Goal: Task Accomplishment & Management: Use online tool/utility

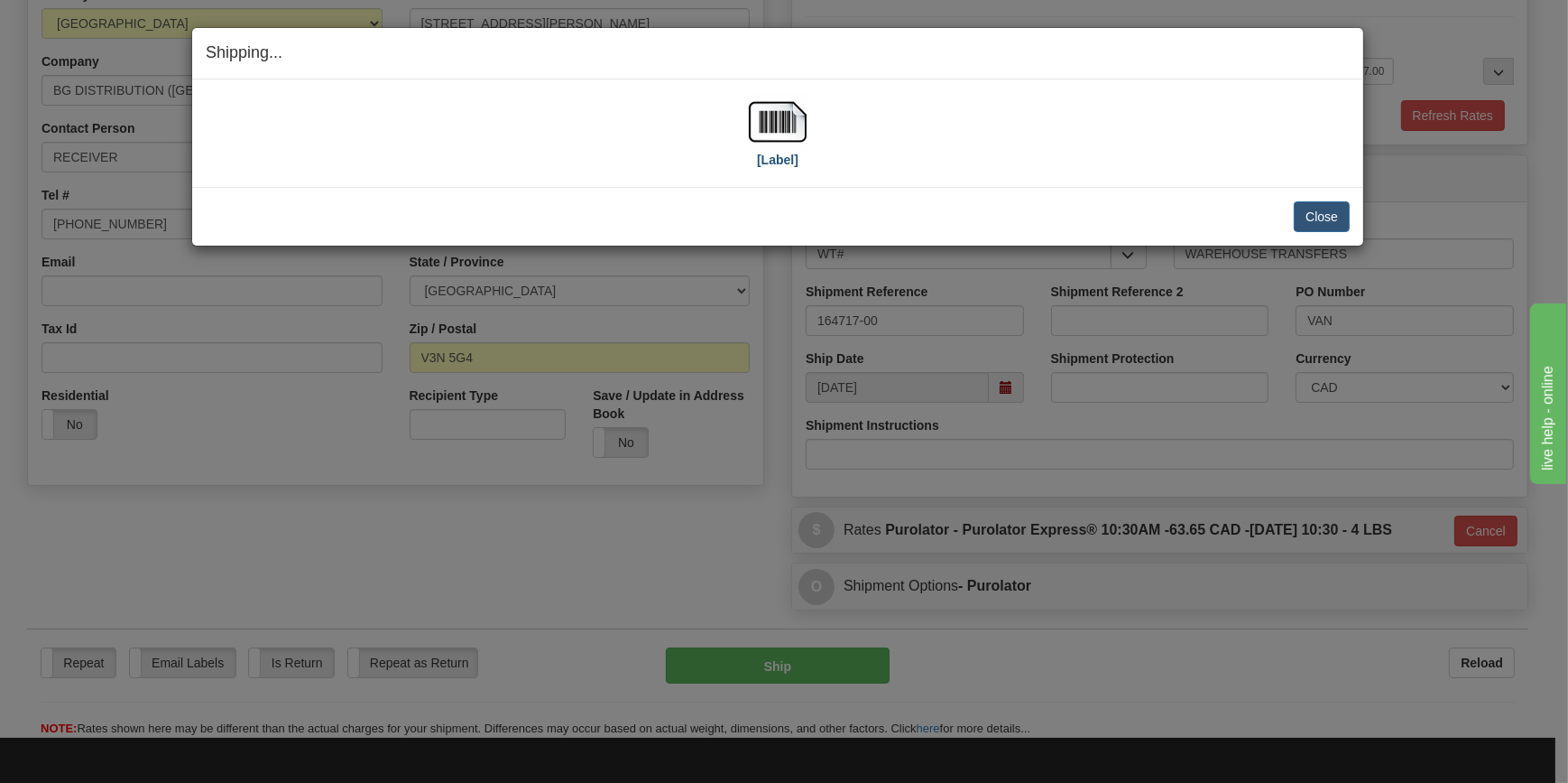
click at [781, 159] on label "[Label]" at bounding box center [777, 160] width 41 height 18
click at [1337, 214] on button "Close" at bounding box center [1321, 217] width 56 height 31
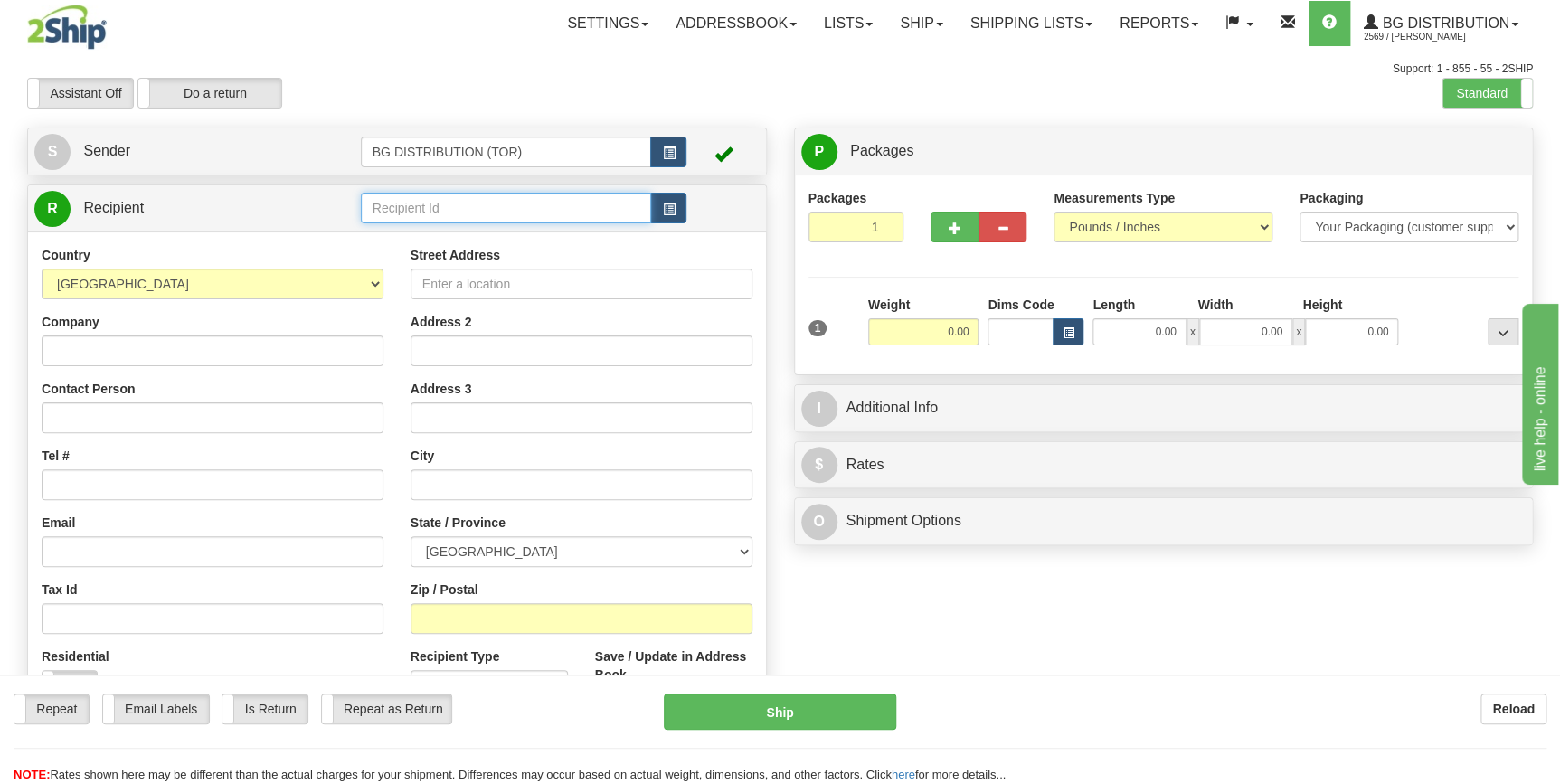
click at [477, 216] on input "text" at bounding box center [507, 208] width 291 height 31
click at [488, 236] on div "60482" at bounding box center [502, 236] width 273 height 20
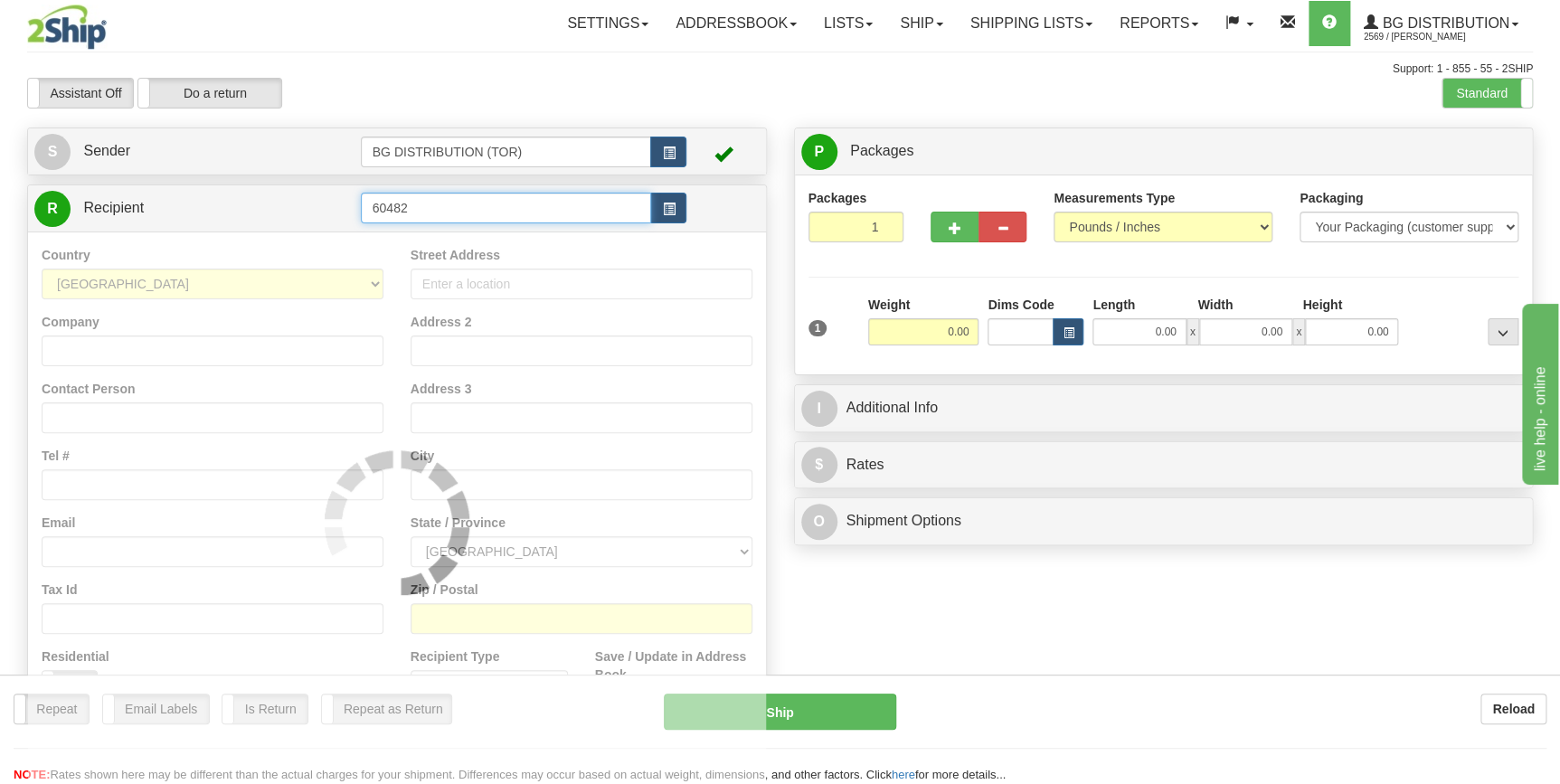
type input "60482"
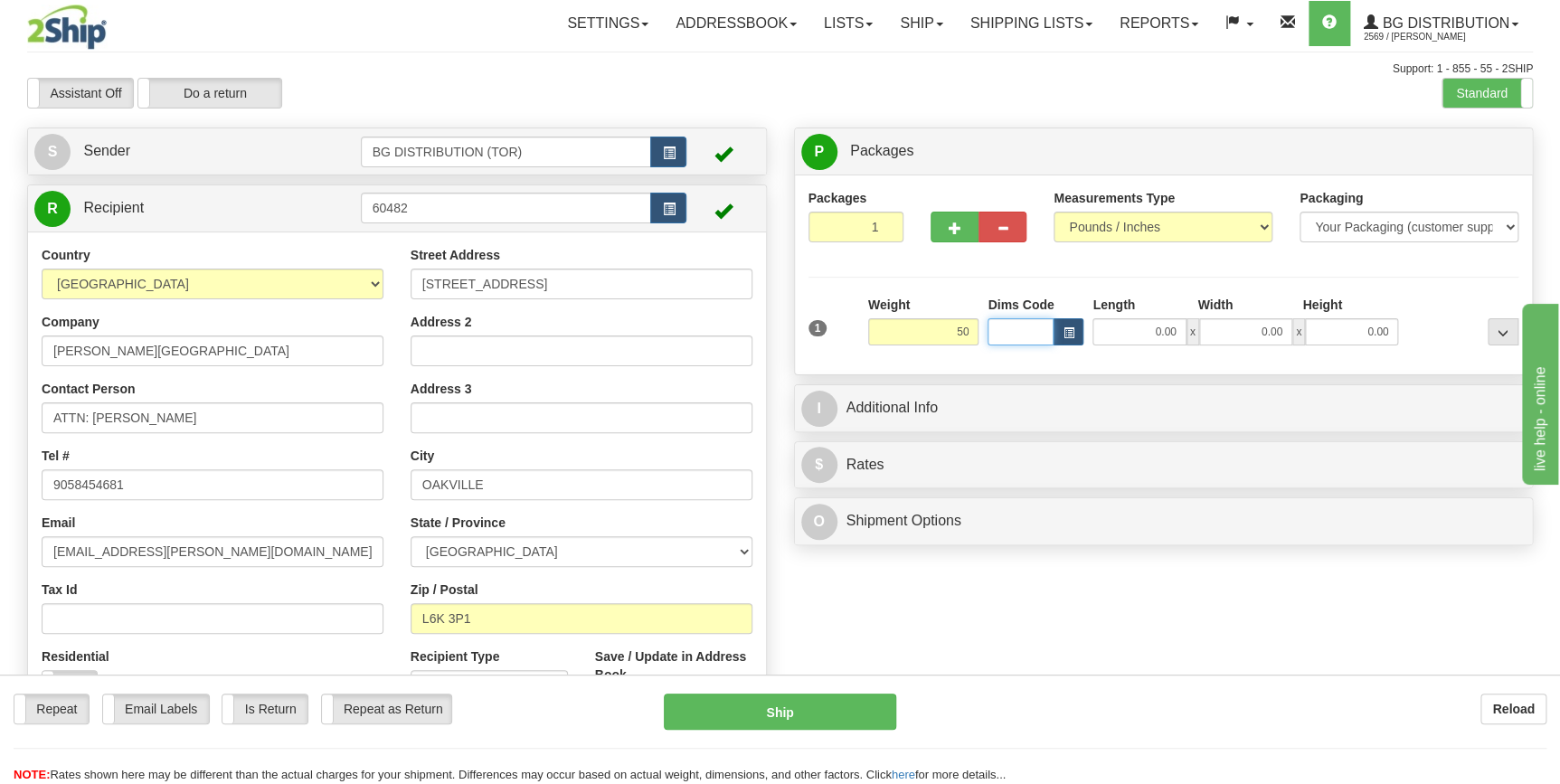
type input "50.00"
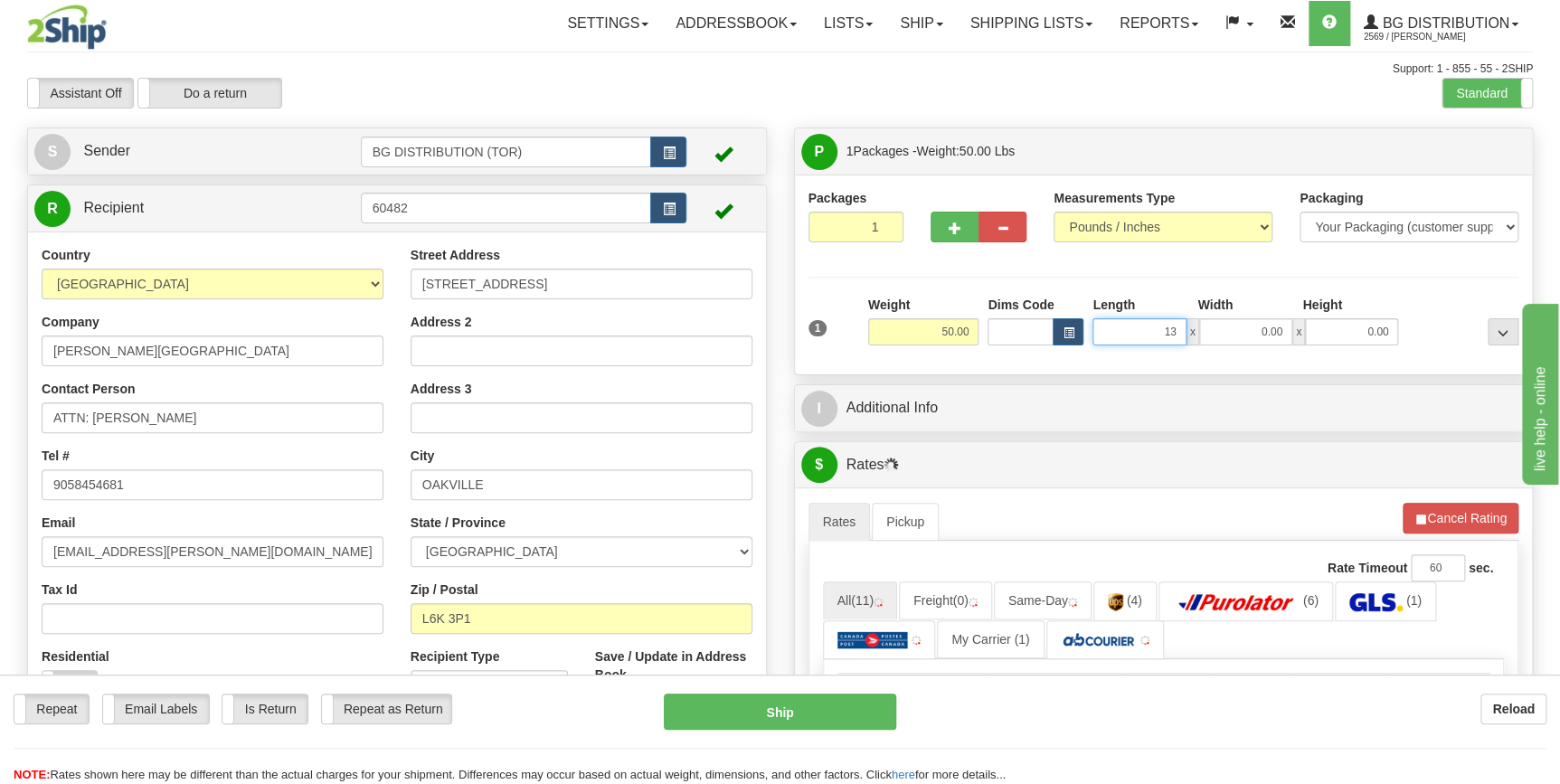
type input "13.00"
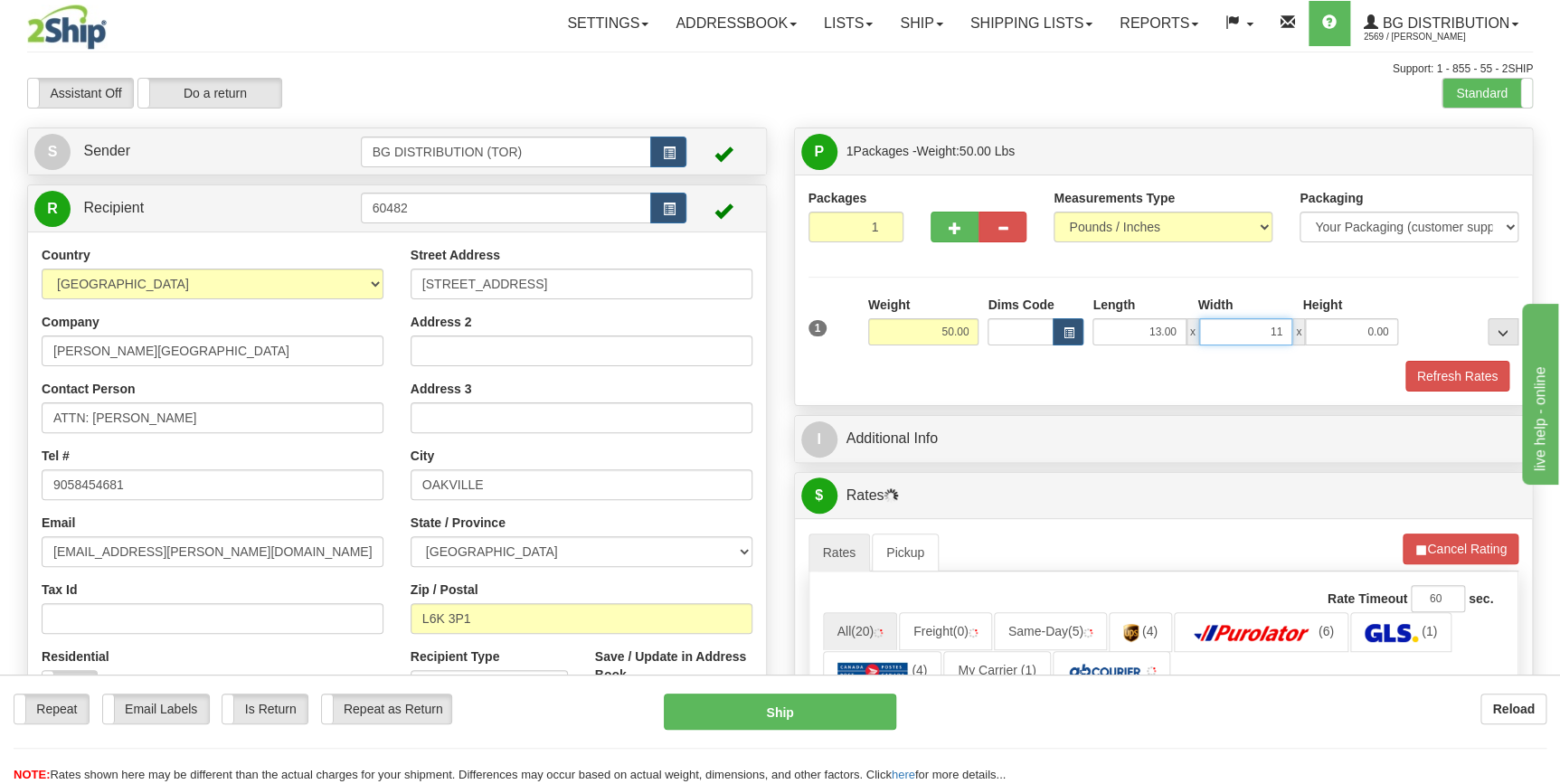
type input "11.00"
type input "8.00"
click at [968, 225] on button "button" at bounding box center [955, 227] width 48 height 31
type input "2"
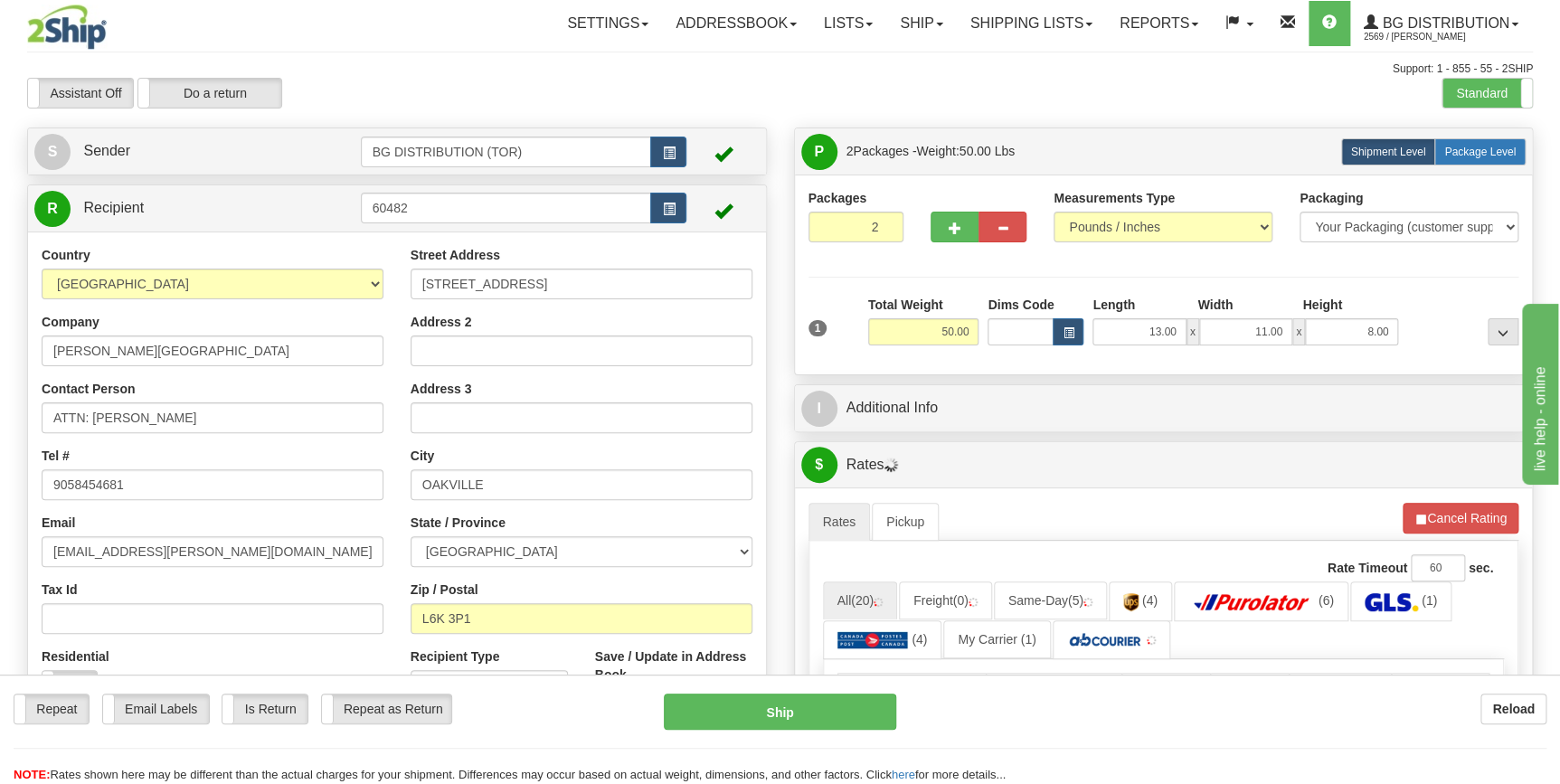
click at [1482, 140] on label "Package Level Pack.." at bounding box center [1480, 151] width 91 height 27
radio input "true"
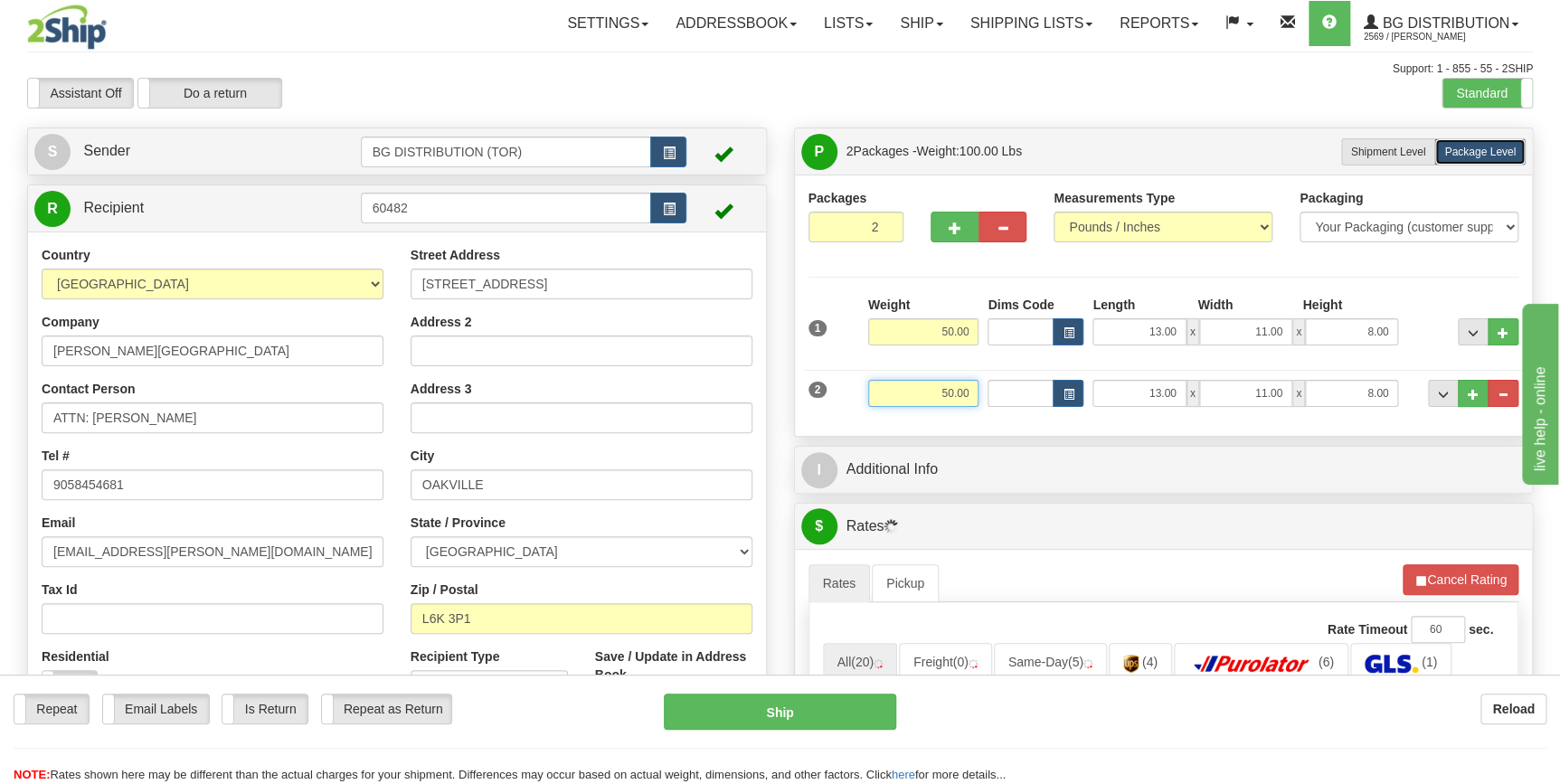
click at [938, 392] on input "50.00" at bounding box center [924, 393] width 111 height 27
type input "25.00"
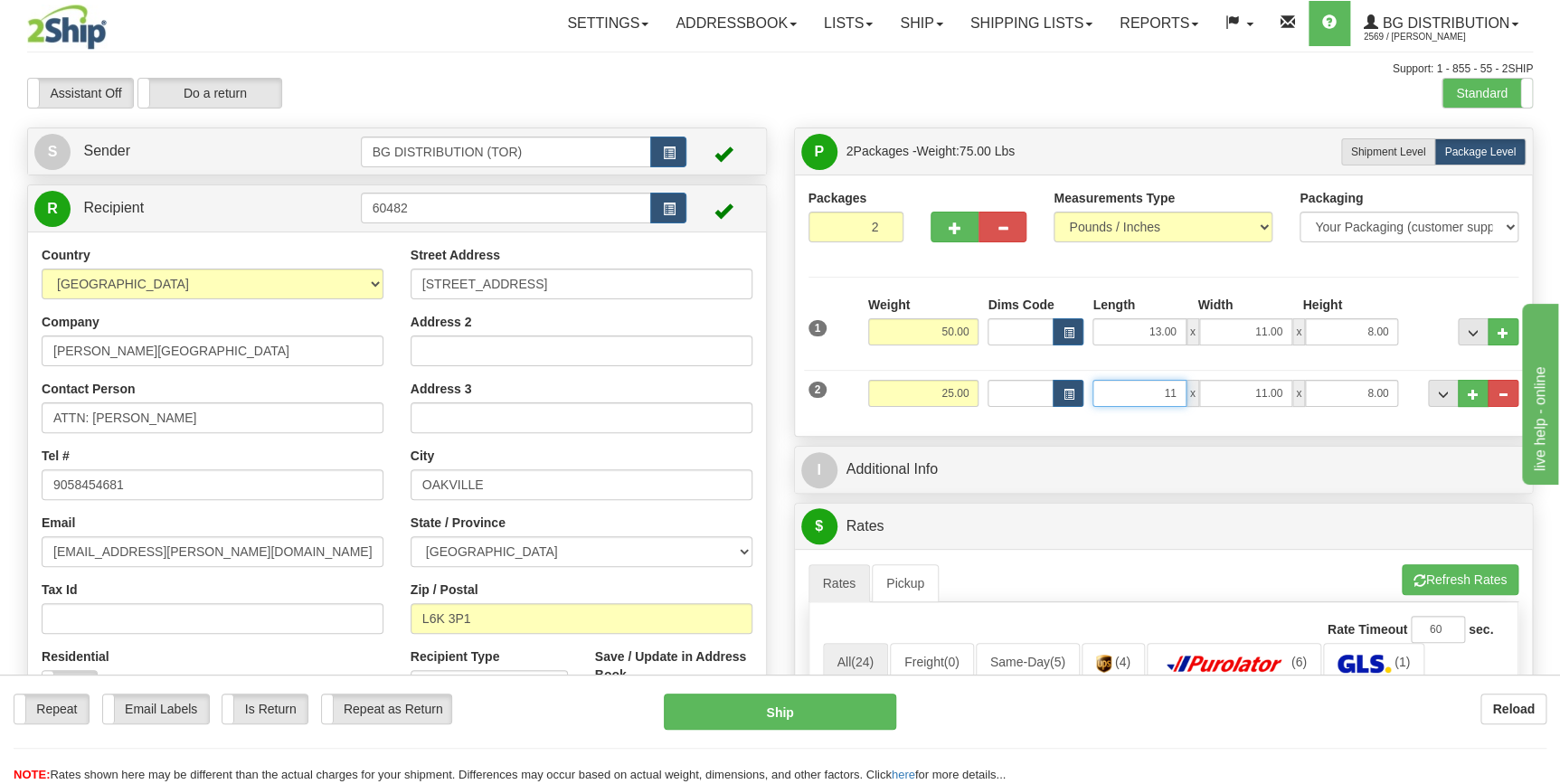
type input "11.00"
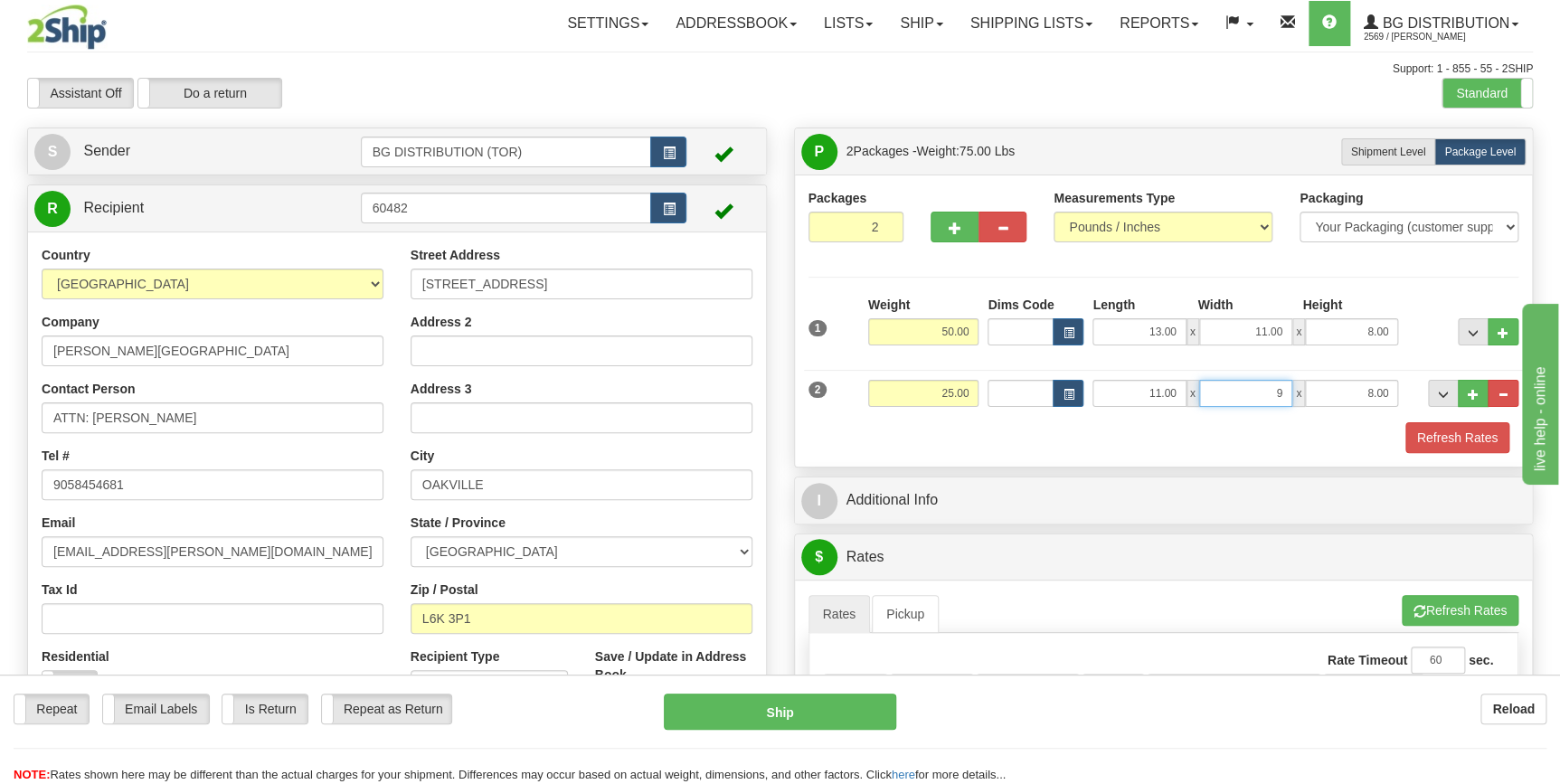
type input "9.00"
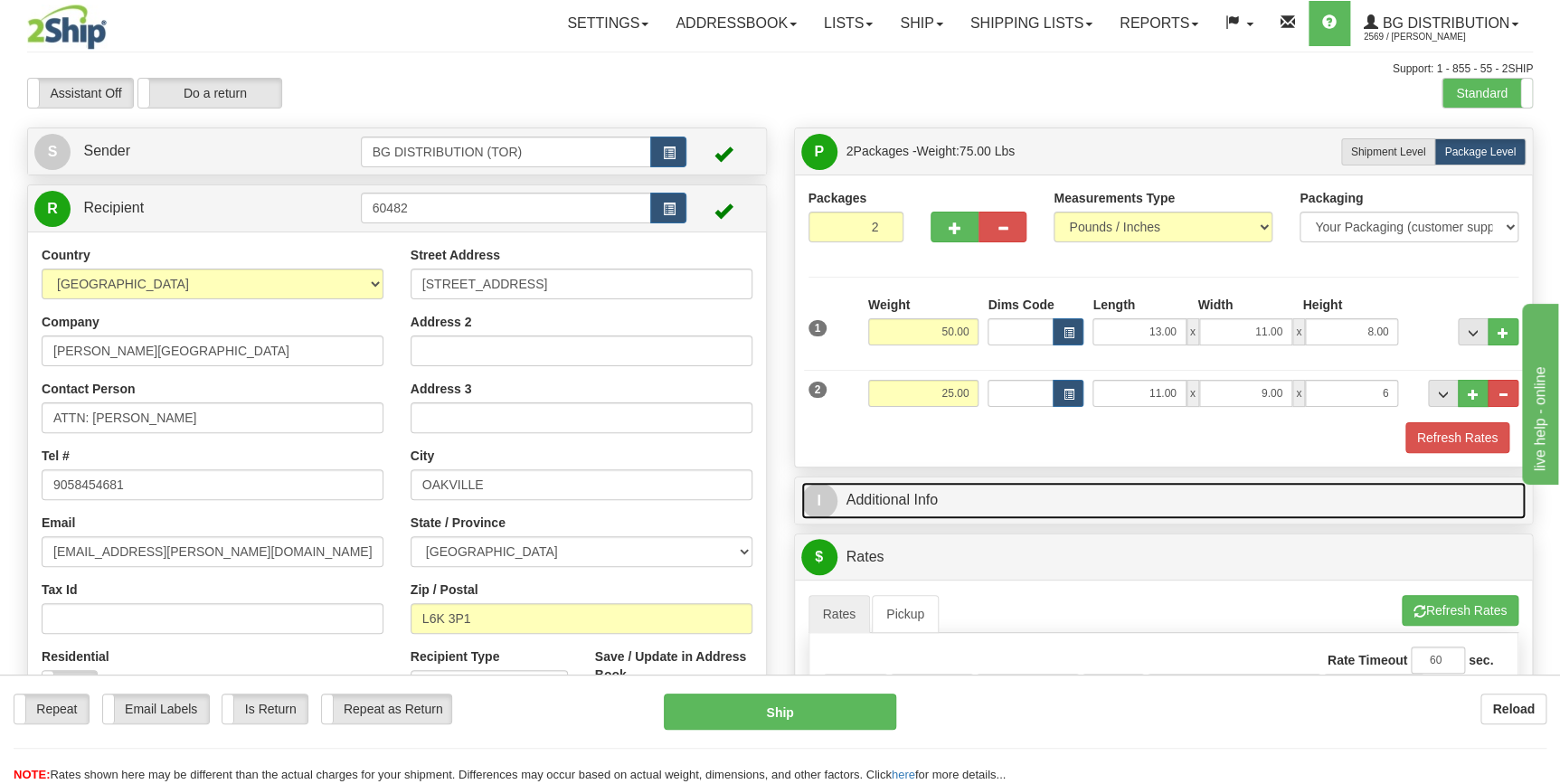
type input "6.00"
click at [1054, 482] on link "I Additional Info" at bounding box center [1164, 500] width 725 height 37
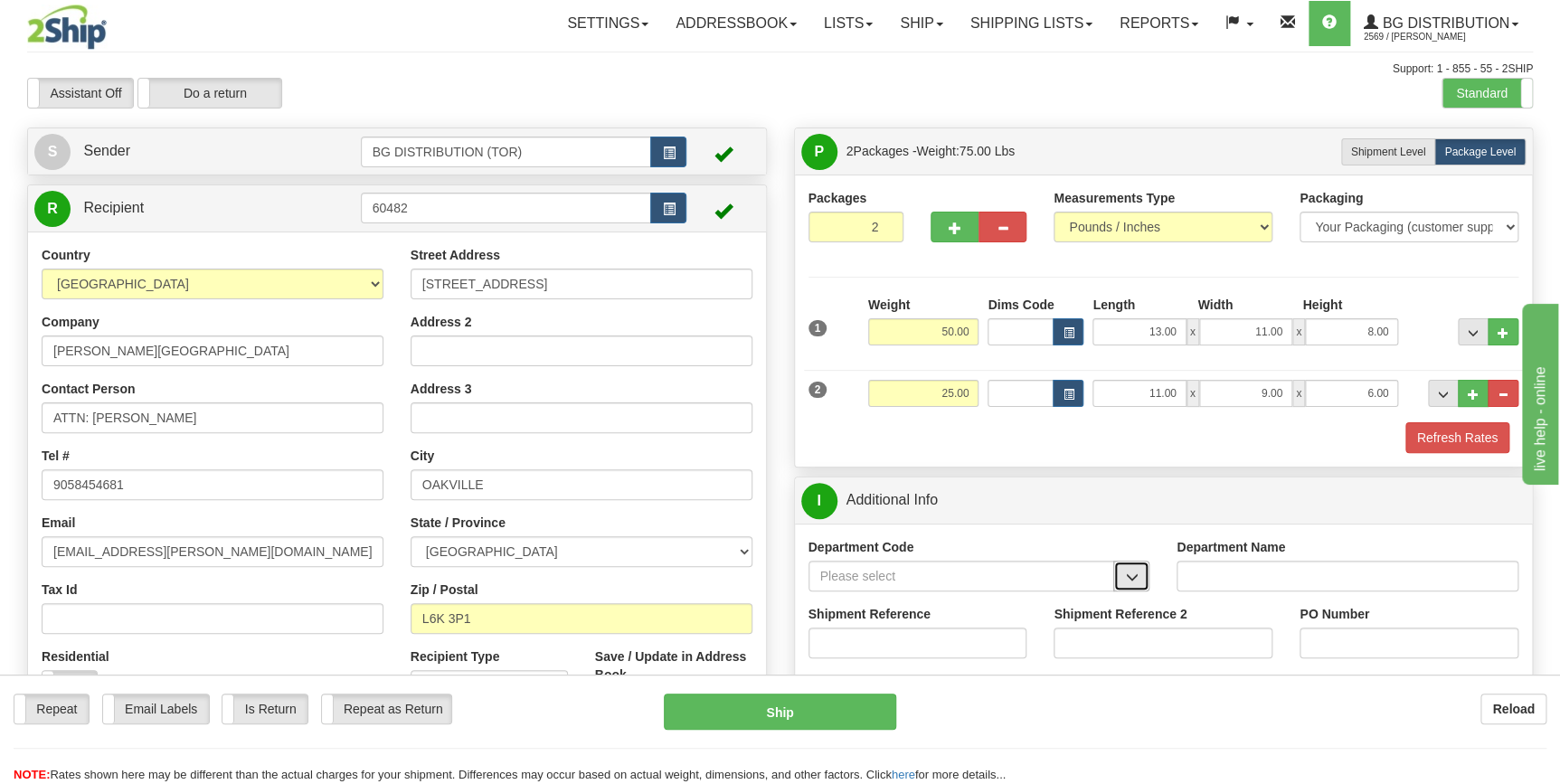
click at [1134, 578] on span "button" at bounding box center [1131, 577] width 12 height 11
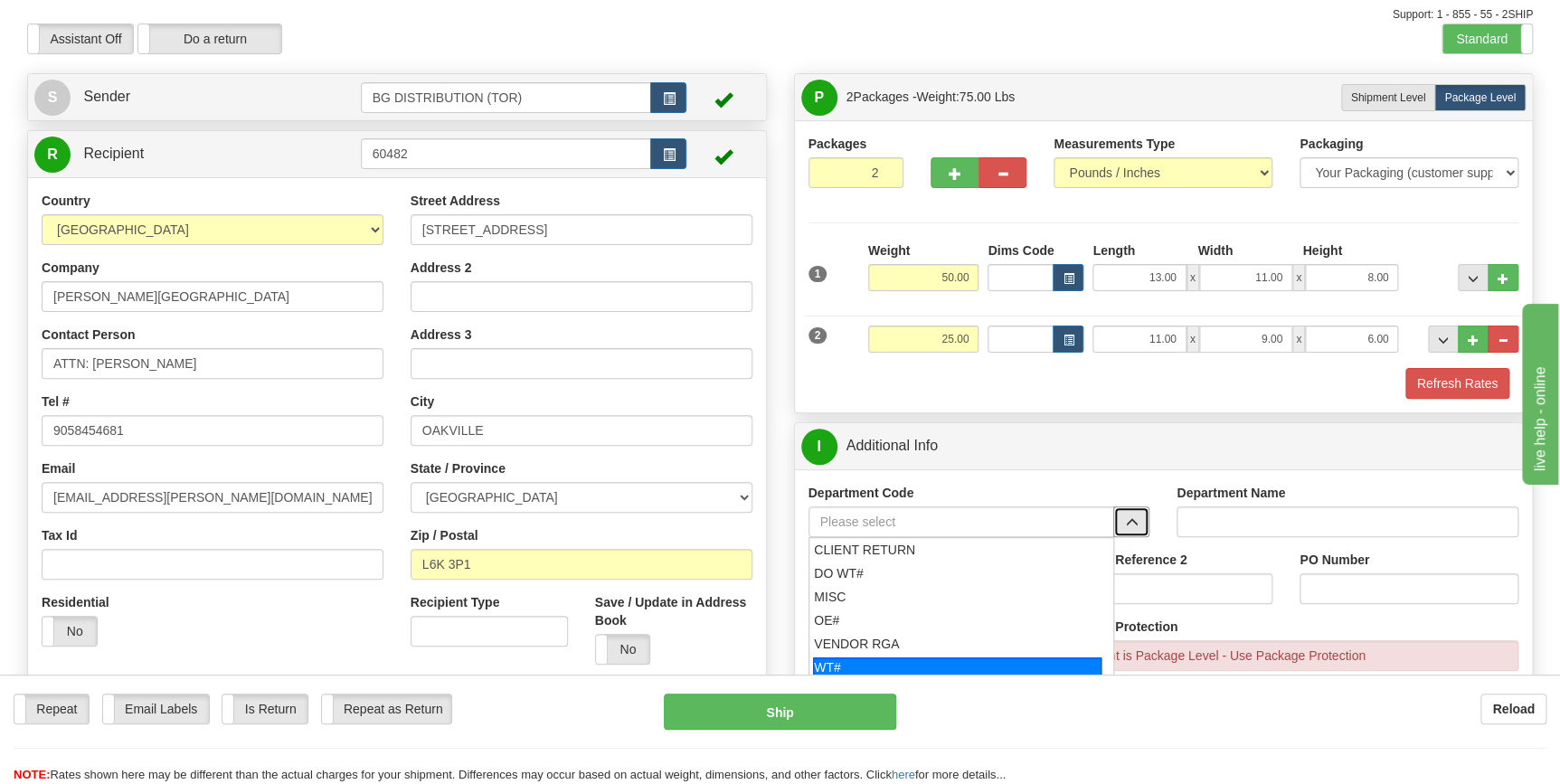
scroll to position [164, 0]
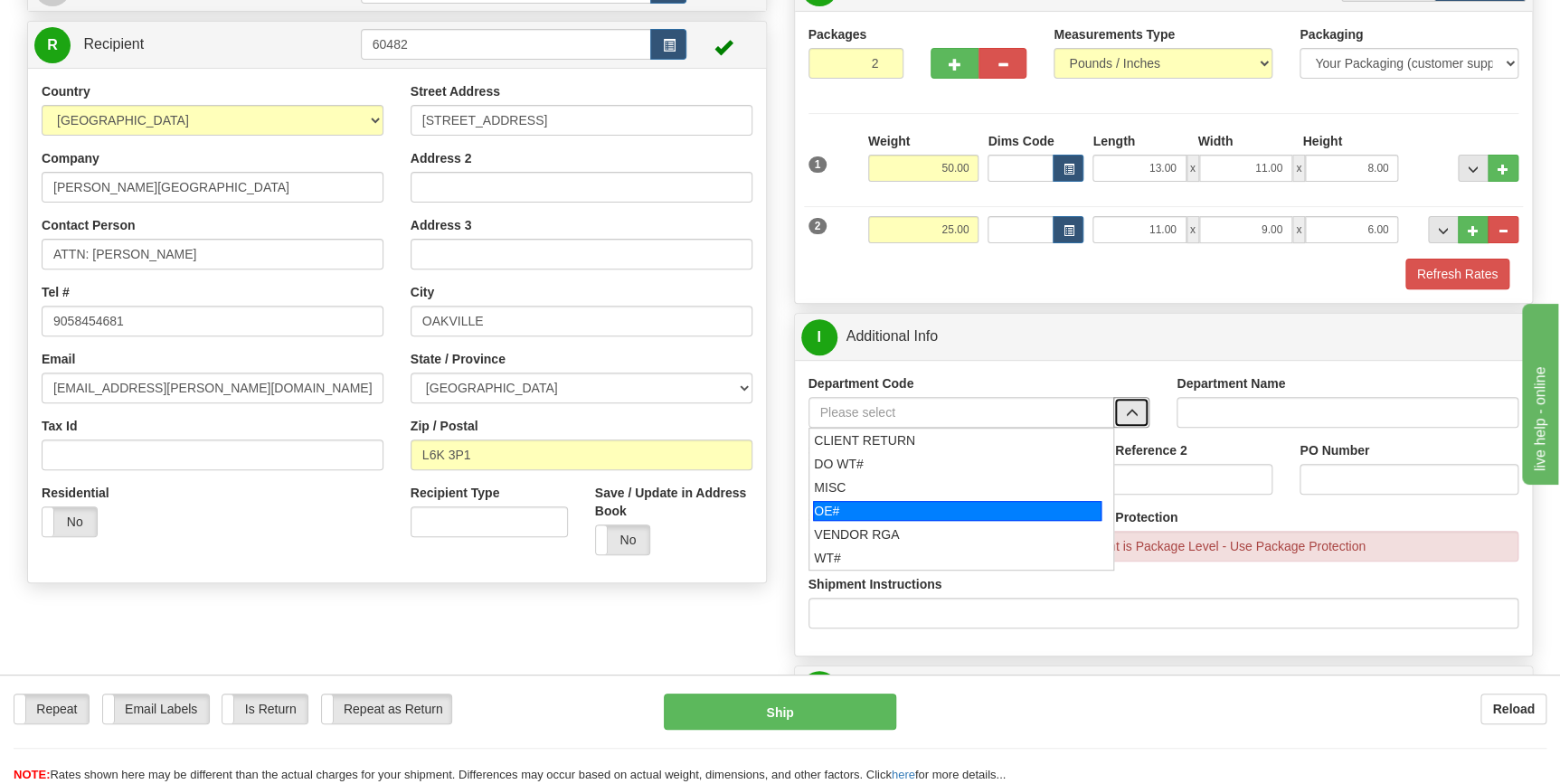
click at [922, 504] on div "OE#" at bounding box center [957, 510] width 288 height 20
type input "OE#"
type input "ORDERS"
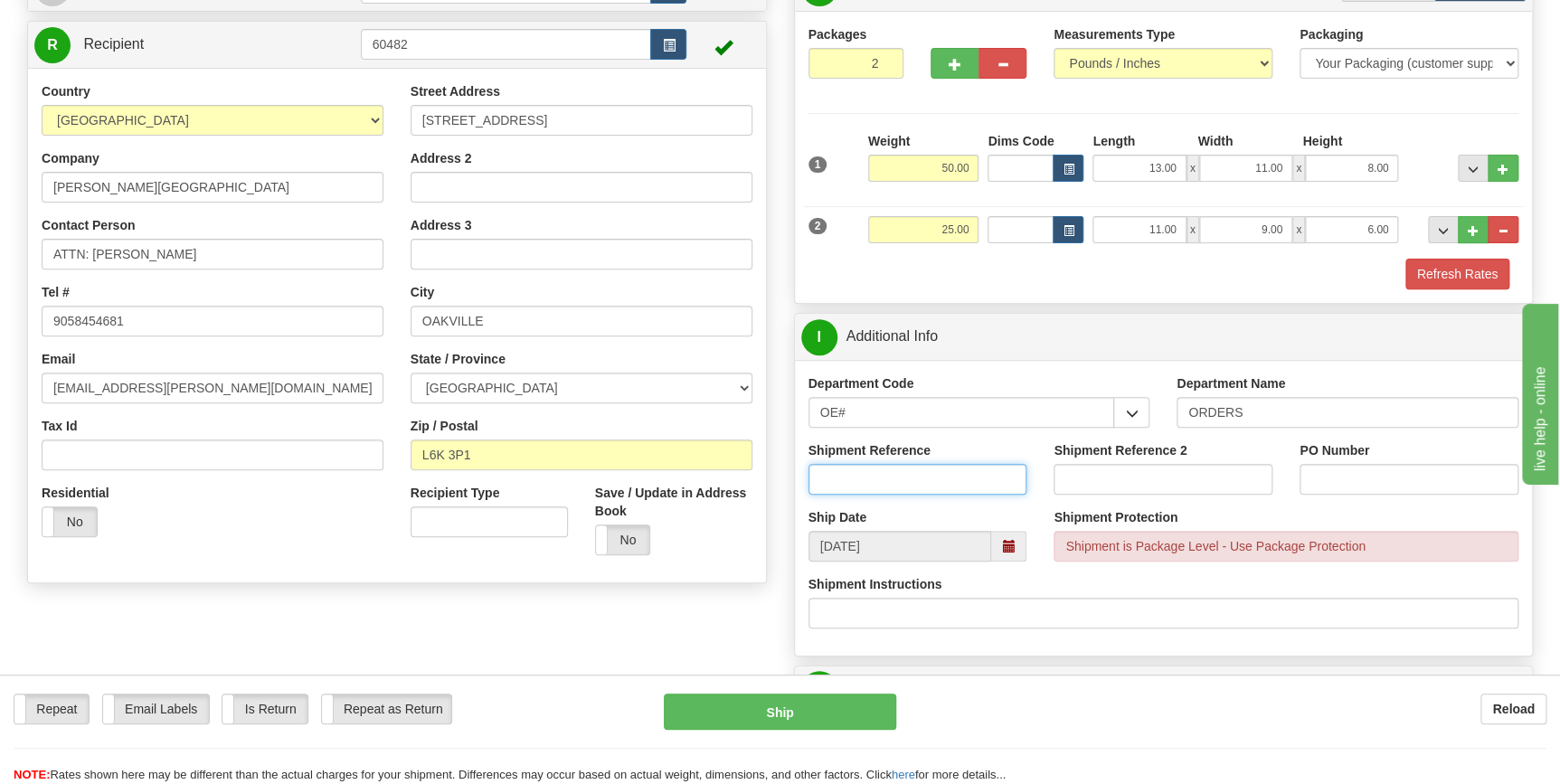
click at [884, 477] on input "Shipment Reference" at bounding box center [917, 479] width 219 height 31
type input "70182439-00"
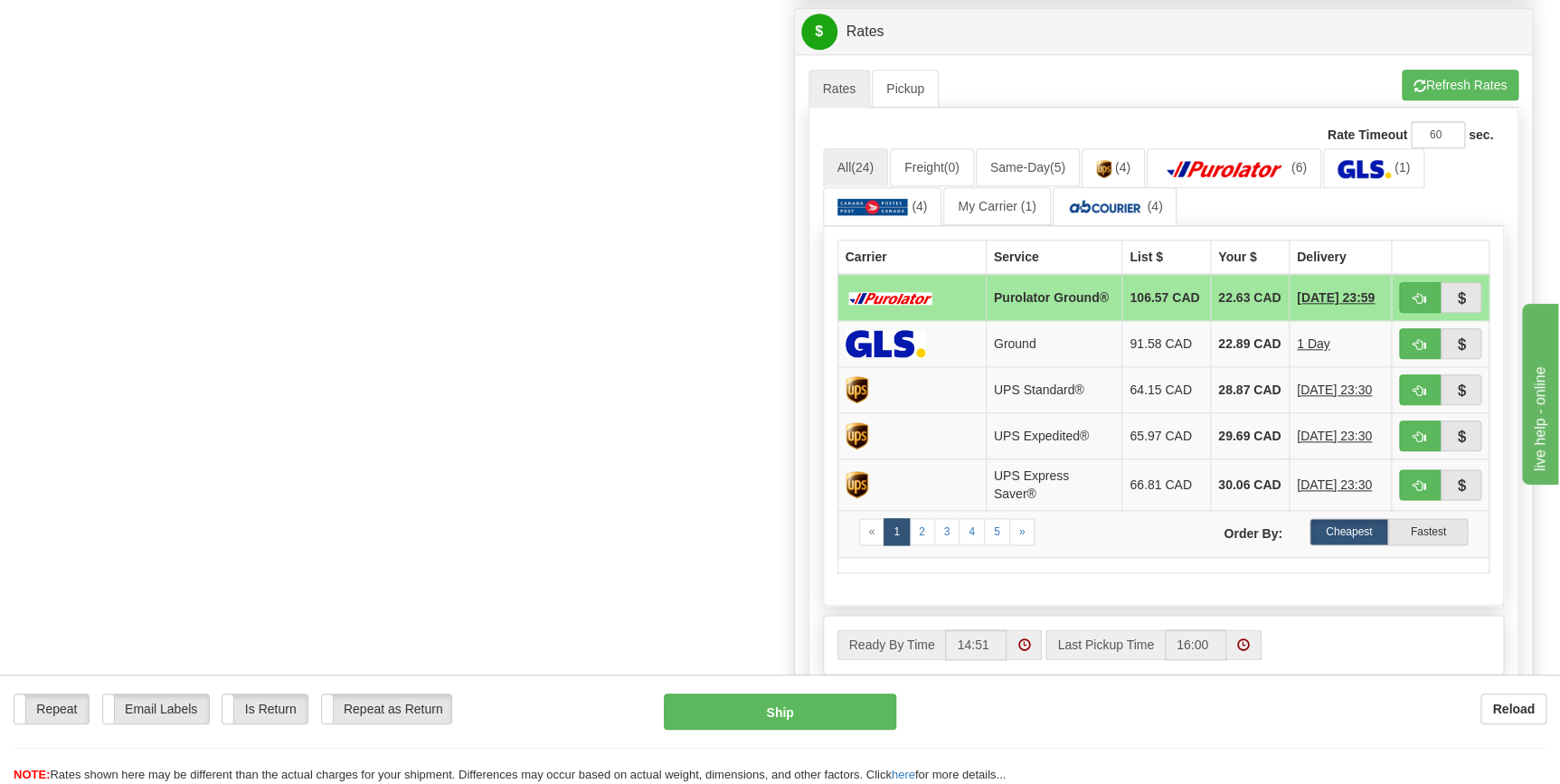
scroll to position [821, 0]
type input "ac-hngns"
click at [1465, 94] on button "Refresh Rates" at bounding box center [1460, 84] width 117 height 31
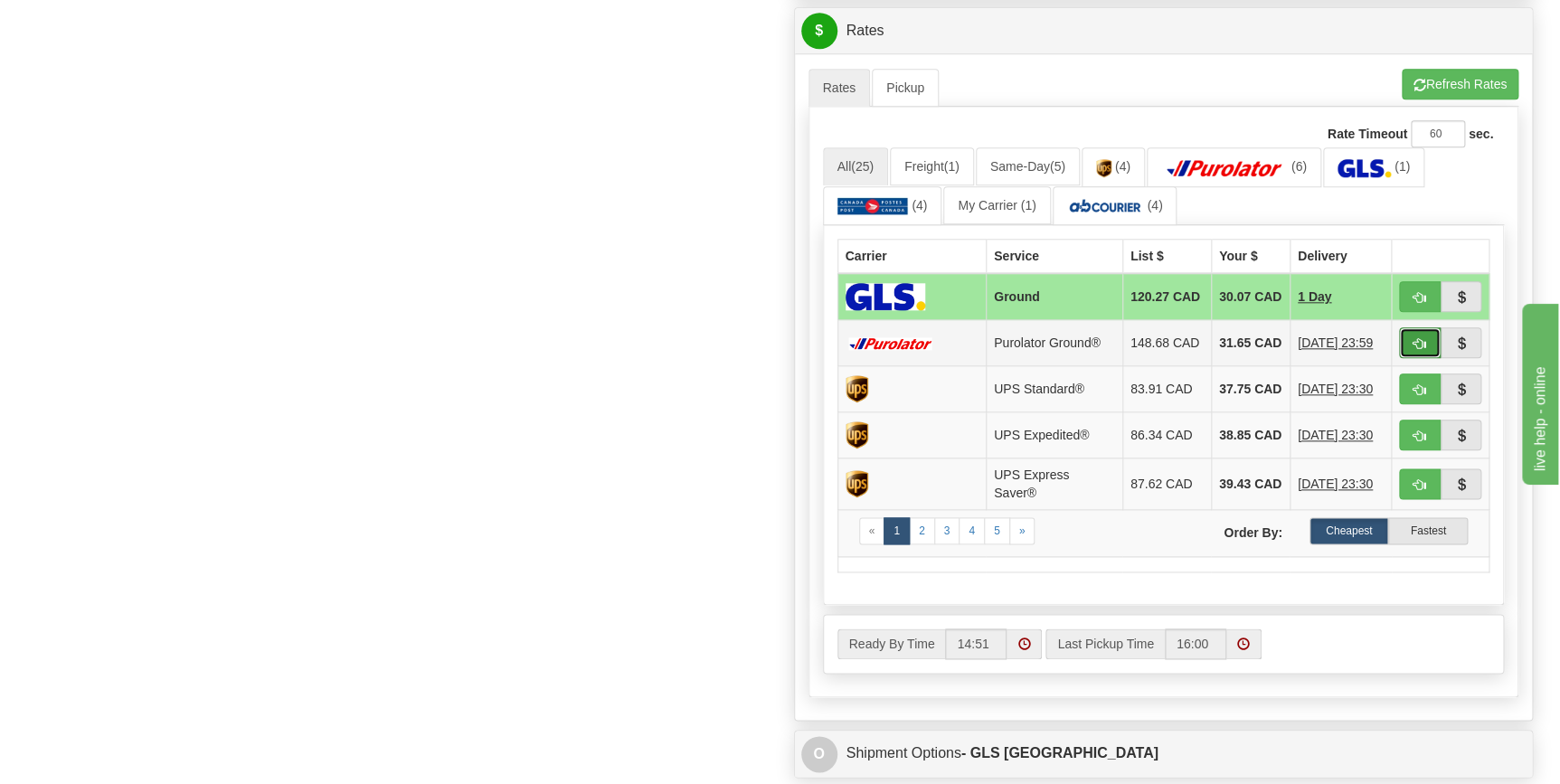
click at [1430, 353] on button "button" at bounding box center [1419, 343] width 41 height 31
type input "260"
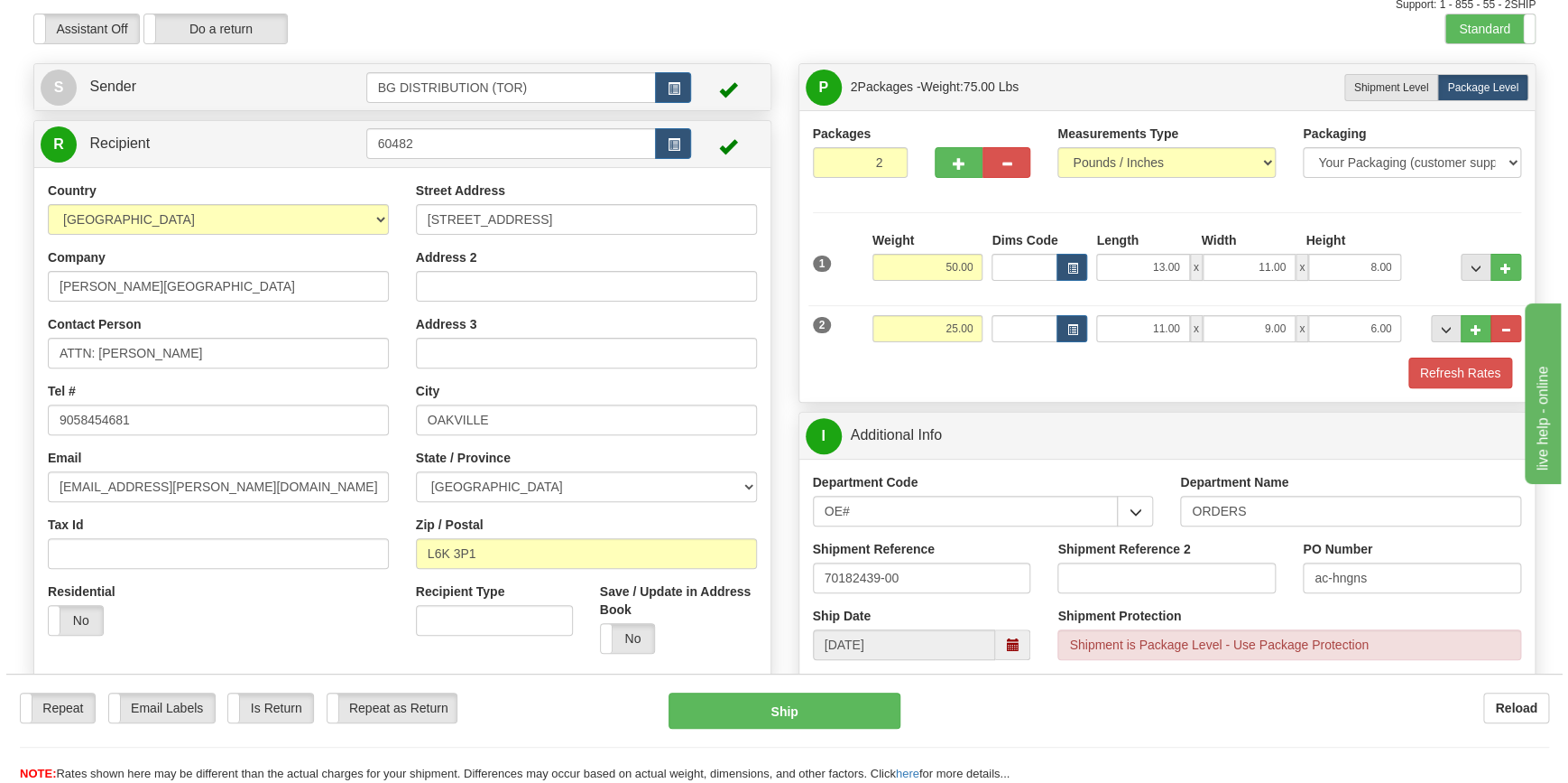
scroll to position [0, 0]
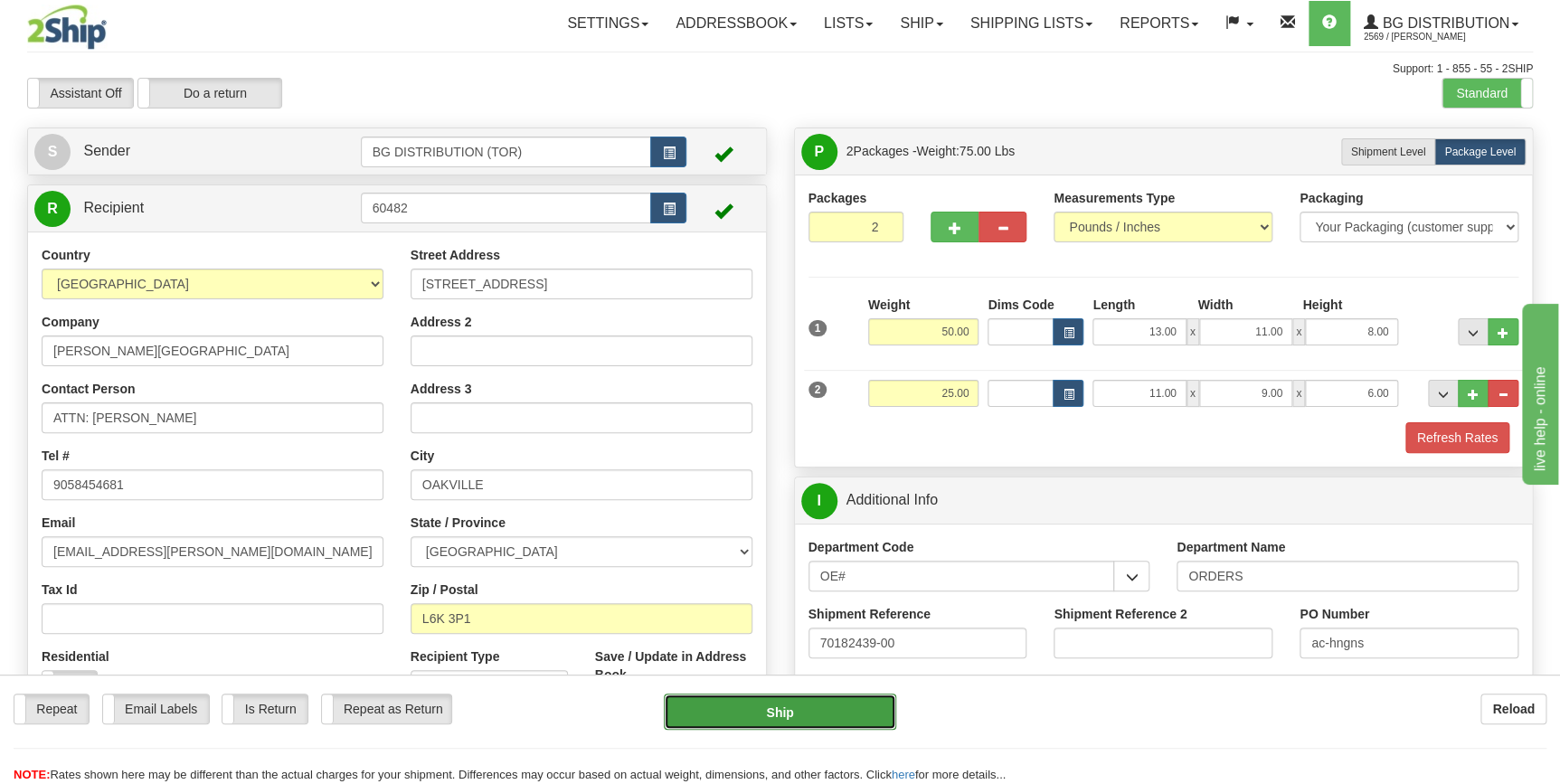
click at [851, 707] on button "Ship" at bounding box center [780, 711] width 233 height 36
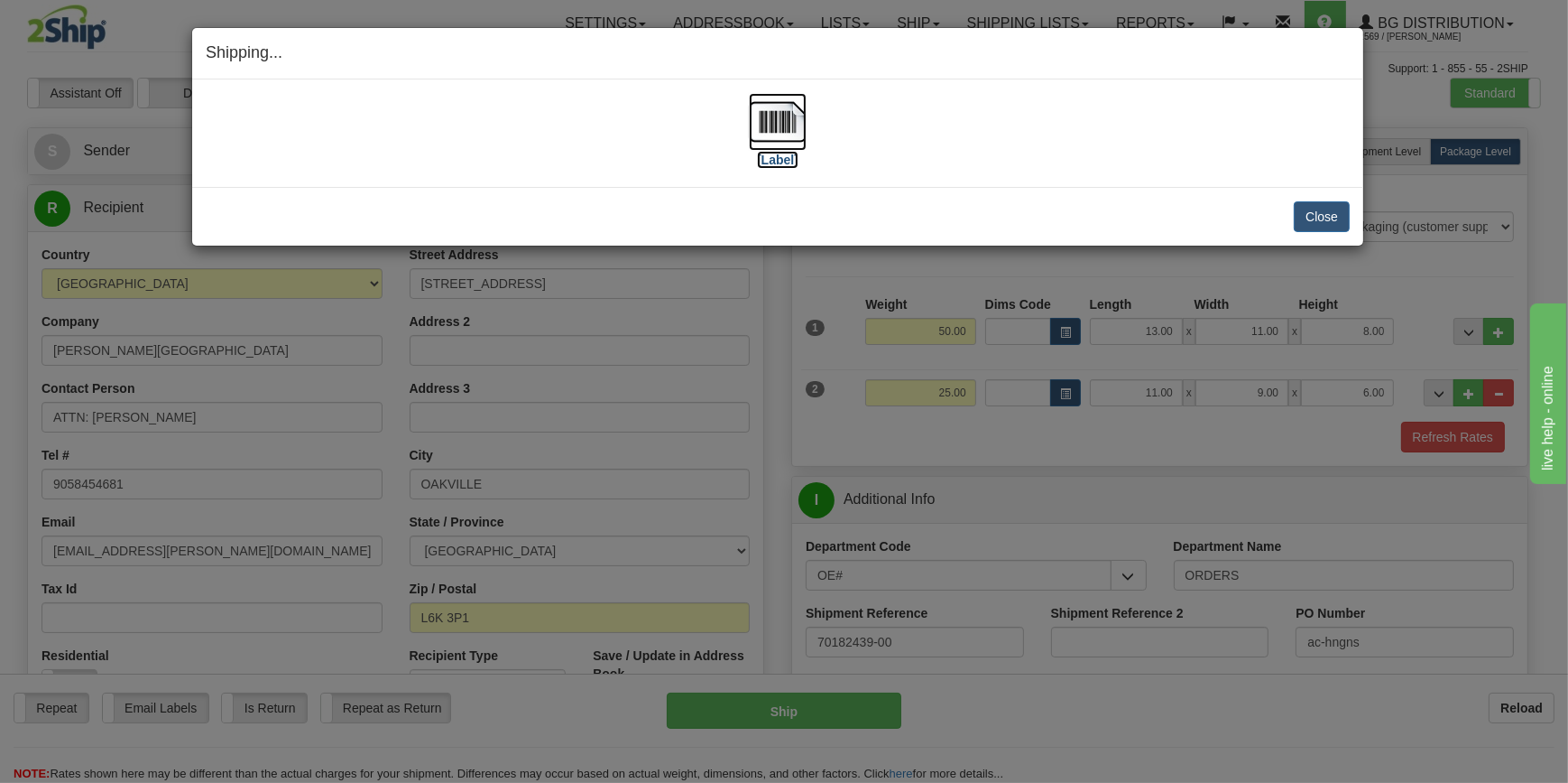
click at [779, 160] on label "[Label]" at bounding box center [777, 160] width 41 height 18
click at [778, 154] on label "[Label]" at bounding box center [777, 160] width 41 height 18
click at [1342, 208] on button "Close" at bounding box center [1321, 217] width 56 height 31
click at [1326, 216] on button "Close" at bounding box center [1321, 217] width 56 height 31
click at [1304, 207] on button "Close" at bounding box center [1321, 217] width 56 height 31
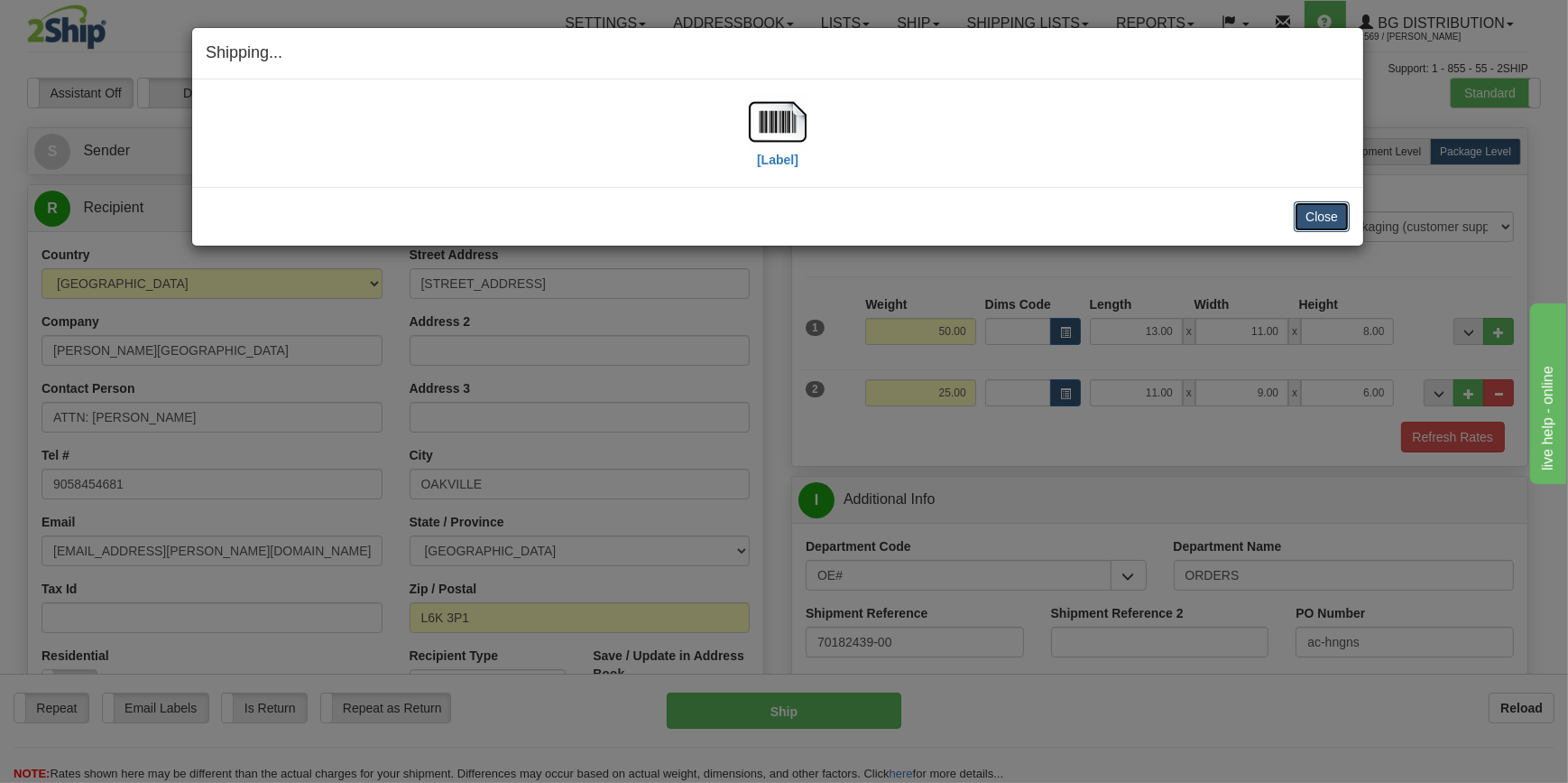
click at [1321, 207] on button "Close" at bounding box center [1321, 217] width 56 height 31
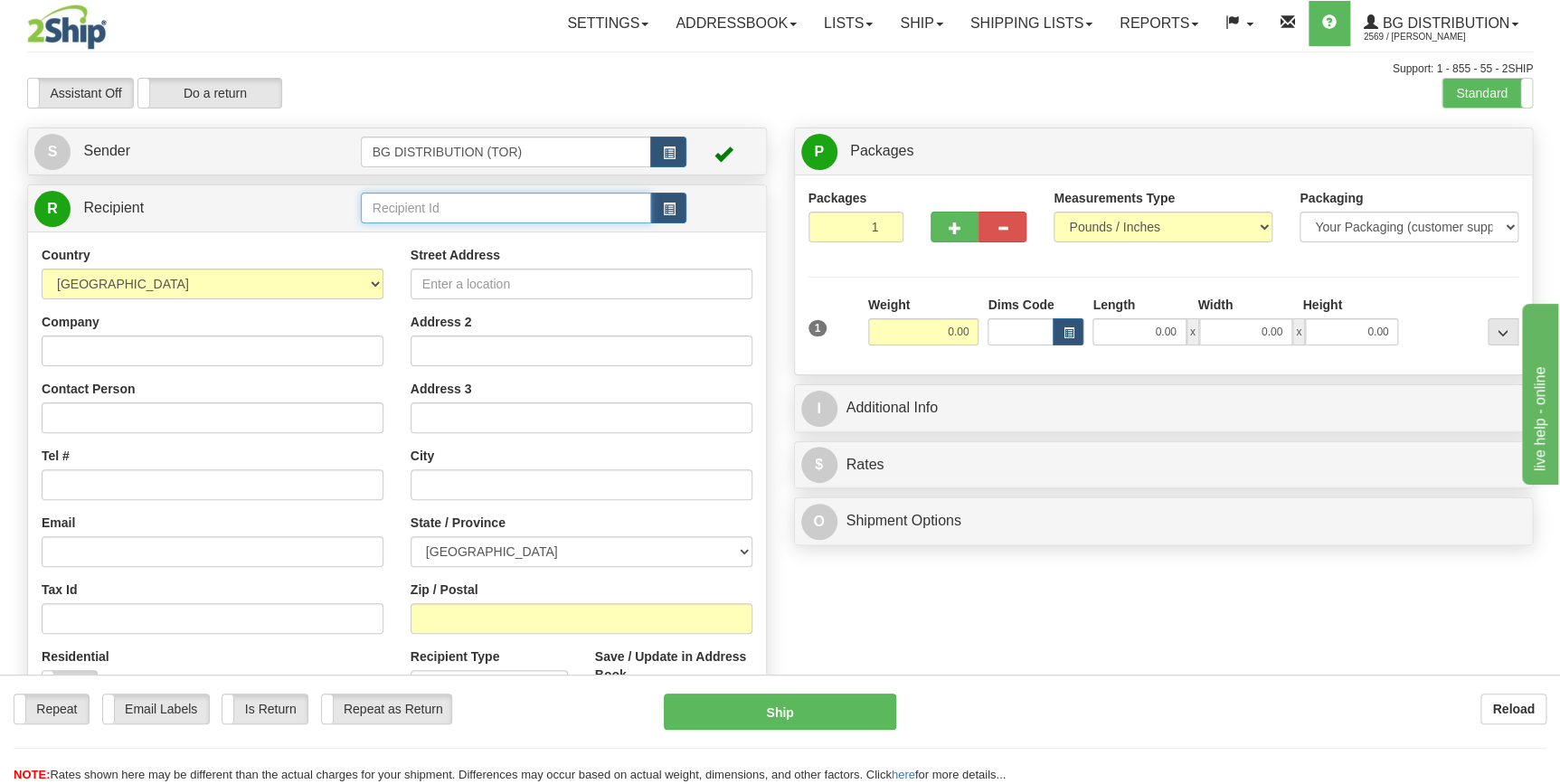
click at [388, 199] on input "text" at bounding box center [507, 208] width 291 height 31
click at [415, 246] on li "60175" at bounding box center [507, 236] width 289 height 24
type input "60175"
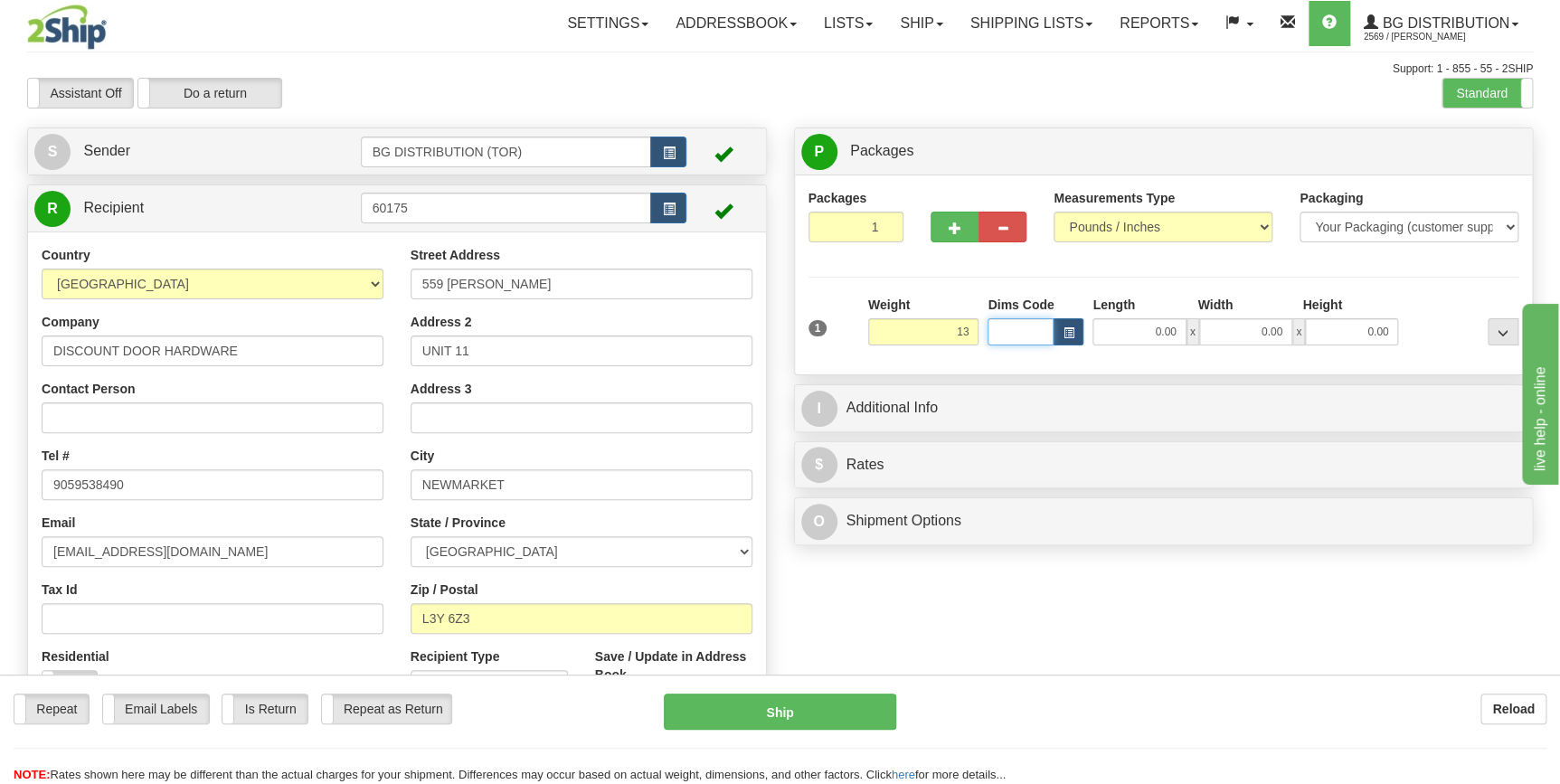
type input "13.00"
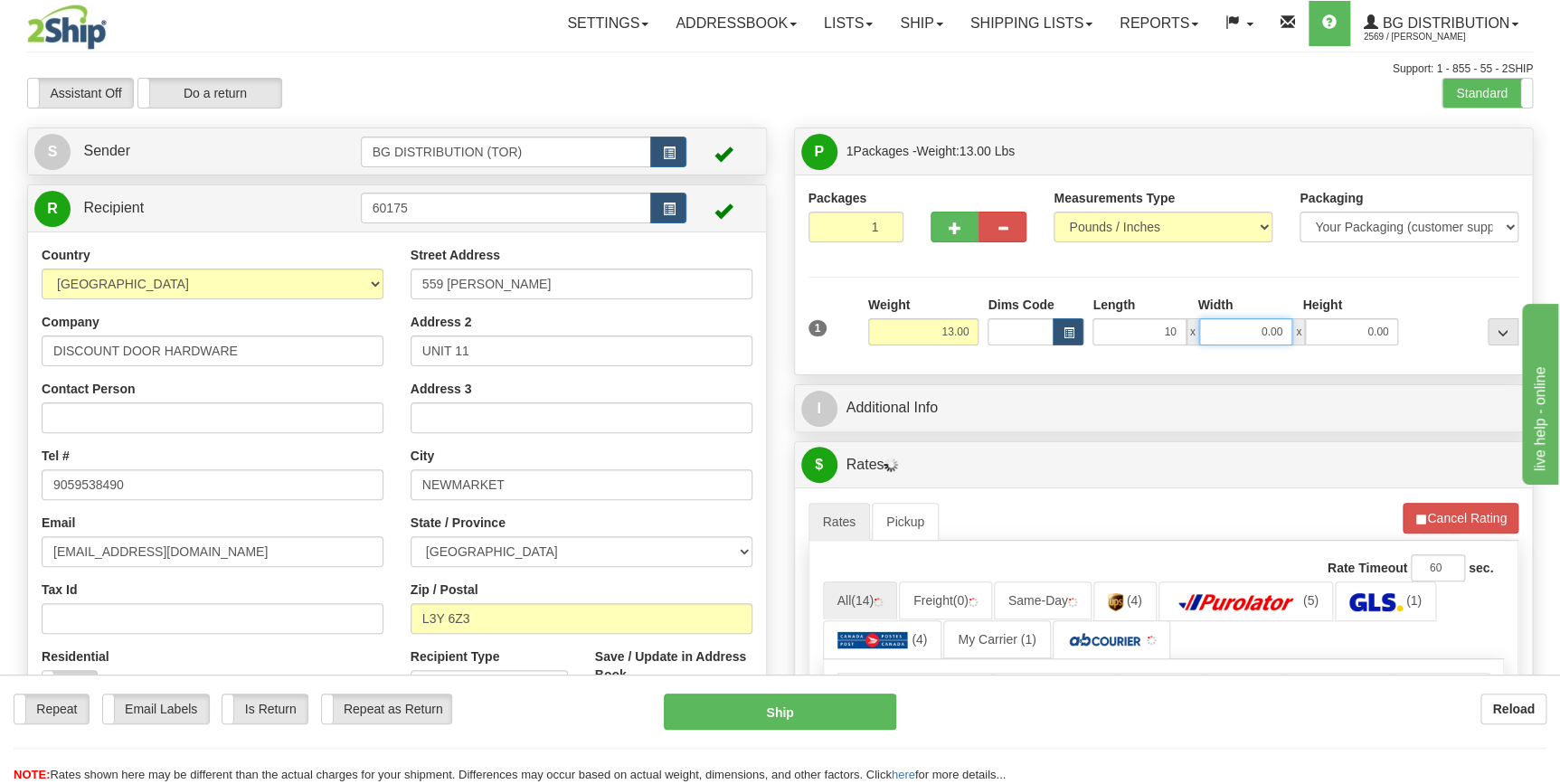
type input "10.00"
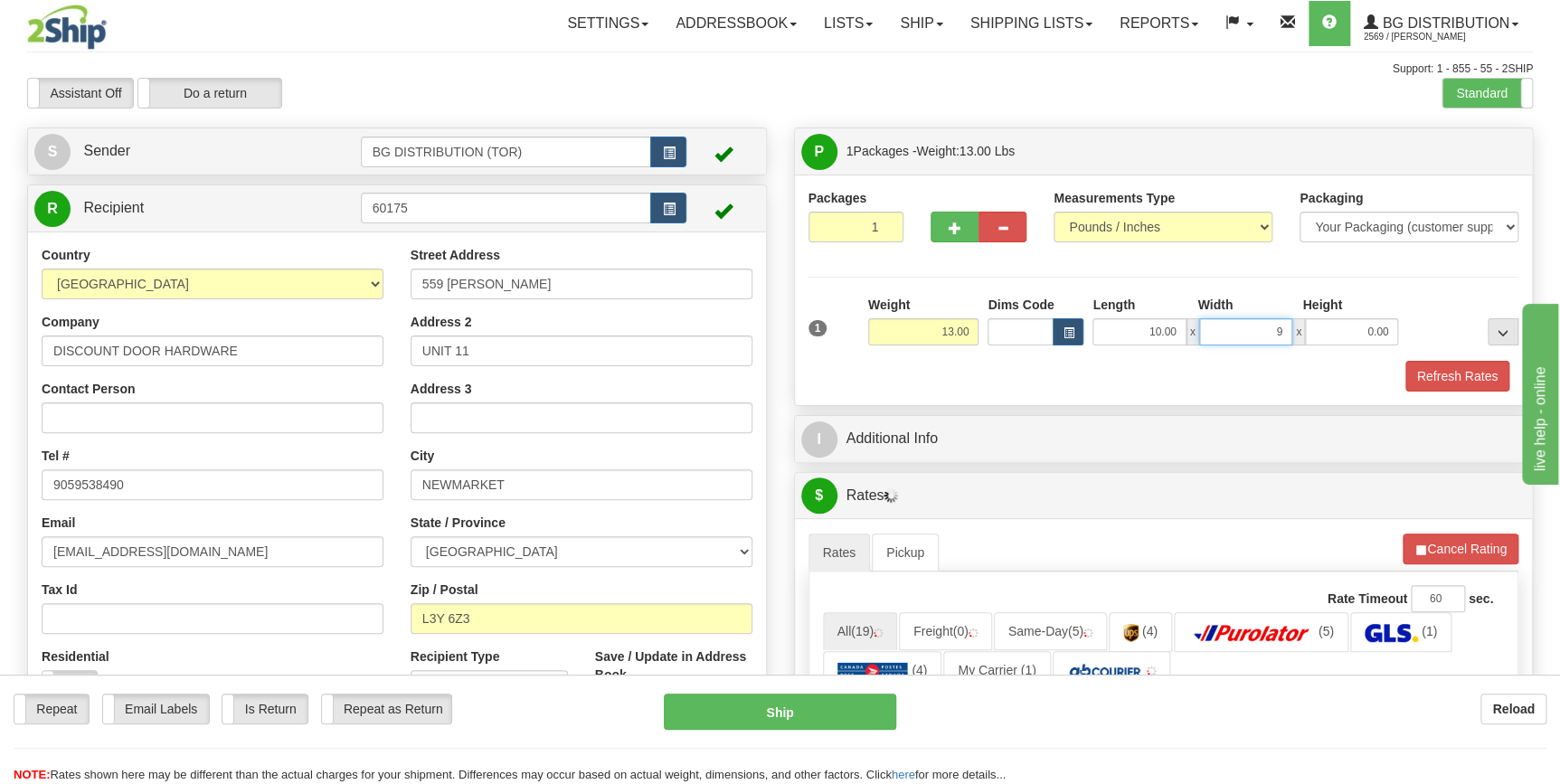
type input "9.00"
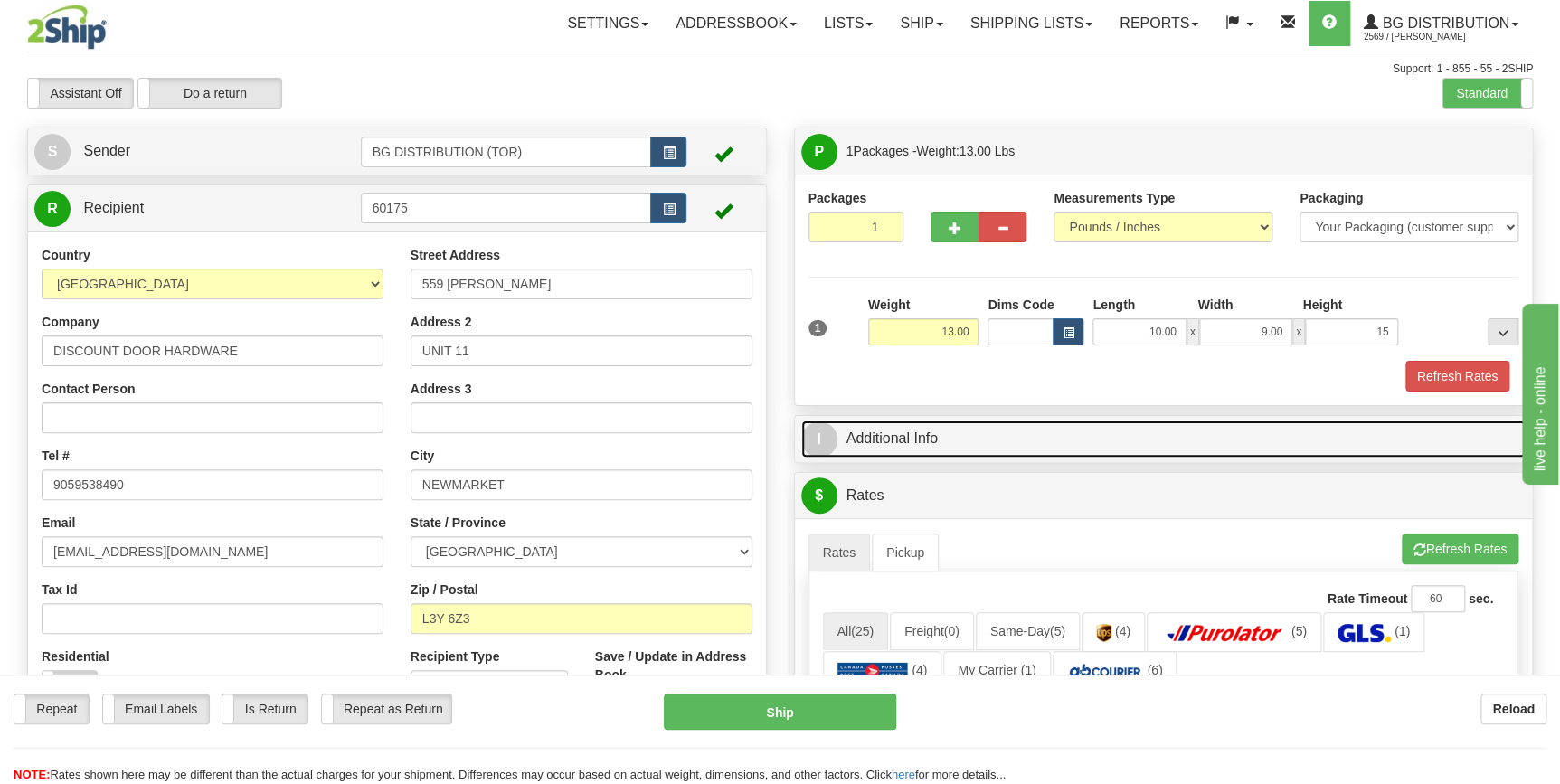
type input "15.00"
click at [890, 436] on link "I Additional Info" at bounding box center [1164, 438] width 725 height 37
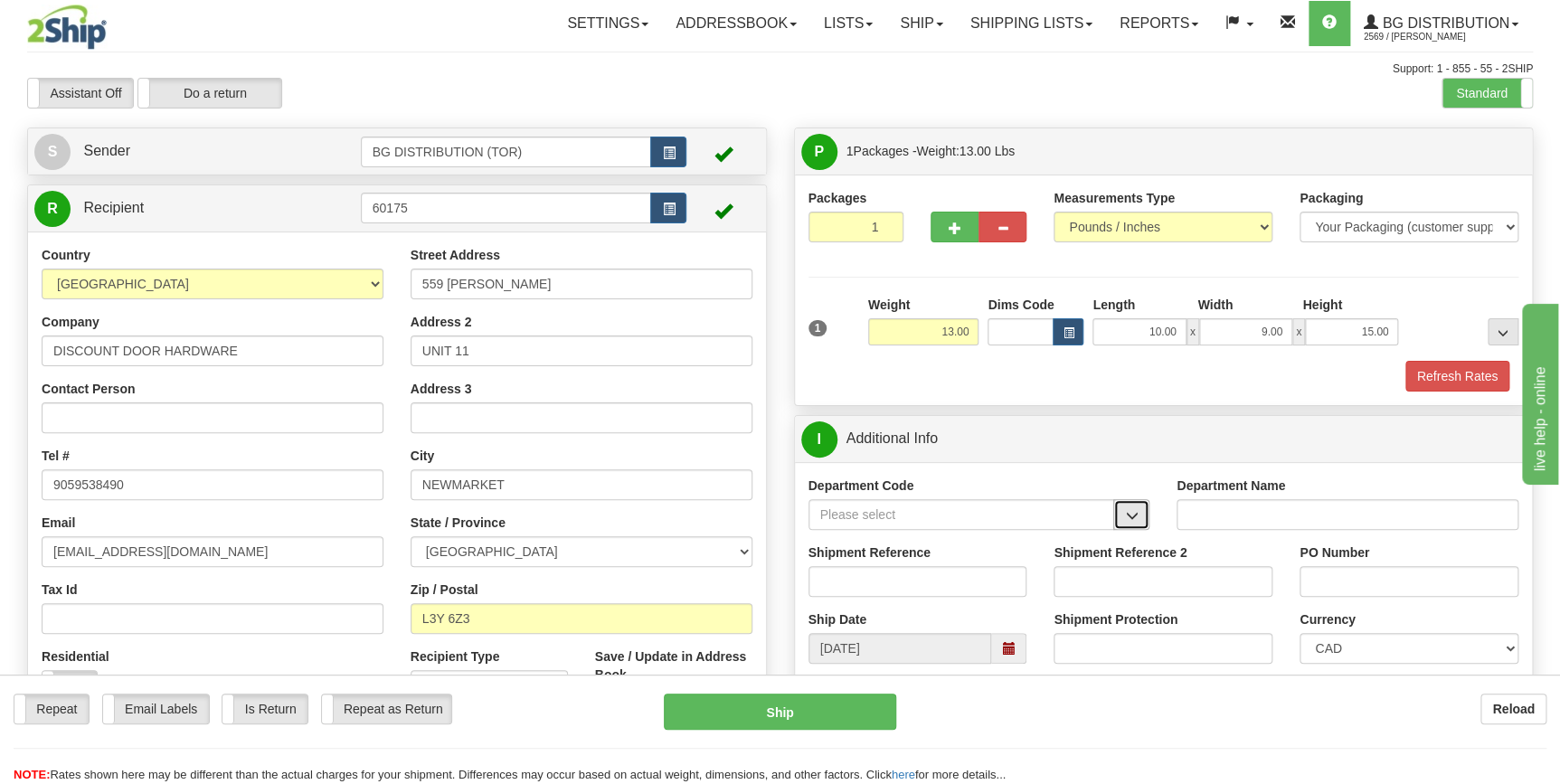
click at [1126, 513] on span "button" at bounding box center [1131, 516] width 12 height 11
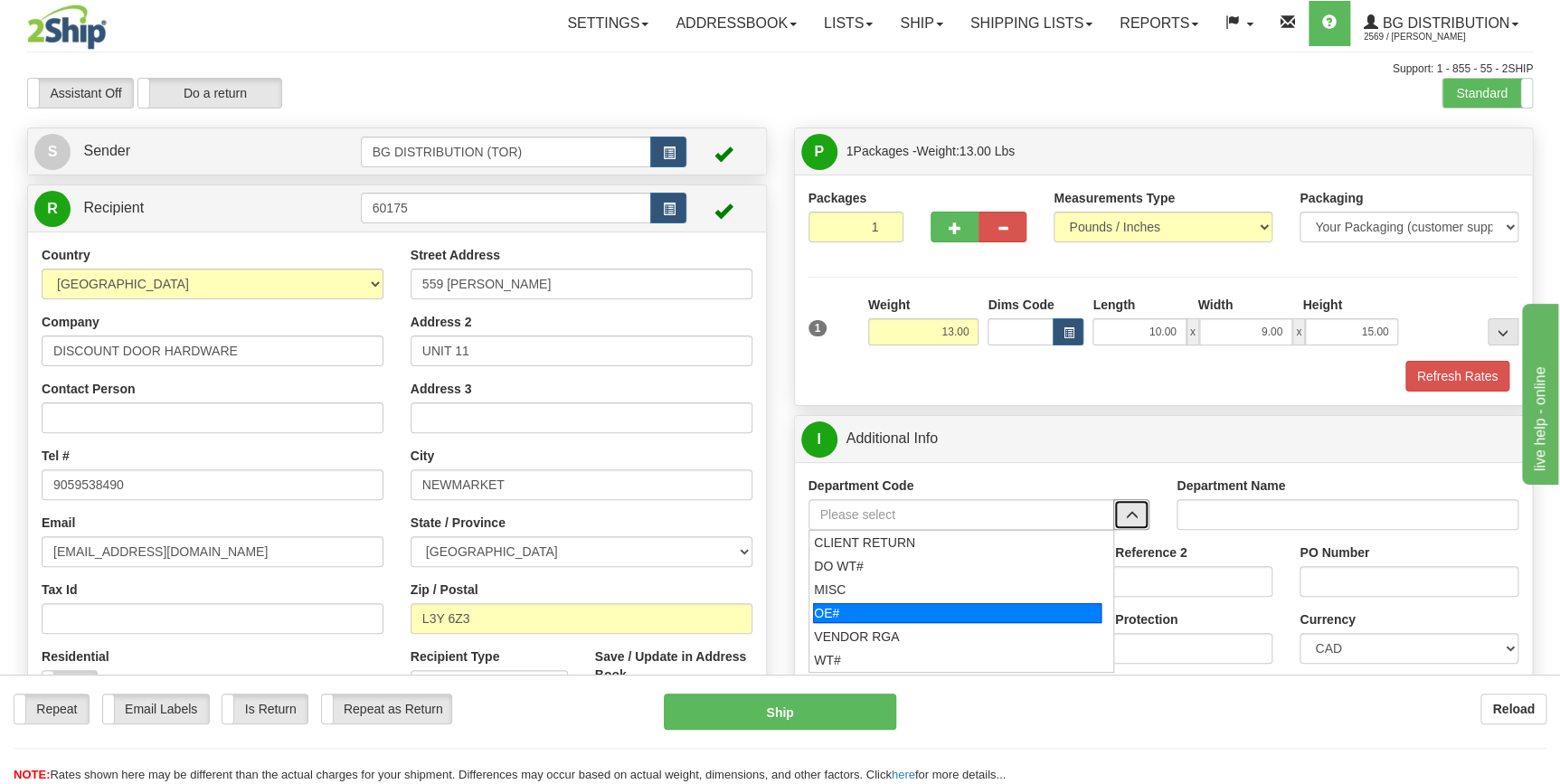
click at [1009, 601] on li "OE#" at bounding box center [961, 613] width 305 height 24
type input "OE#"
type input "ORDERS"
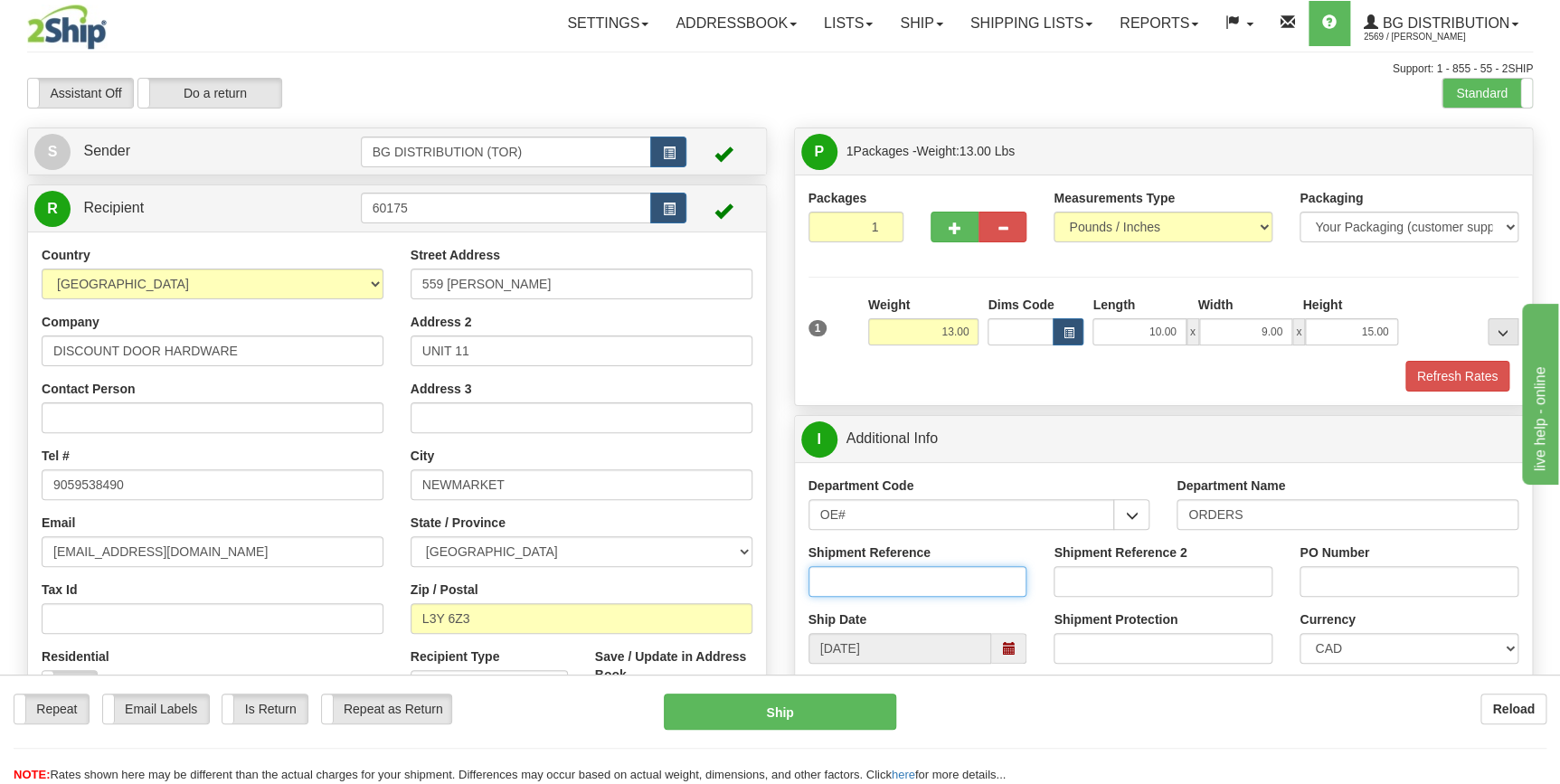
click at [969, 579] on input "Shipment Reference" at bounding box center [917, 581] width 219 height 31
type input "70182491-00"
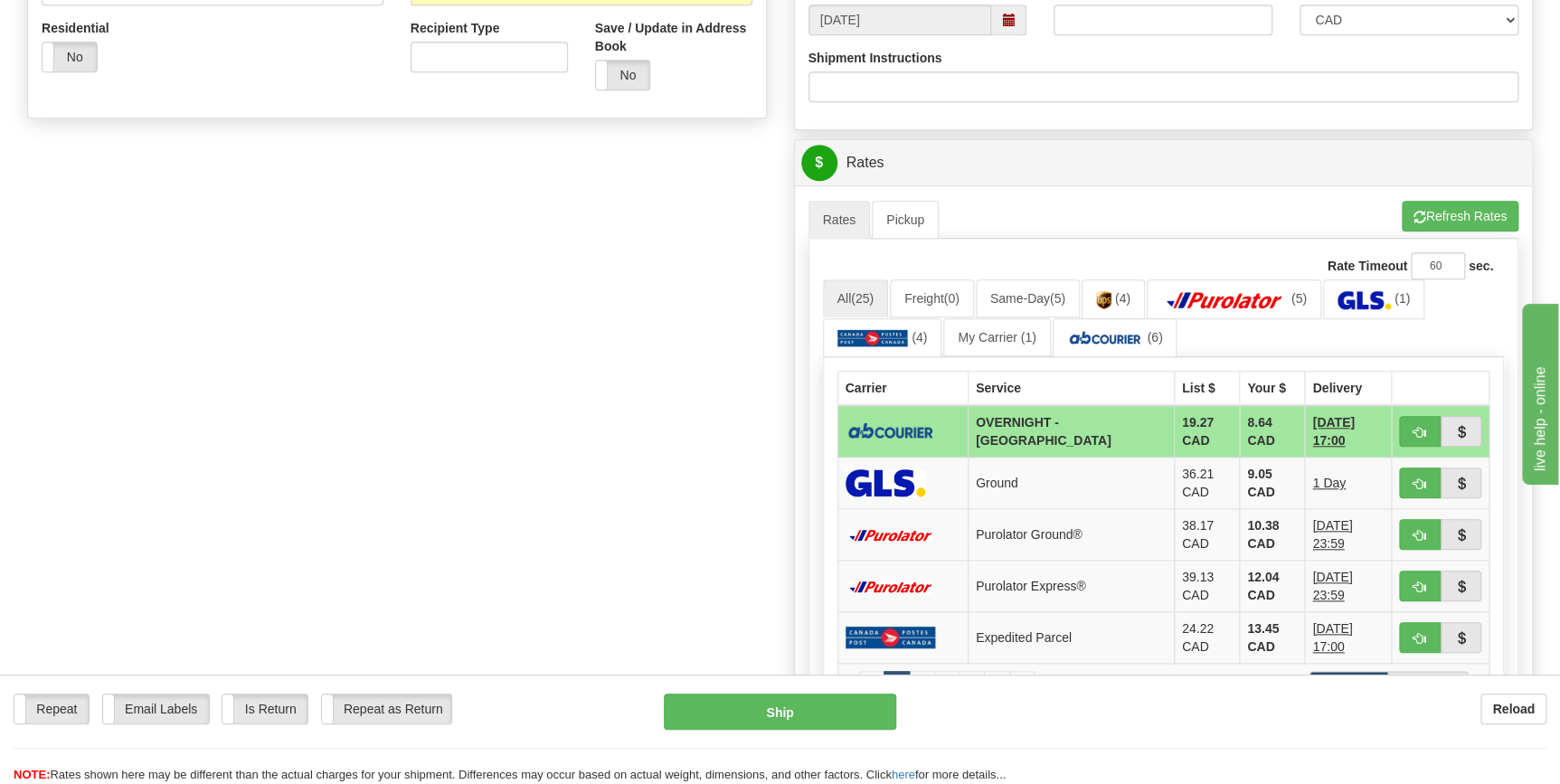
scroll to position [658, 0]
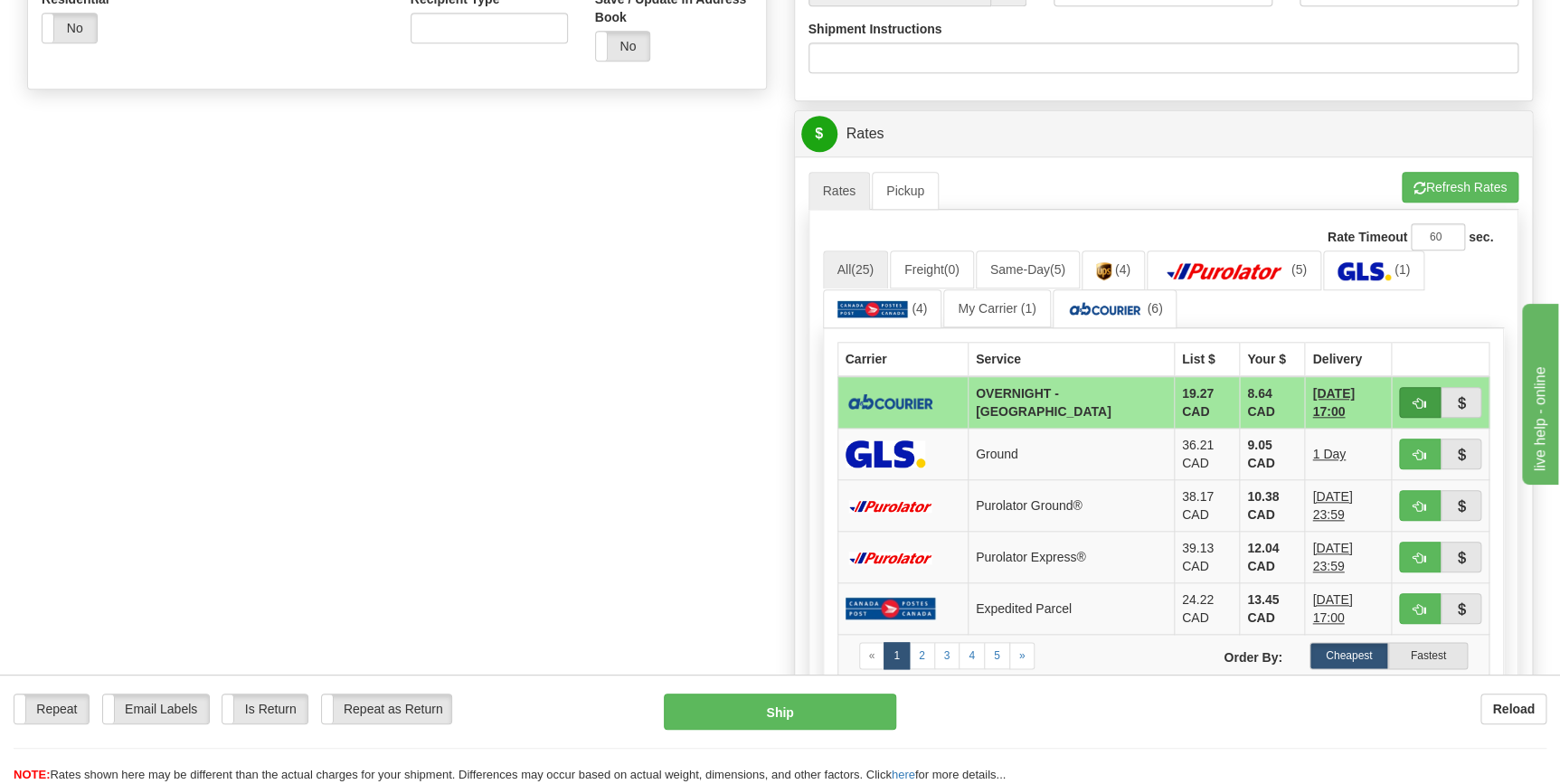
type input "5404"
click at [1414, 397] on span "button" at bounding box center [1419, 403] width 12 height 11
type input "4"
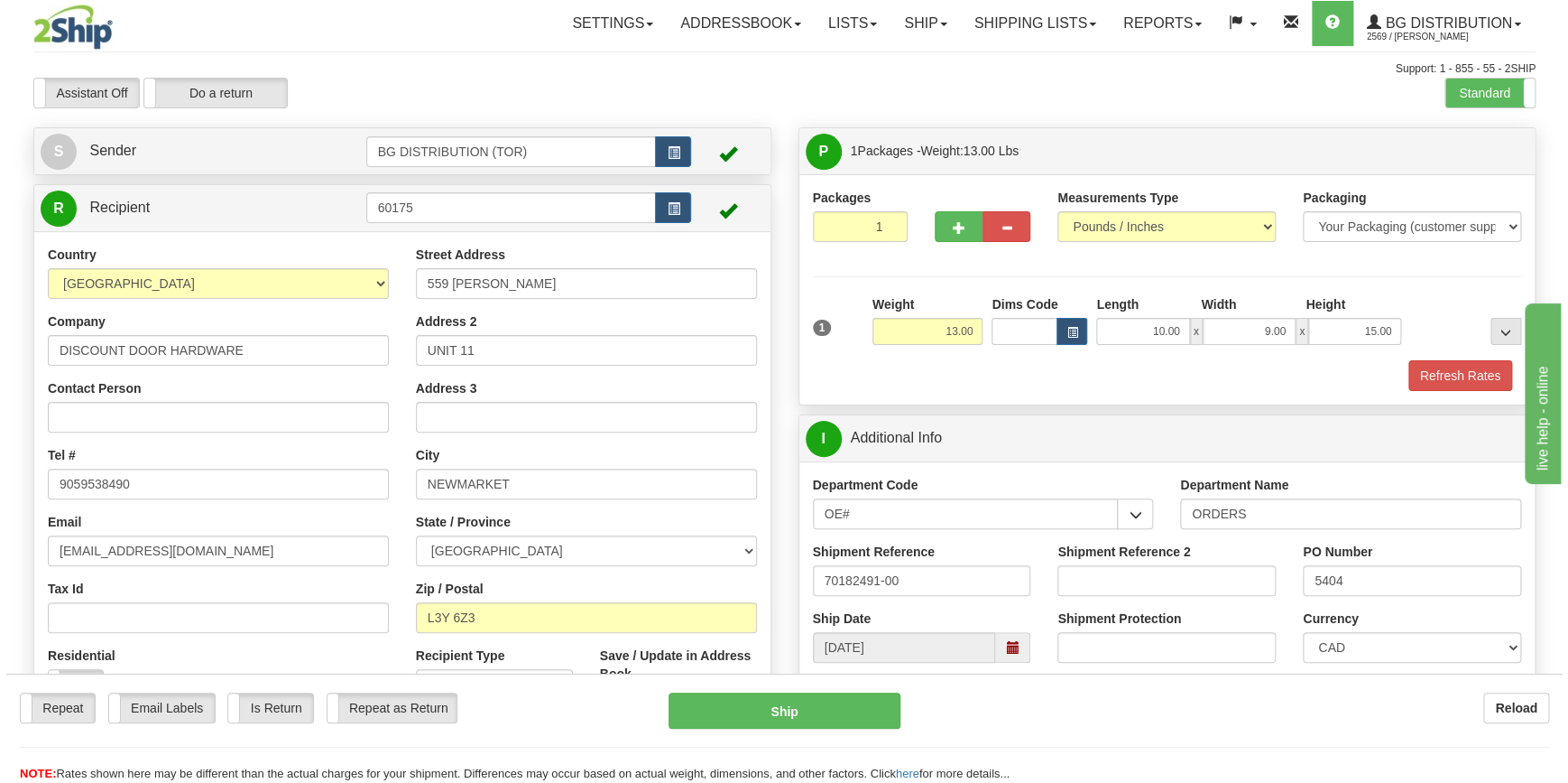
scroll to position [0, 0]
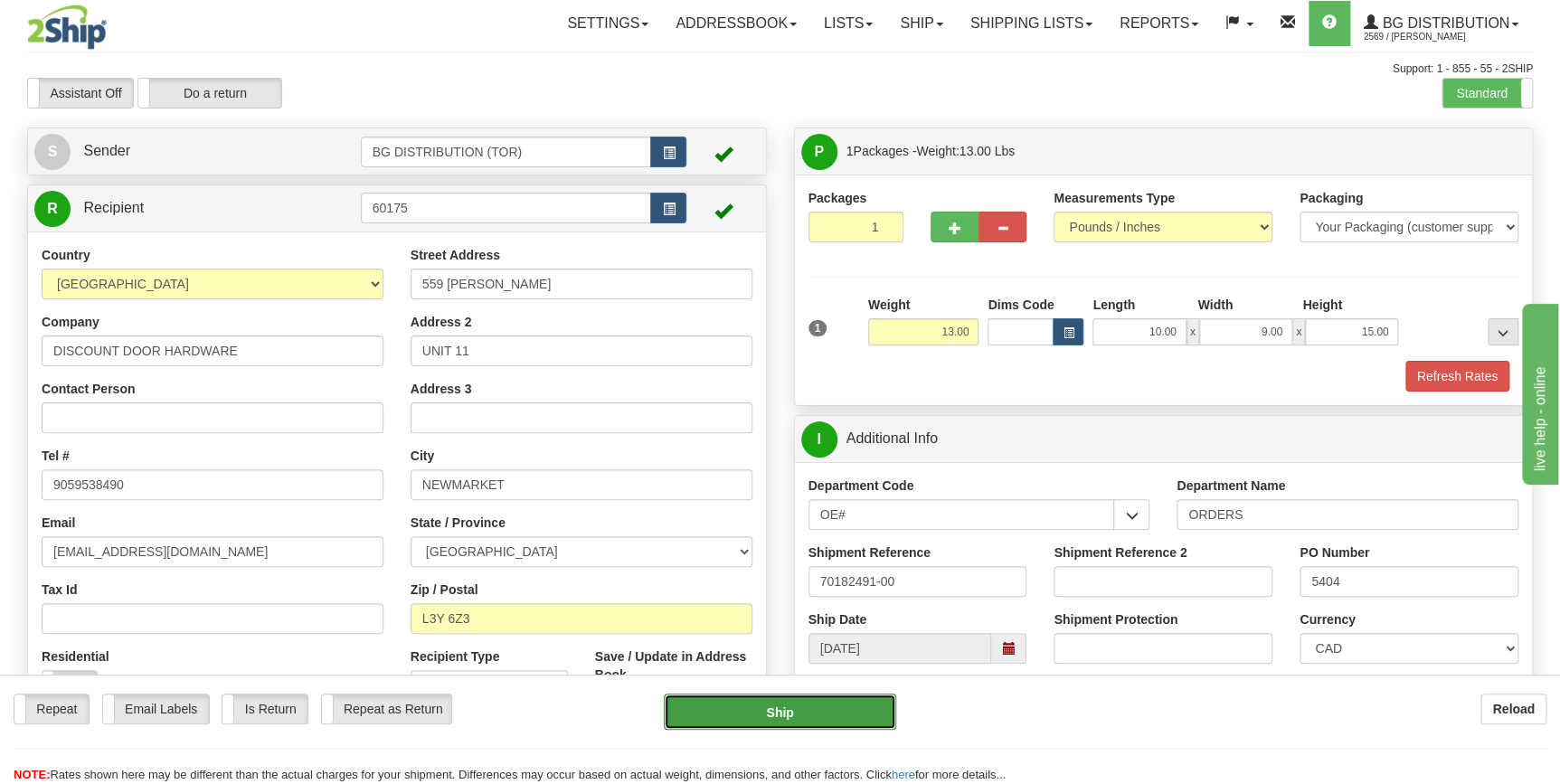
click at [833, 703] on button "Ship" at bounding box center [780, 711] width 233 height 36
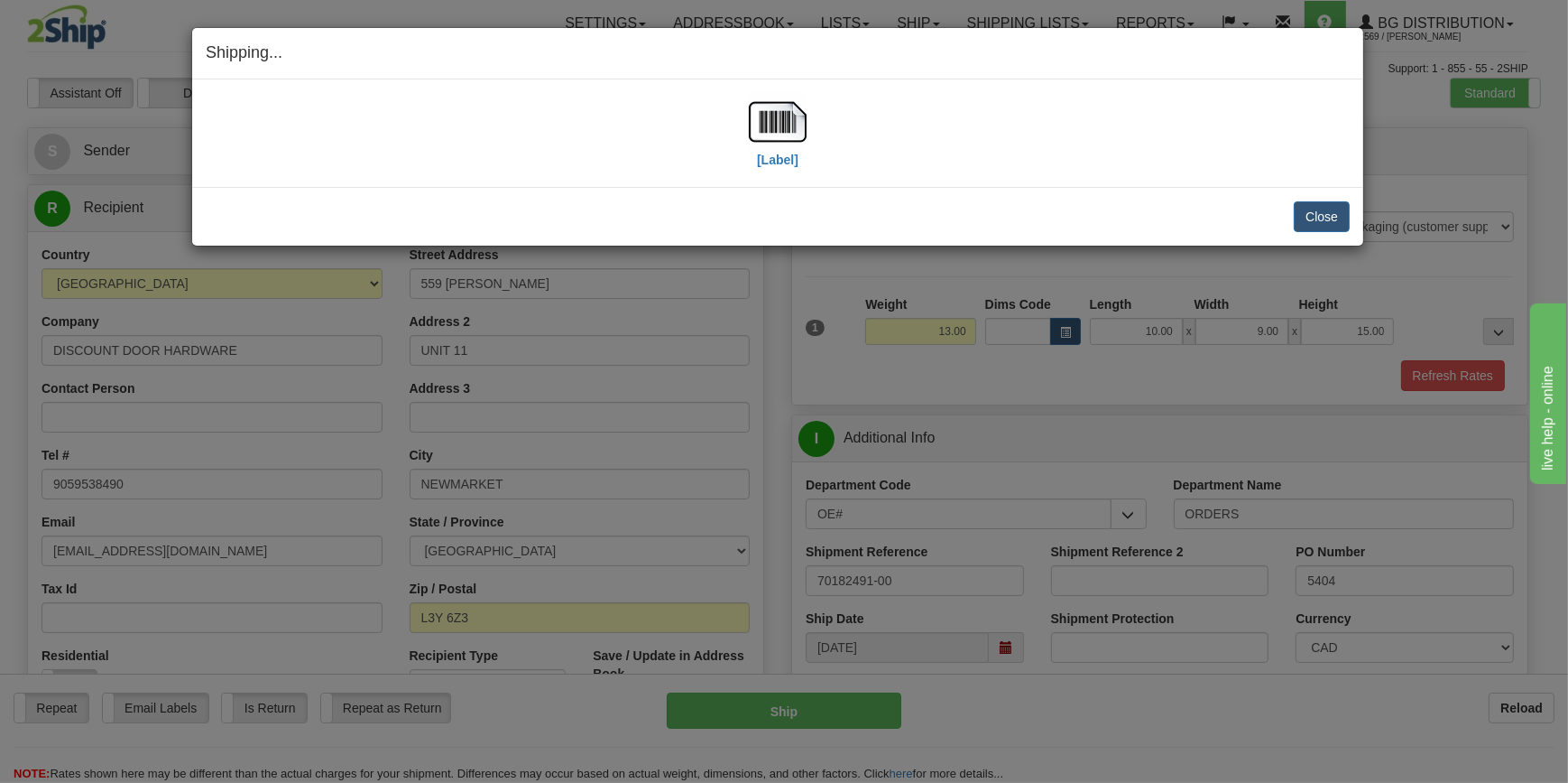
click at [767, 177] on div "[Label] IMPORTANT NOTICE Embassy / Consulate / Government Building / Hospital C…" at bounding box center [778, 133] width 1171 height 107
click at [763, 157] on label "[Label]" at bounding box center [777, 160] width 41 height 18
click at [1323, 218] on button "Close" at bounding box center [1321, 217] width 56 height 31
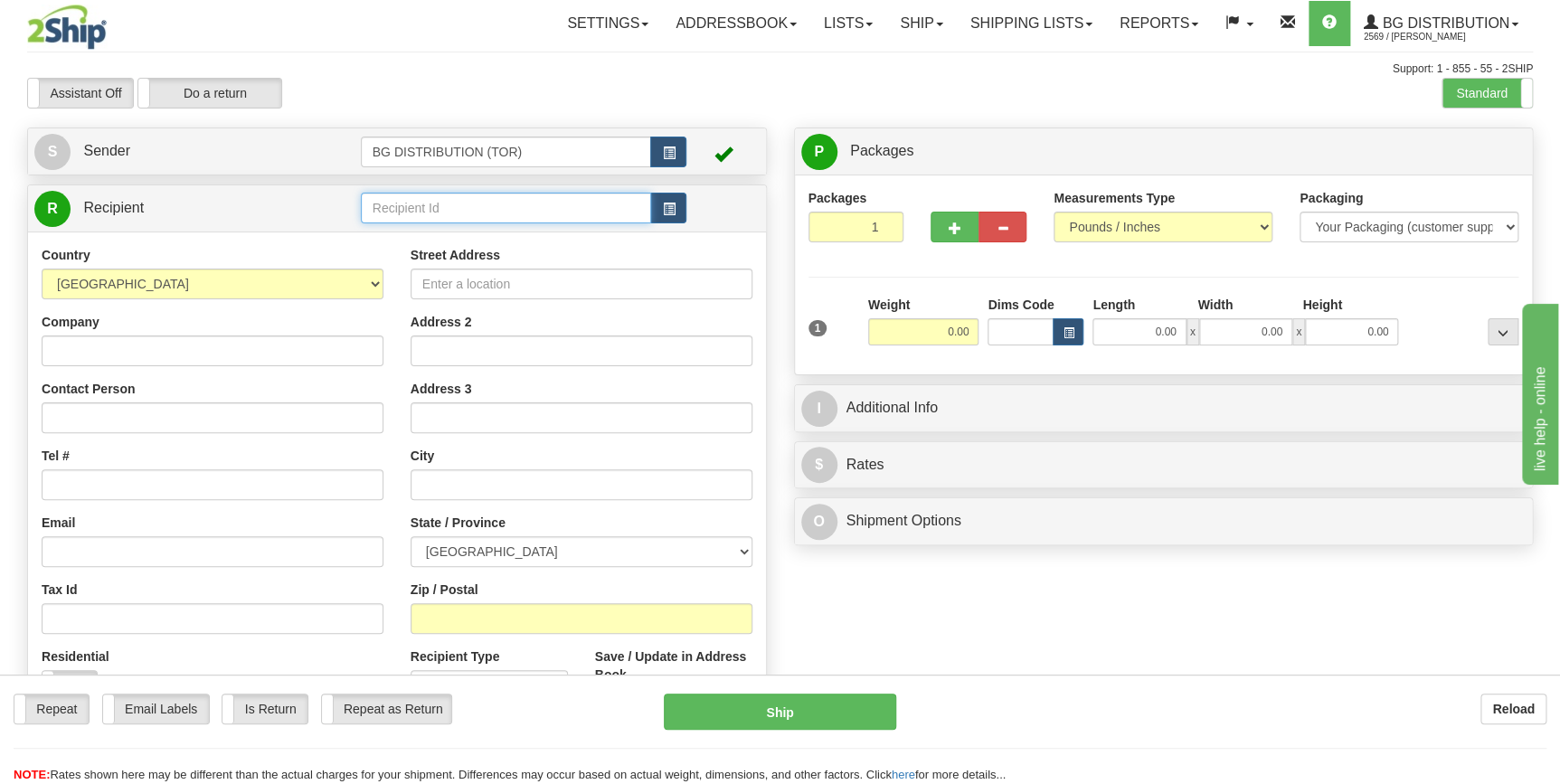
click at [490, 213] on input "text" at bounding box center [507, 208] width 291 height 31
click at [461, 244] on div "60062" at bounding box center [502, 236] width 273 height 20
type input "60062"
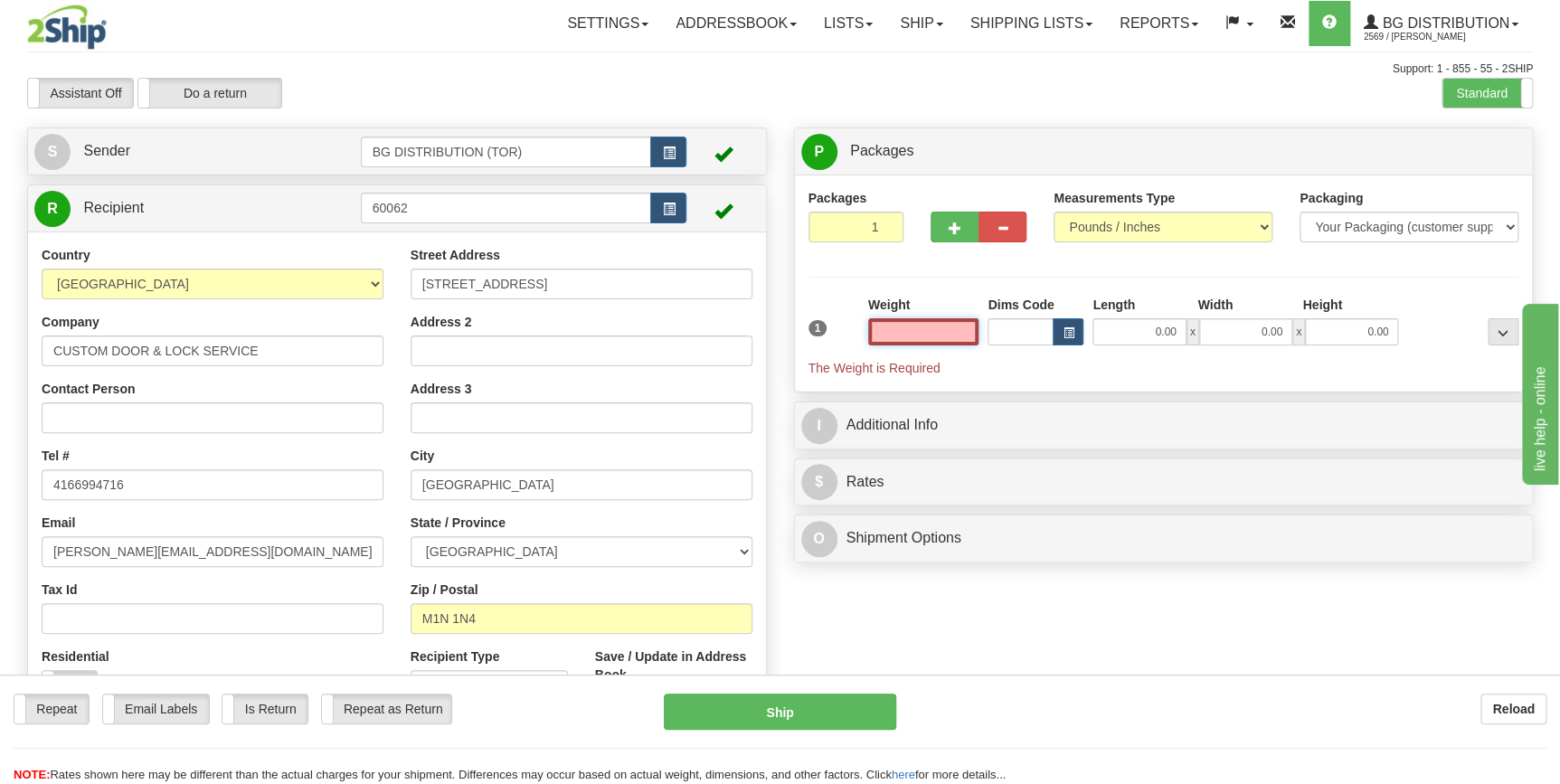
click at [903, 331] on input "text" at bounding box center [924, 331] width 111 height 27
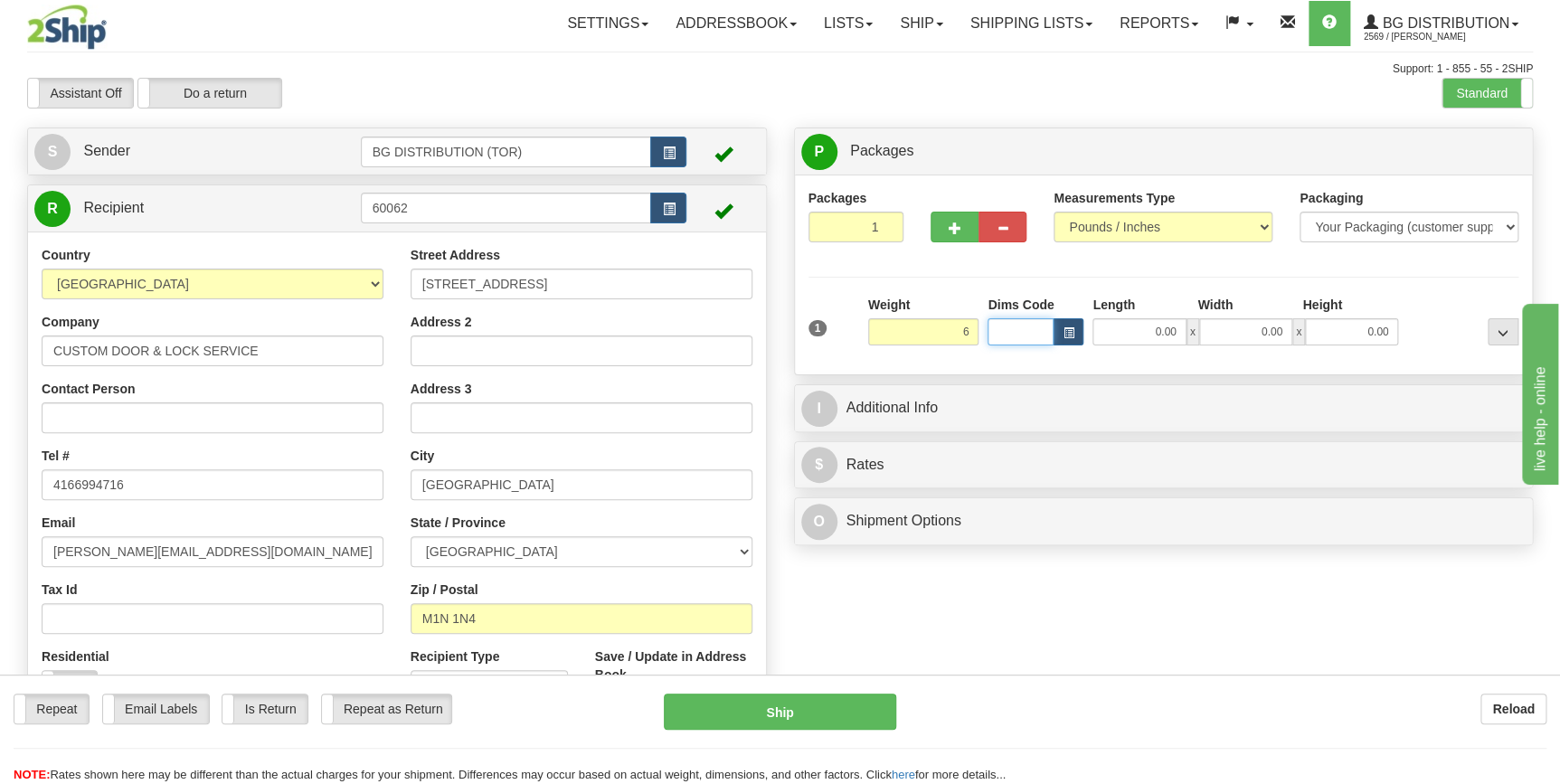
type input "6.00"
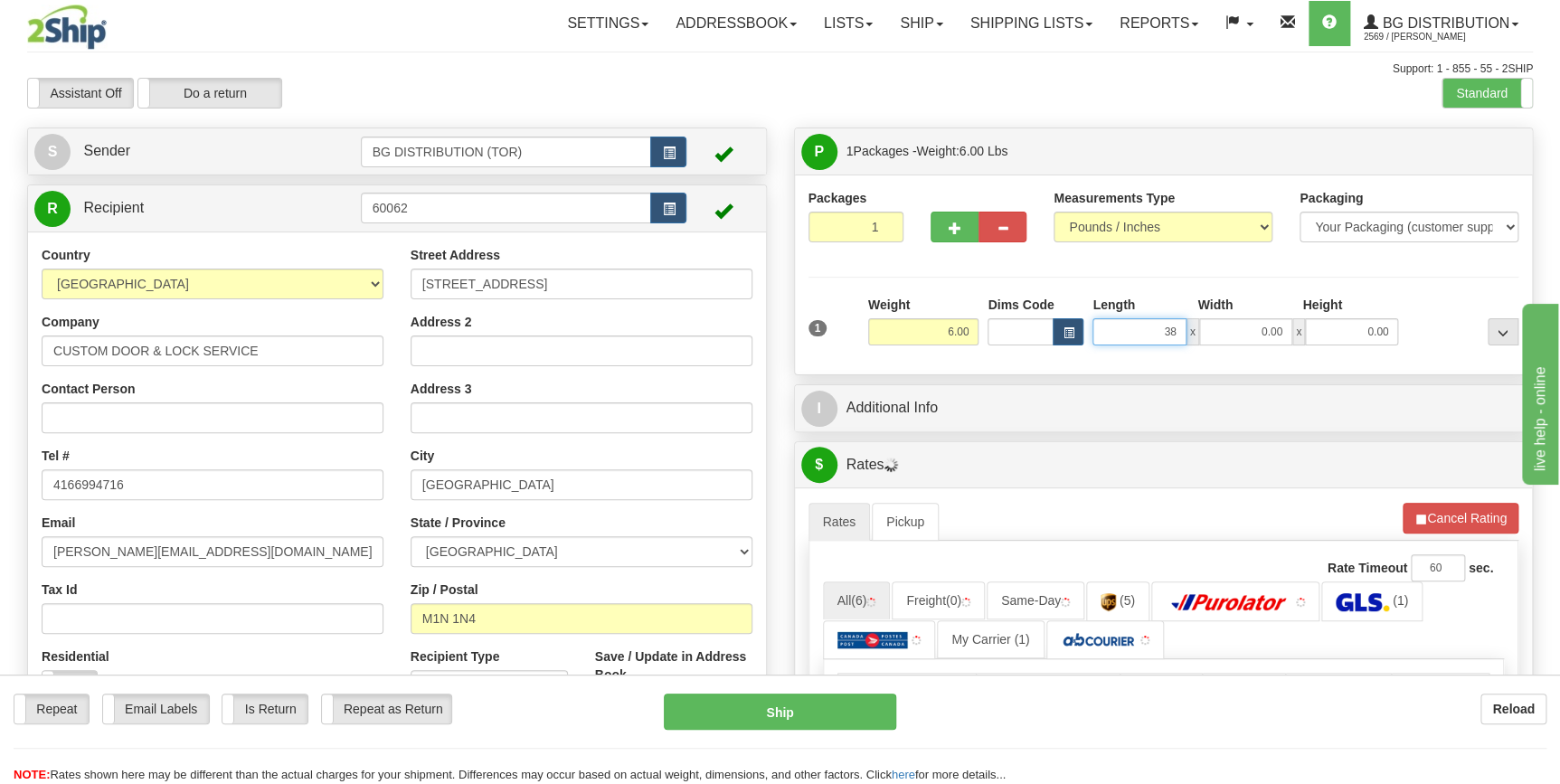
type input "38.00"
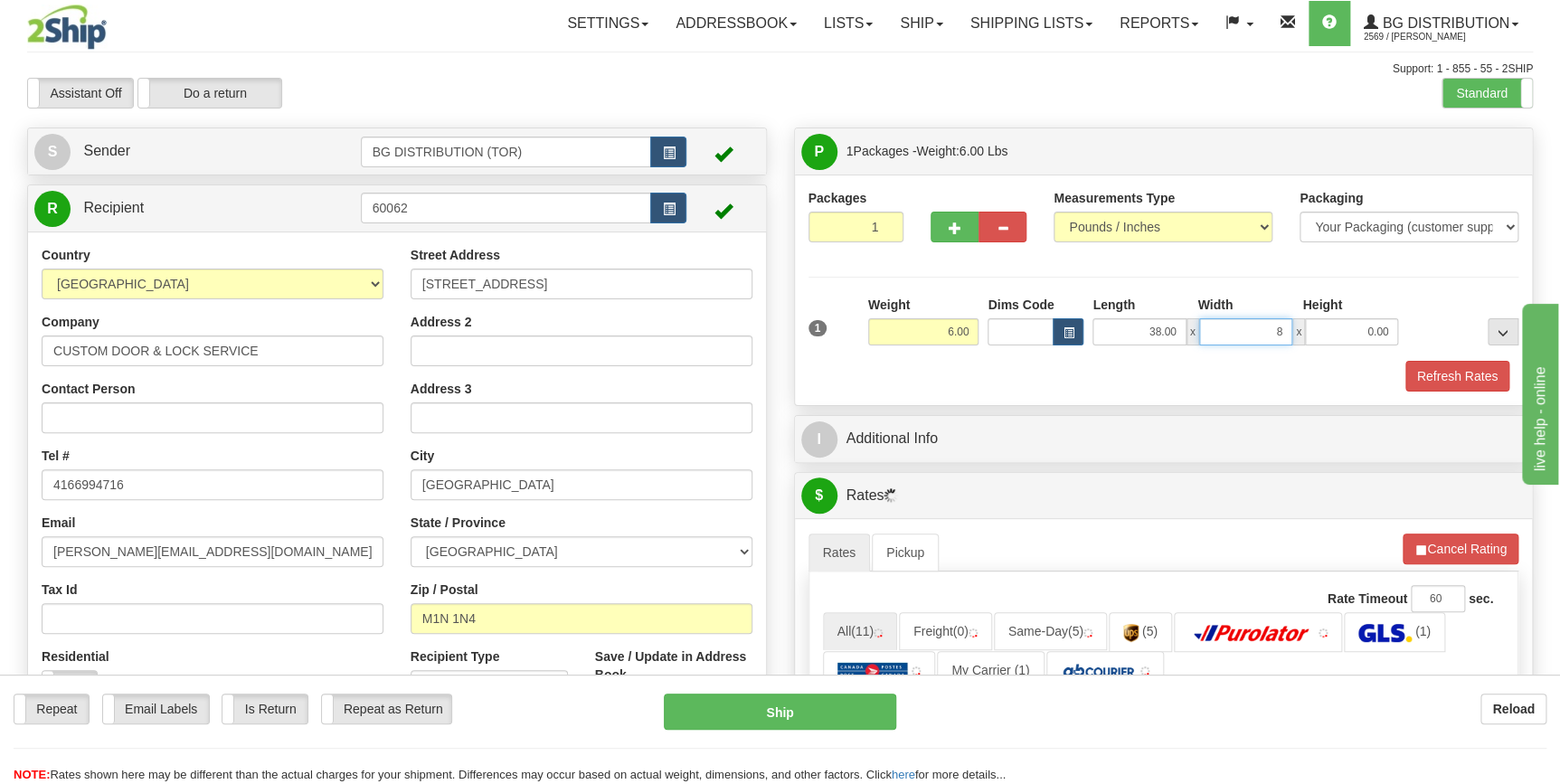
type input "8.00"
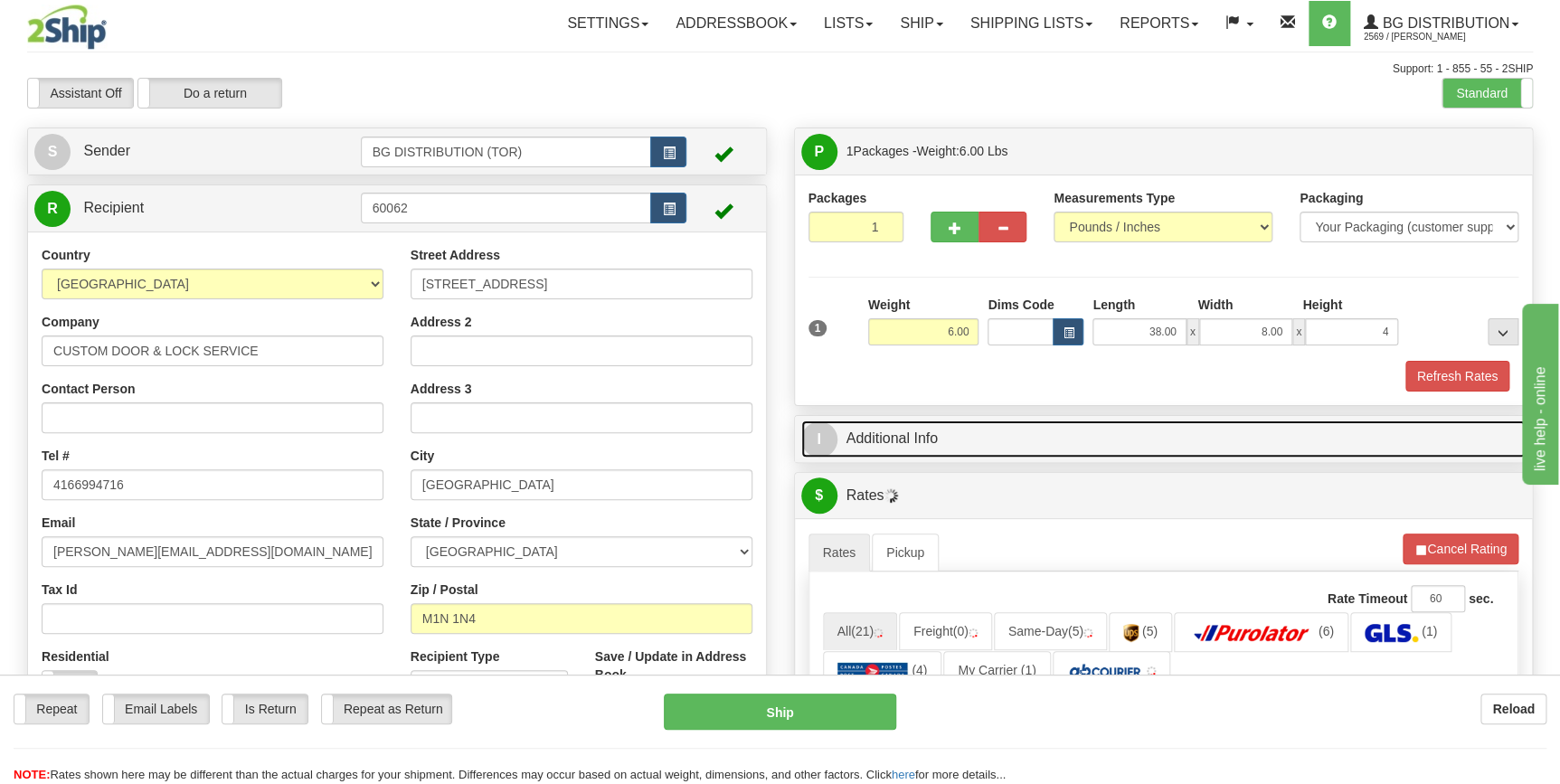
type input "4.00"
click at [912, 431] on link "I Additional Info" at bounding box center [1164, 438] width 725 height 37
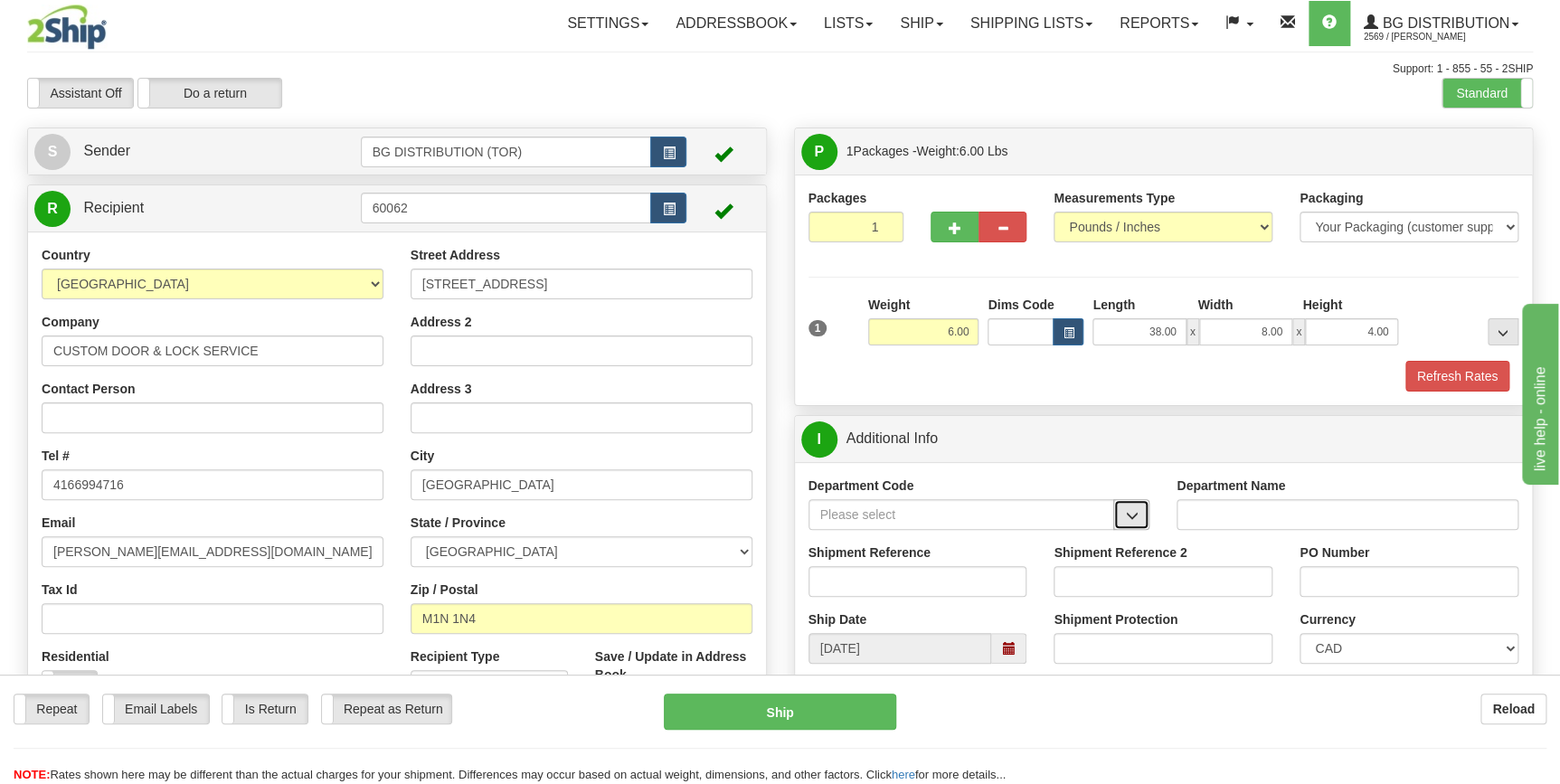
click at [1127, 512] on span "button" at bounding box center [1131, 516] width 12 height 11
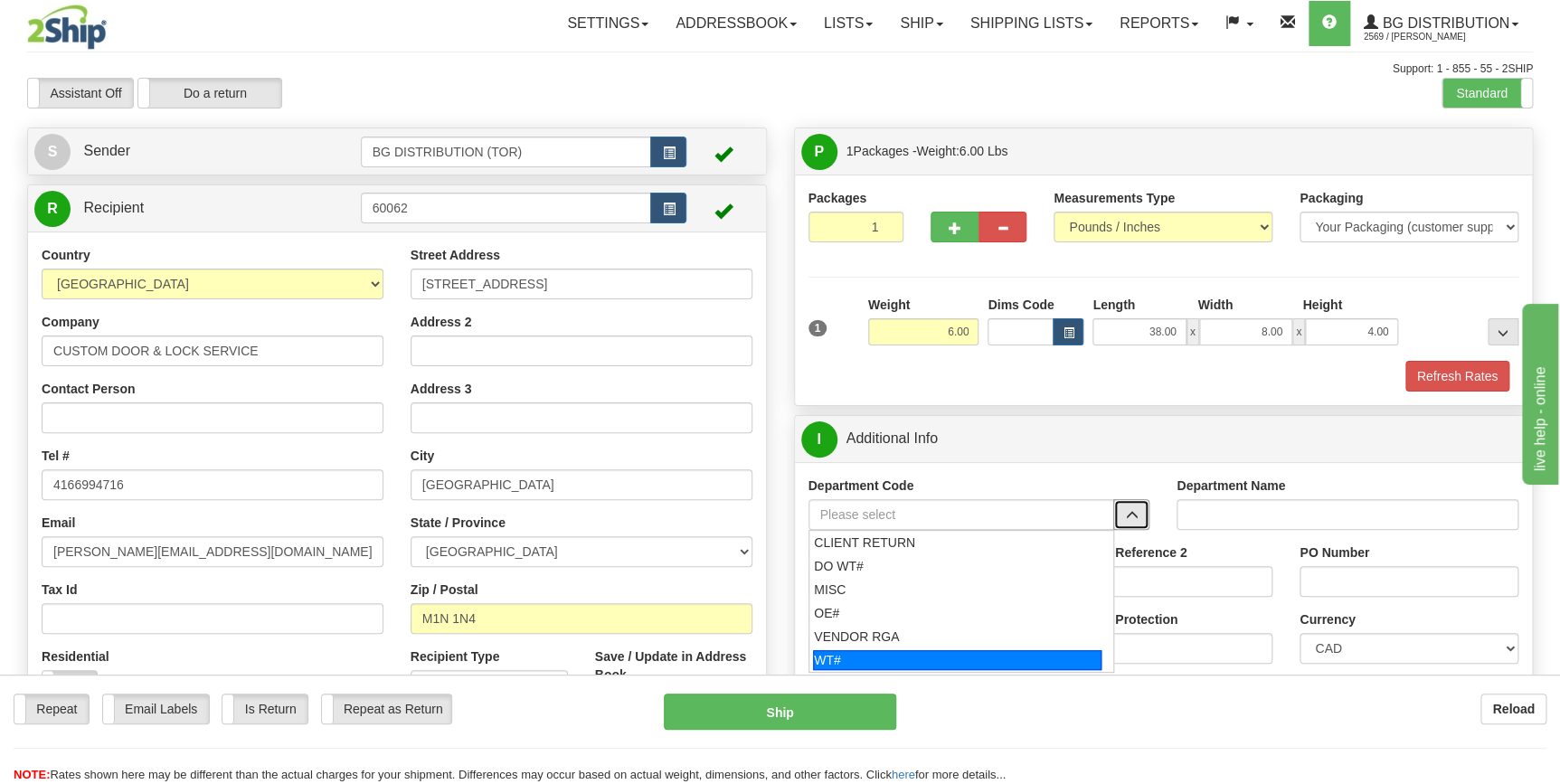
click at [952, 651] on div "WT#" at bounding box center [957, 660] width 288 height 20
type input "WT#"
type input "WAREHOUSE TRANSFERS"
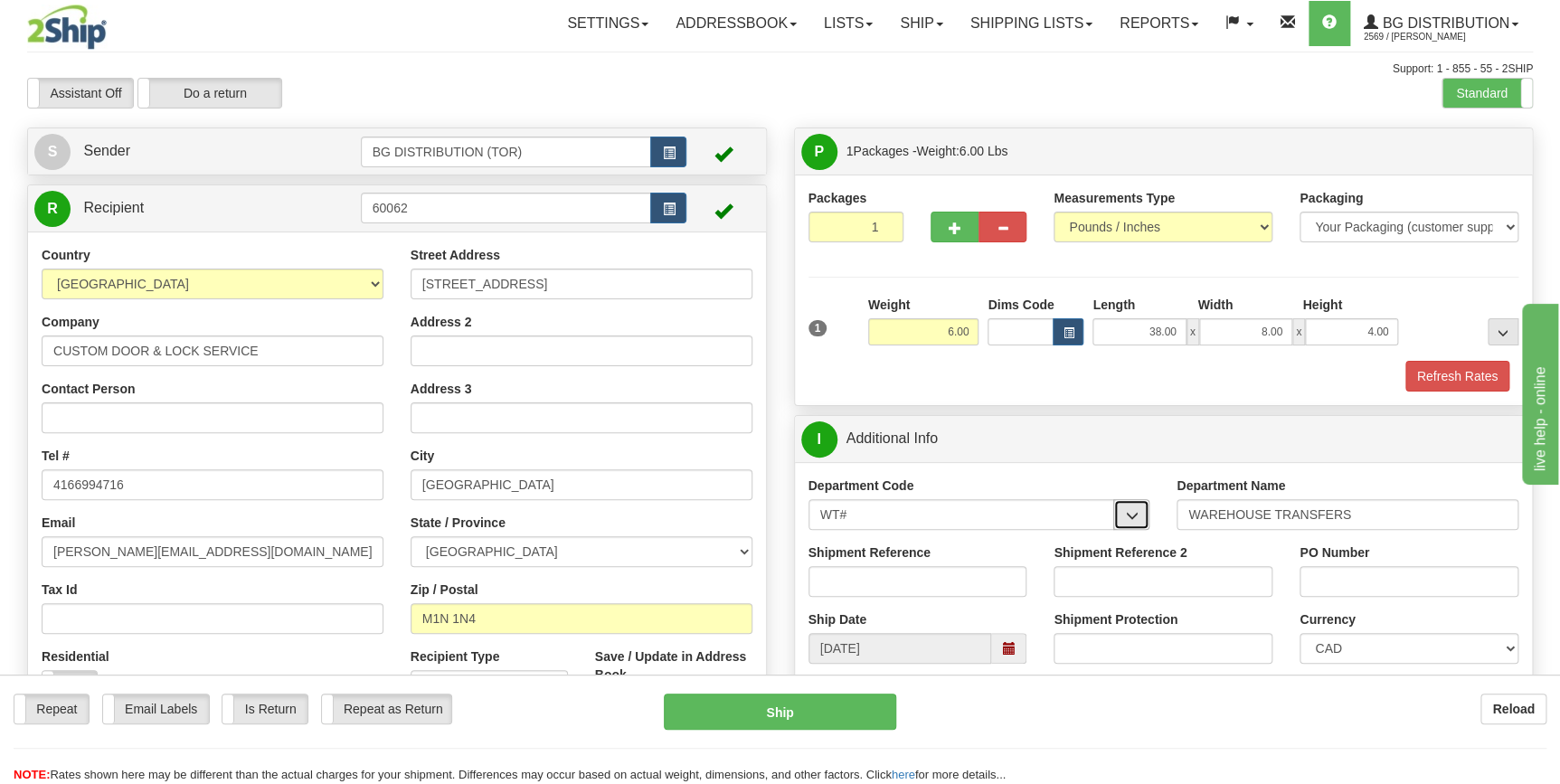
click at [1130, 515] on span "button" at bounding box center [1131, 516] width 12 height 11
click at [995, 521] on input "WT#" at bounding box center [961, 514] width 306 height 31
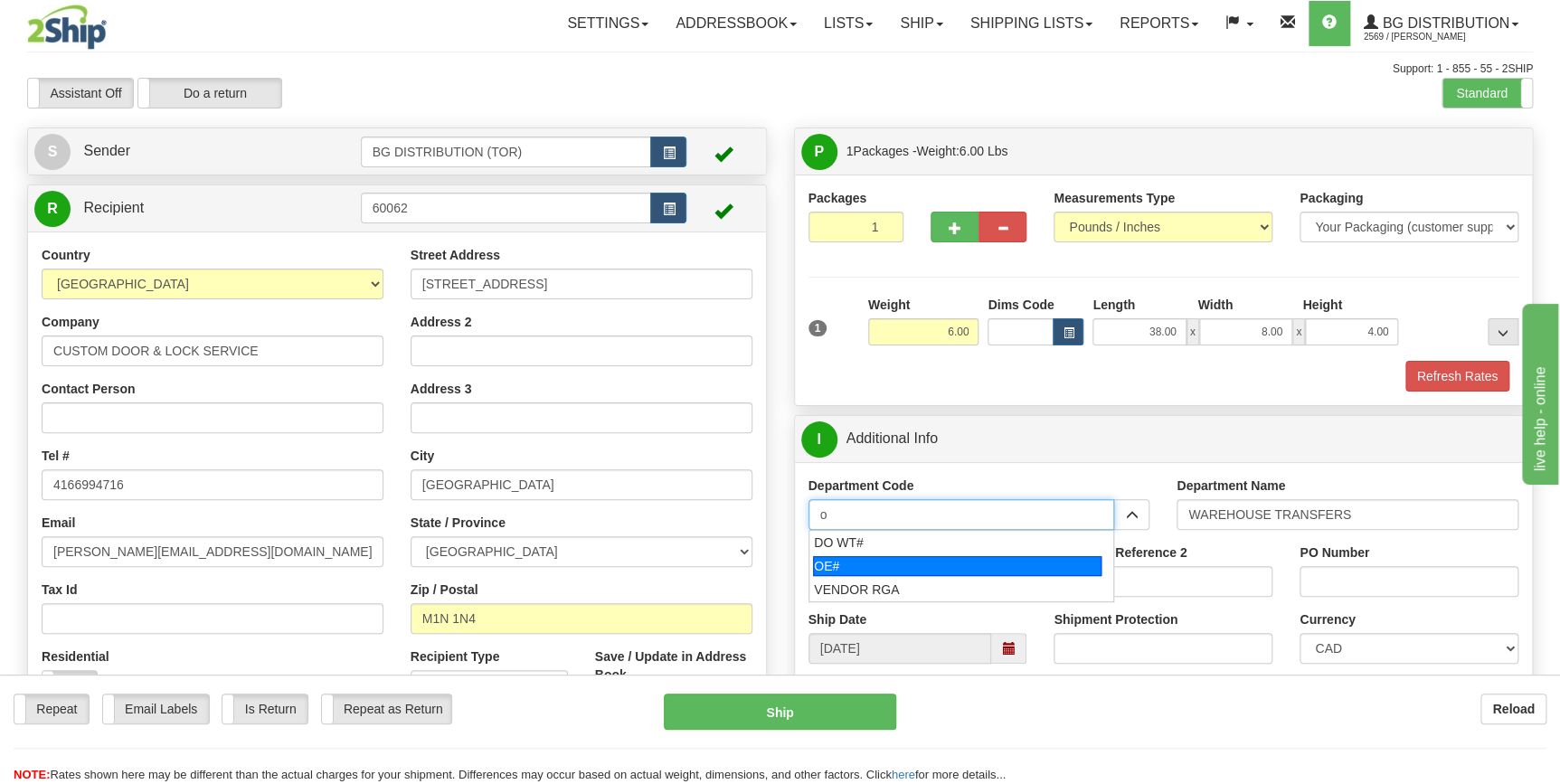
click at [962, 570] on div "OE#" at bounding box center [957, 566] width 288 height 20
type input "OE#"
type input "ORDERS"
type input "OE#"
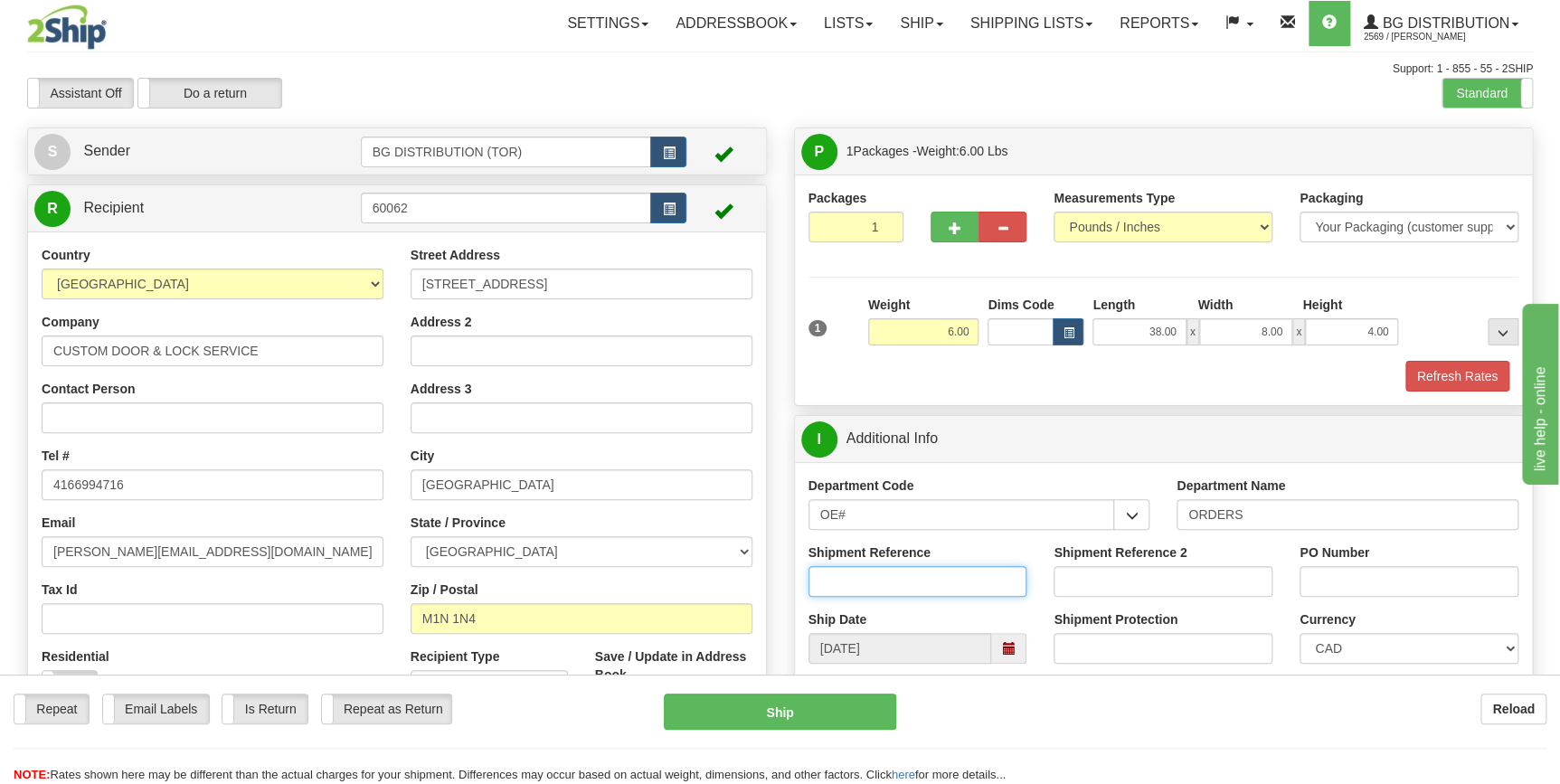
click at [918, 578] on input "Shipment Reference" at bounding box center [917, 581] width 219 height 31
type input "70182489-00"
click at [1335, 587] on input "PO Number" at bounding box center [1409, 581] width 219 height 31
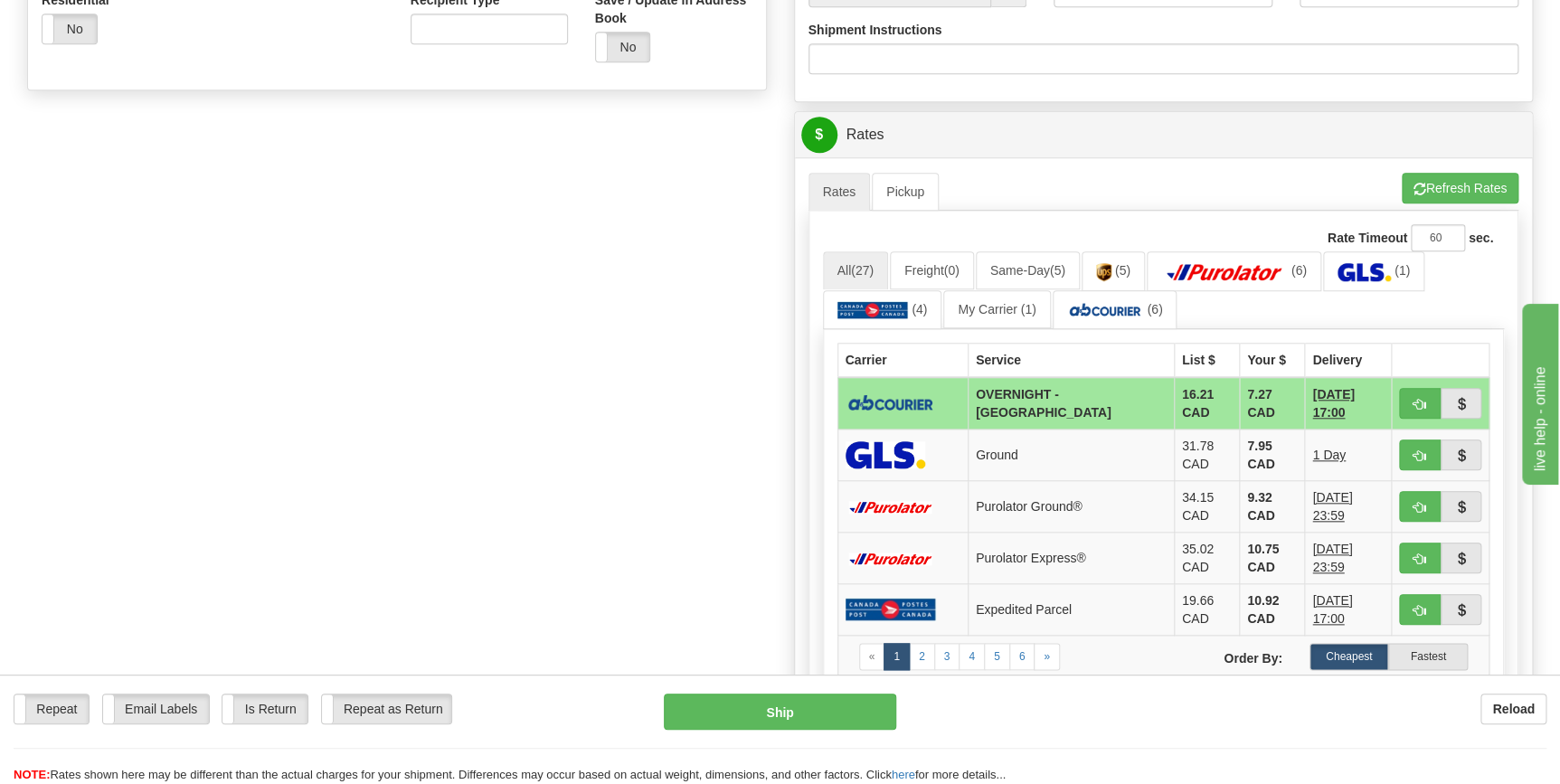
scroll to position [658, 0]
type input "5092888"
click at [1421, 398] on span "button" at bounding box center [1419, 403] width 12 height 11
type input "4"
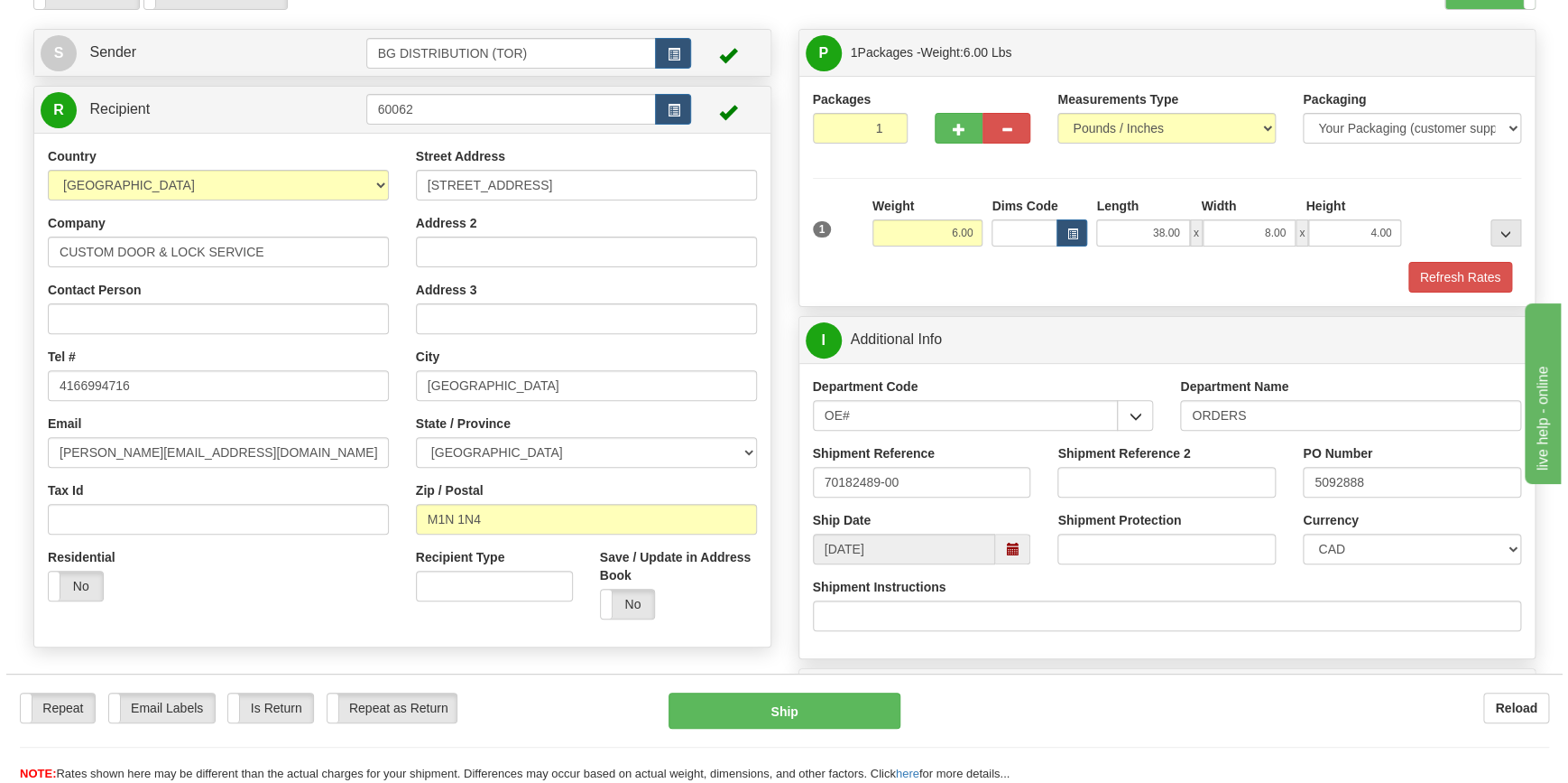
scroll to position [96, 0]
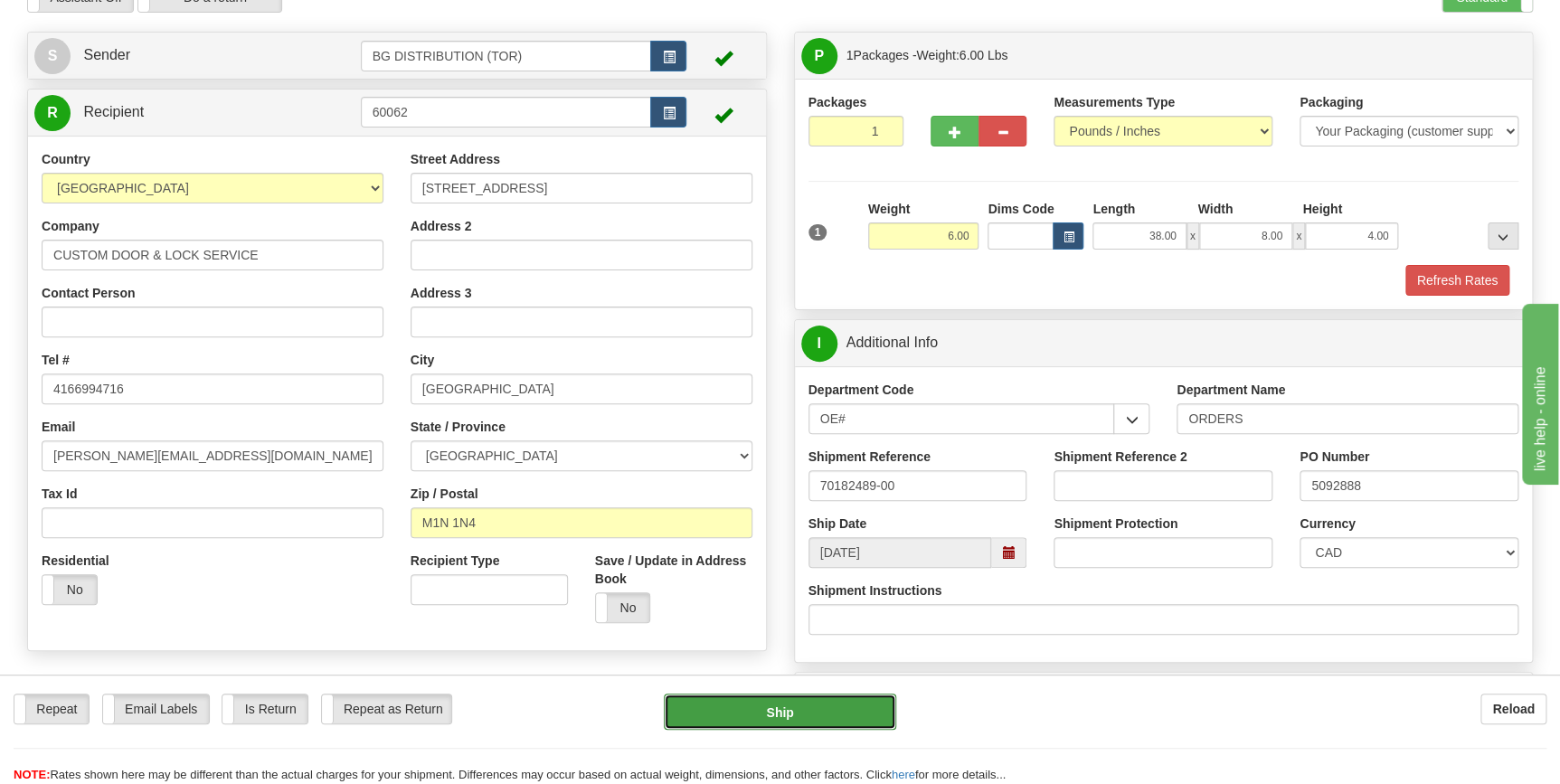
click at [824, 711] on button "Ship" at bounding box center [780, 711] width 233 height 36
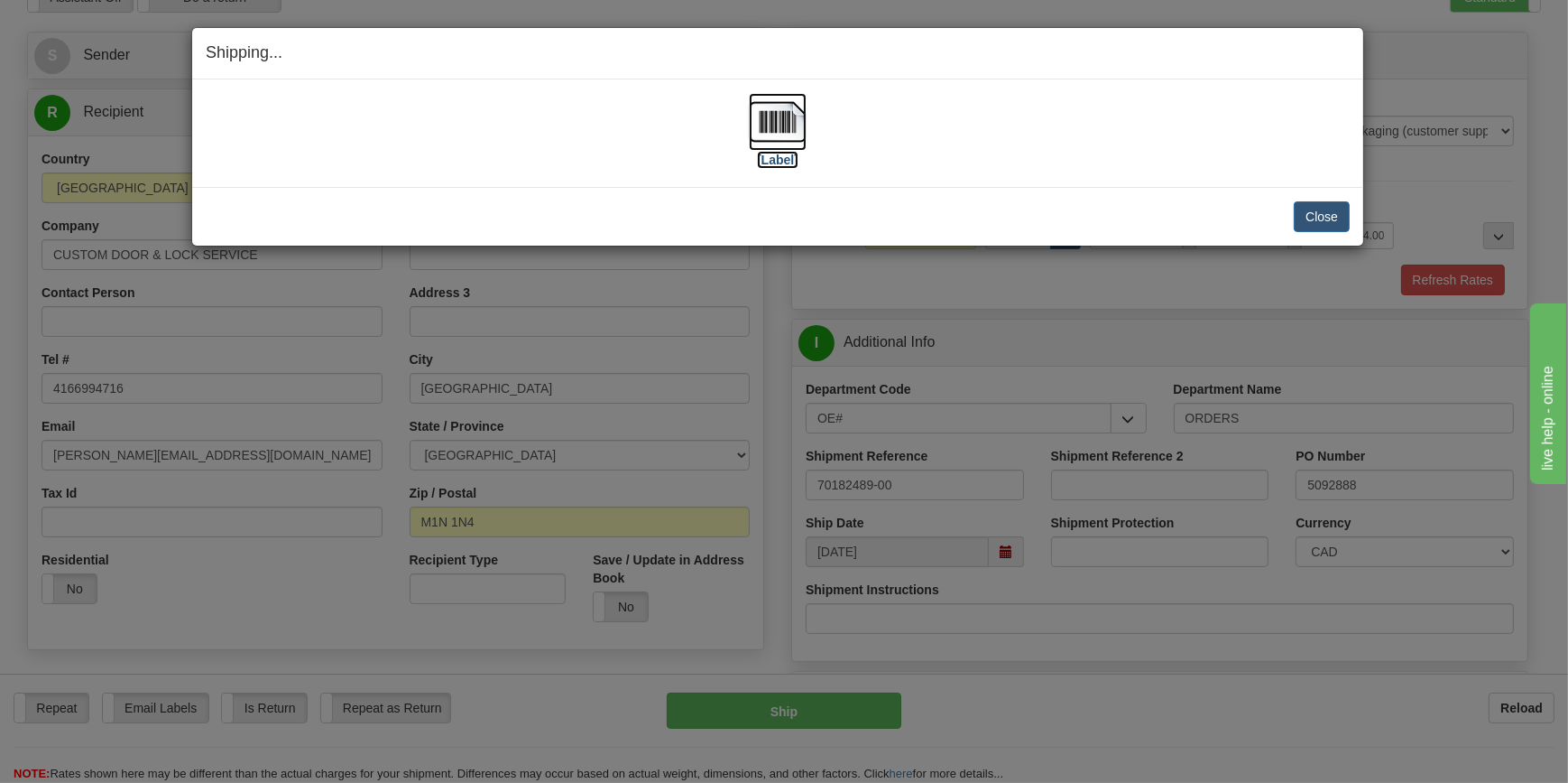
click at [789, 160] on label "[Label]" at bounding box center [777, 160] width 41 height 18
click at [1344, 208] on button "Close" at bounding box center [1321, 217] width 56 height 31
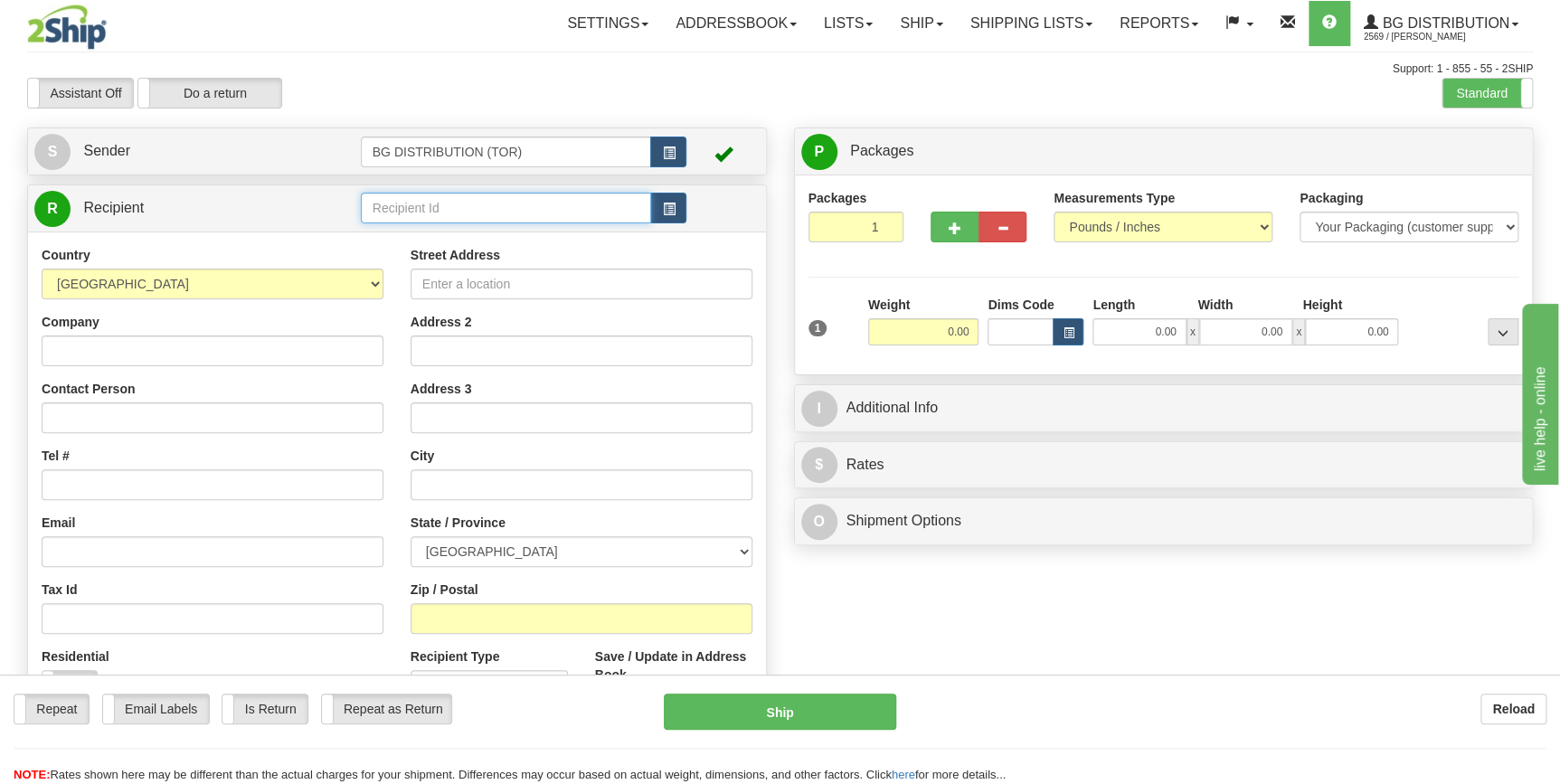
click at [463, 223] on input "text" at bounding box center [507, 208] width 291 height 31
click at [455, 238] on div "60160" at bounding box center [502, 236] width 273 height 20
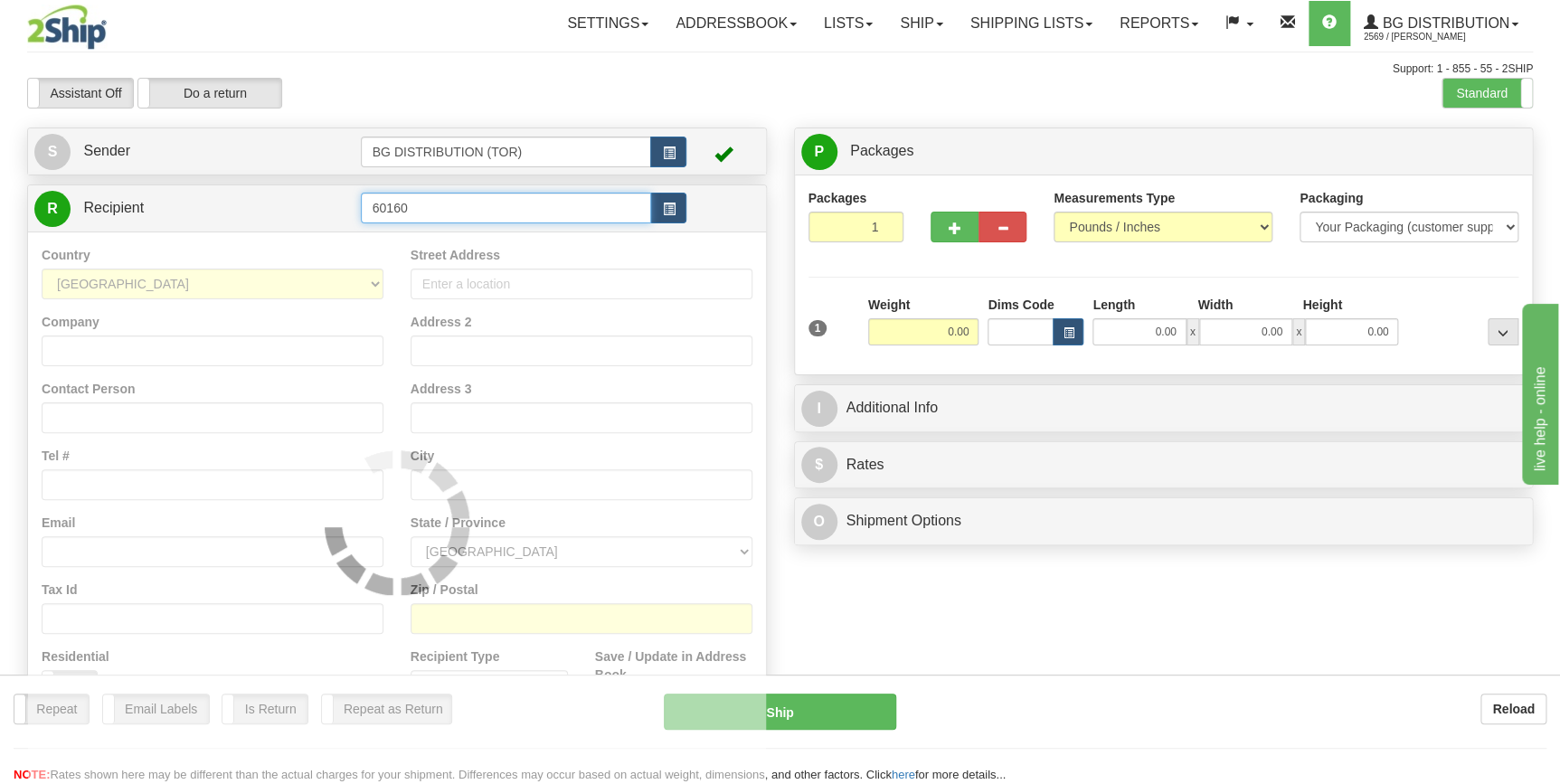
type input "60160"
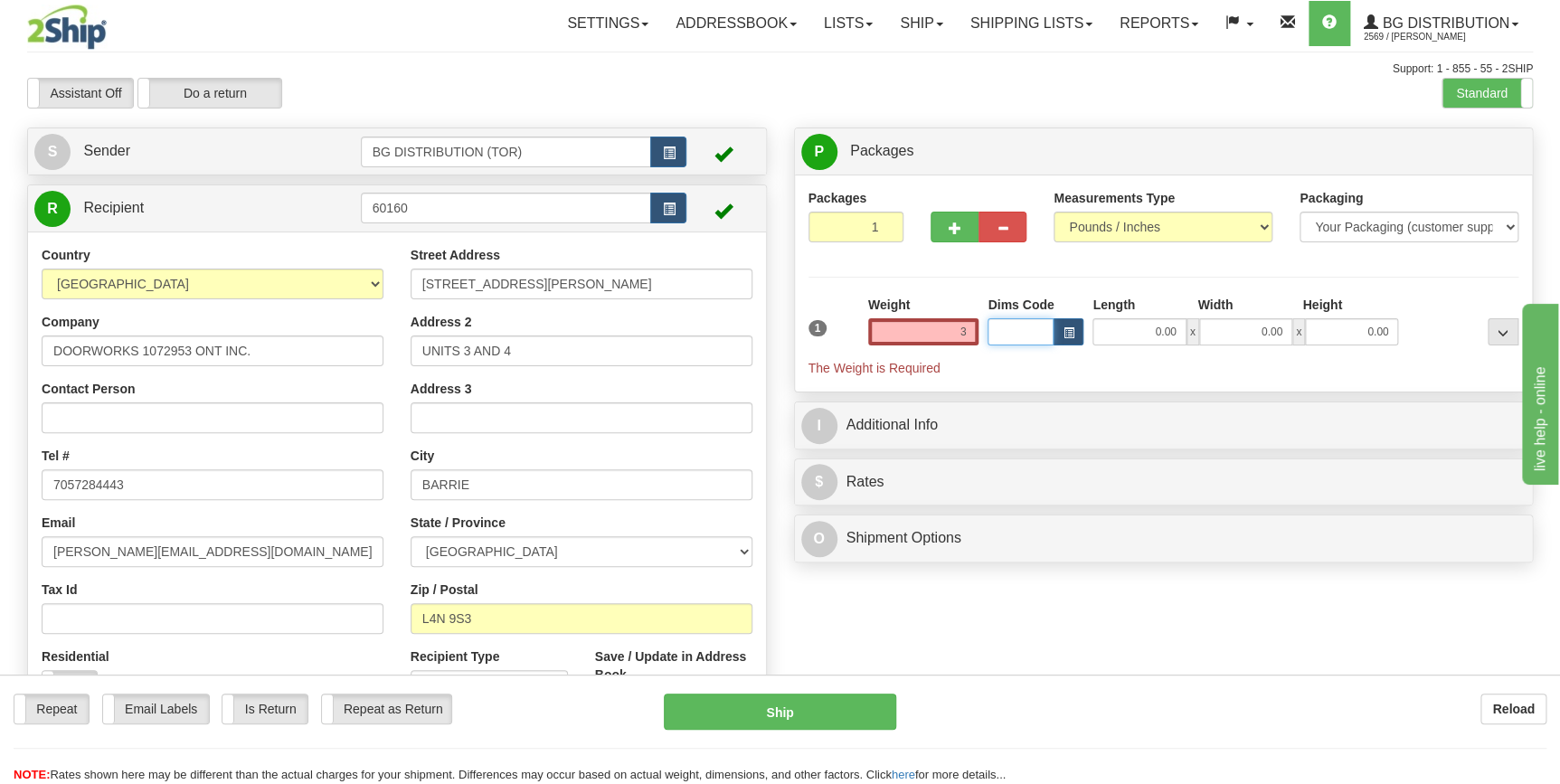
type input "3.00"
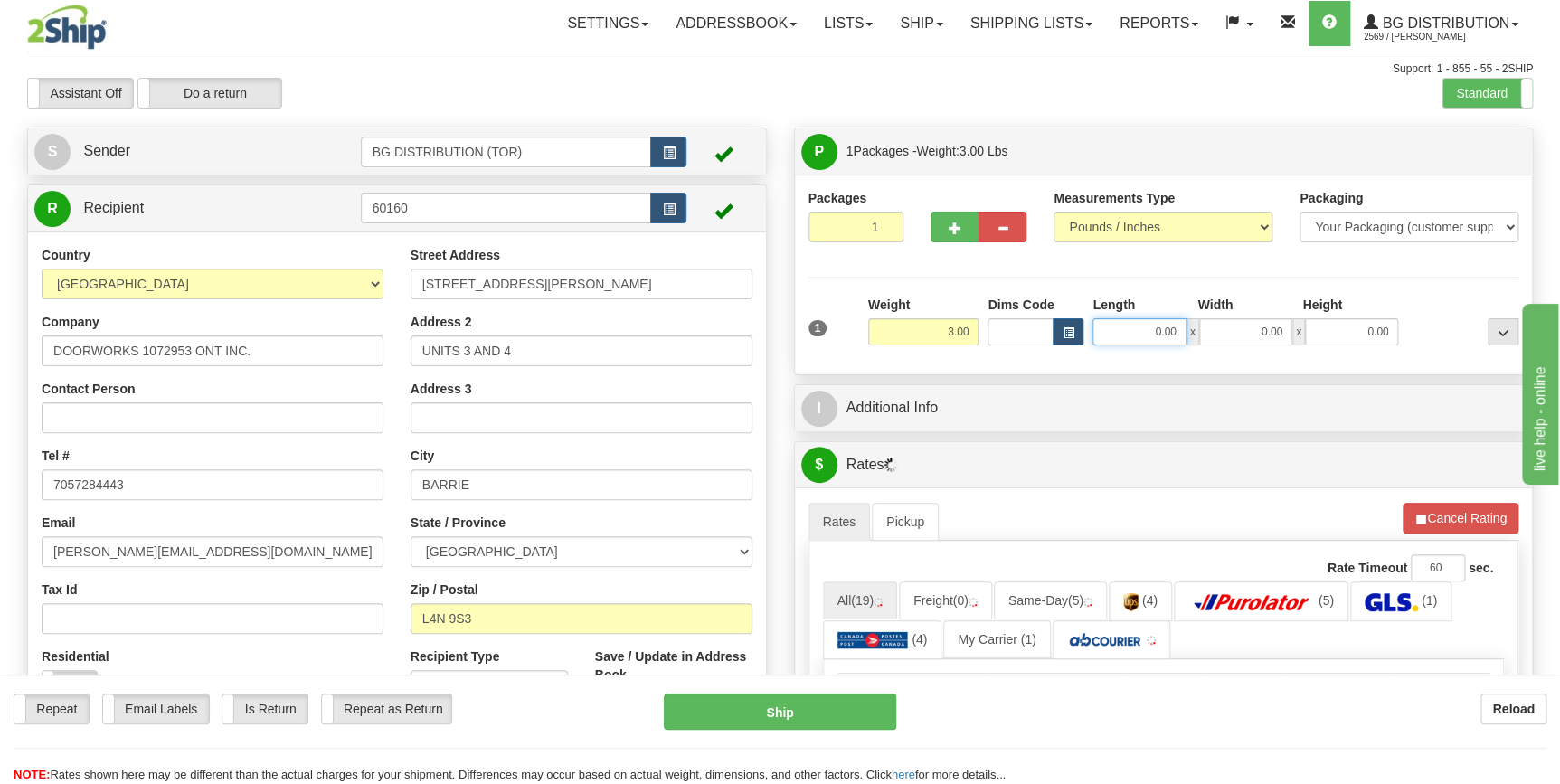
click at [1134, 334] on input "0.00" at bounding box center [1139, 331] width 93 height 27
click at [1134, 334] on input "Length" at bounding box center [1139, 331] width 93 height 27
type input "17.00"
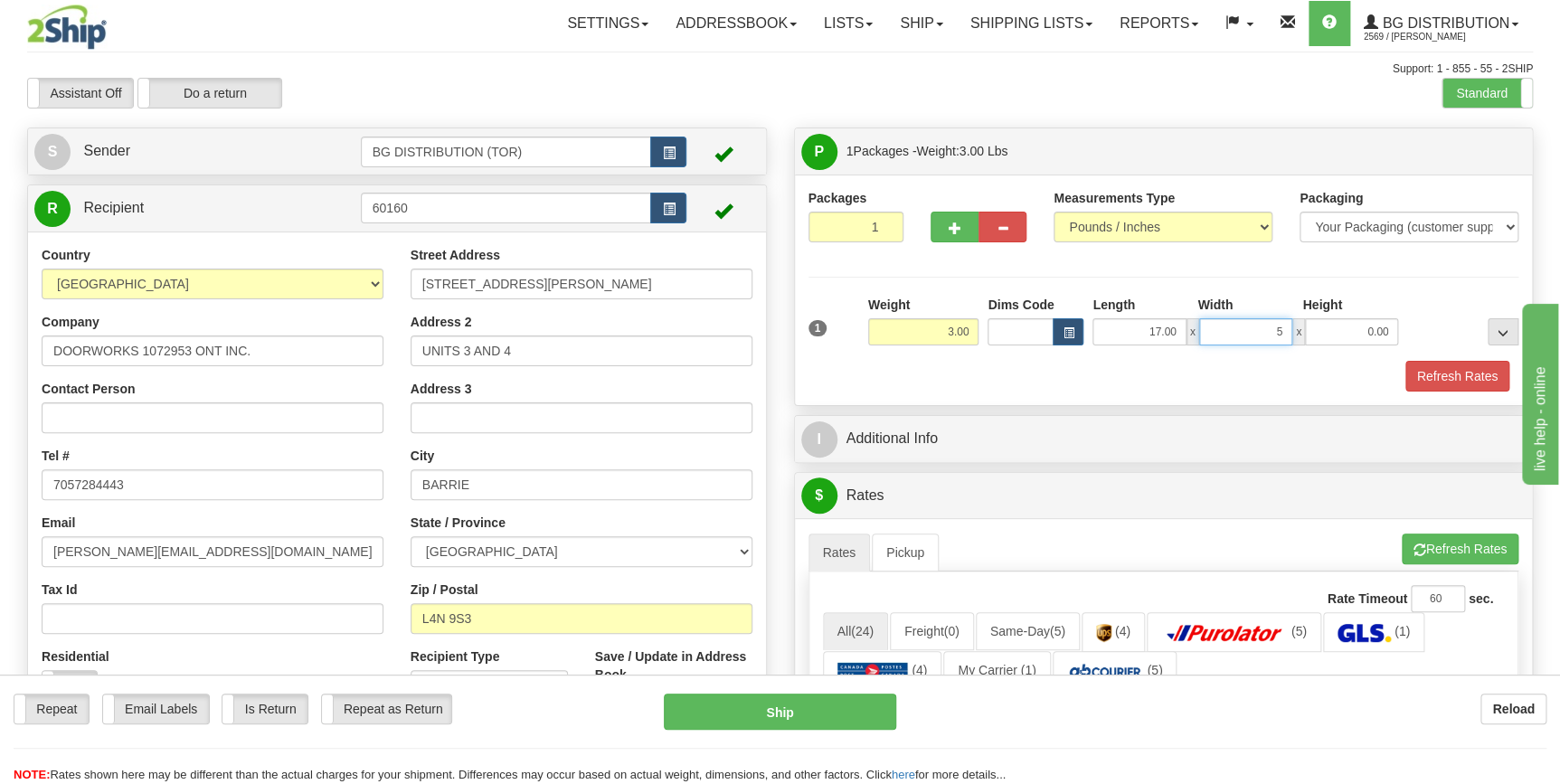
type input "5.00"
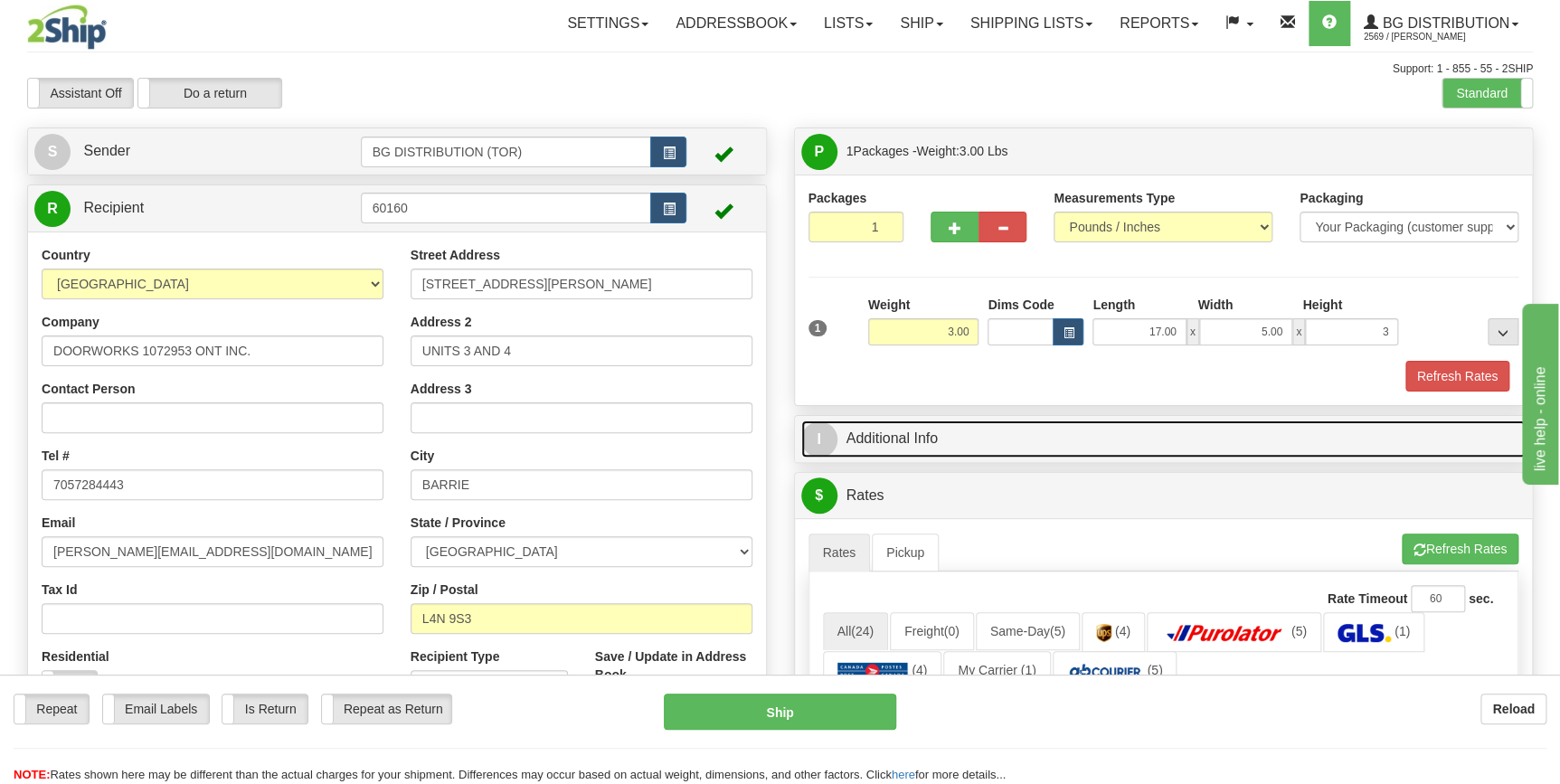
type input "3.00"
click at [1104, 427] on link "I Additional Info" at bounding box center [1164, 438] width 725 height 37
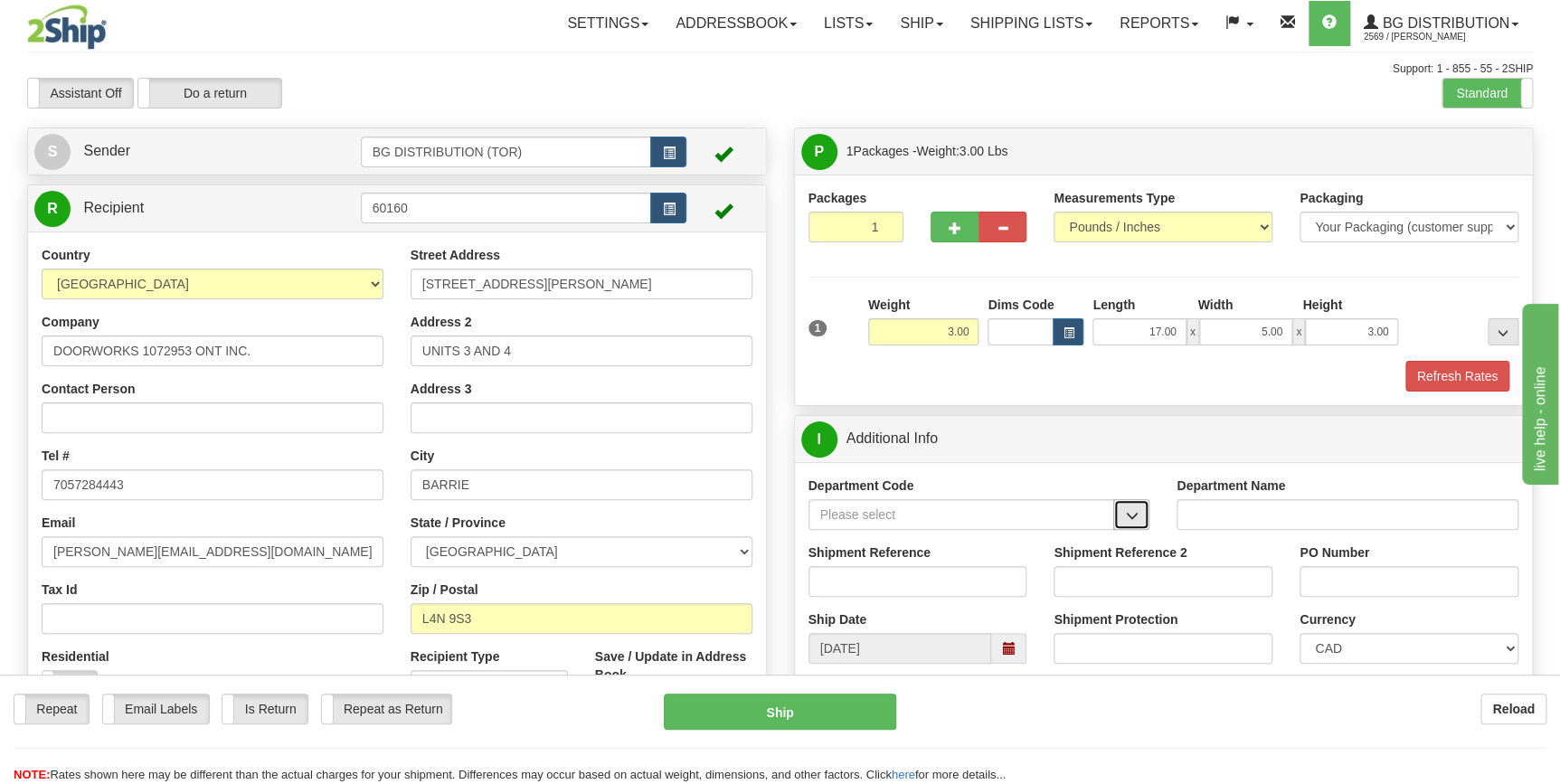
click at [1127, 521] on span "button" at bounding box center [1131, 516] width 12 height 11
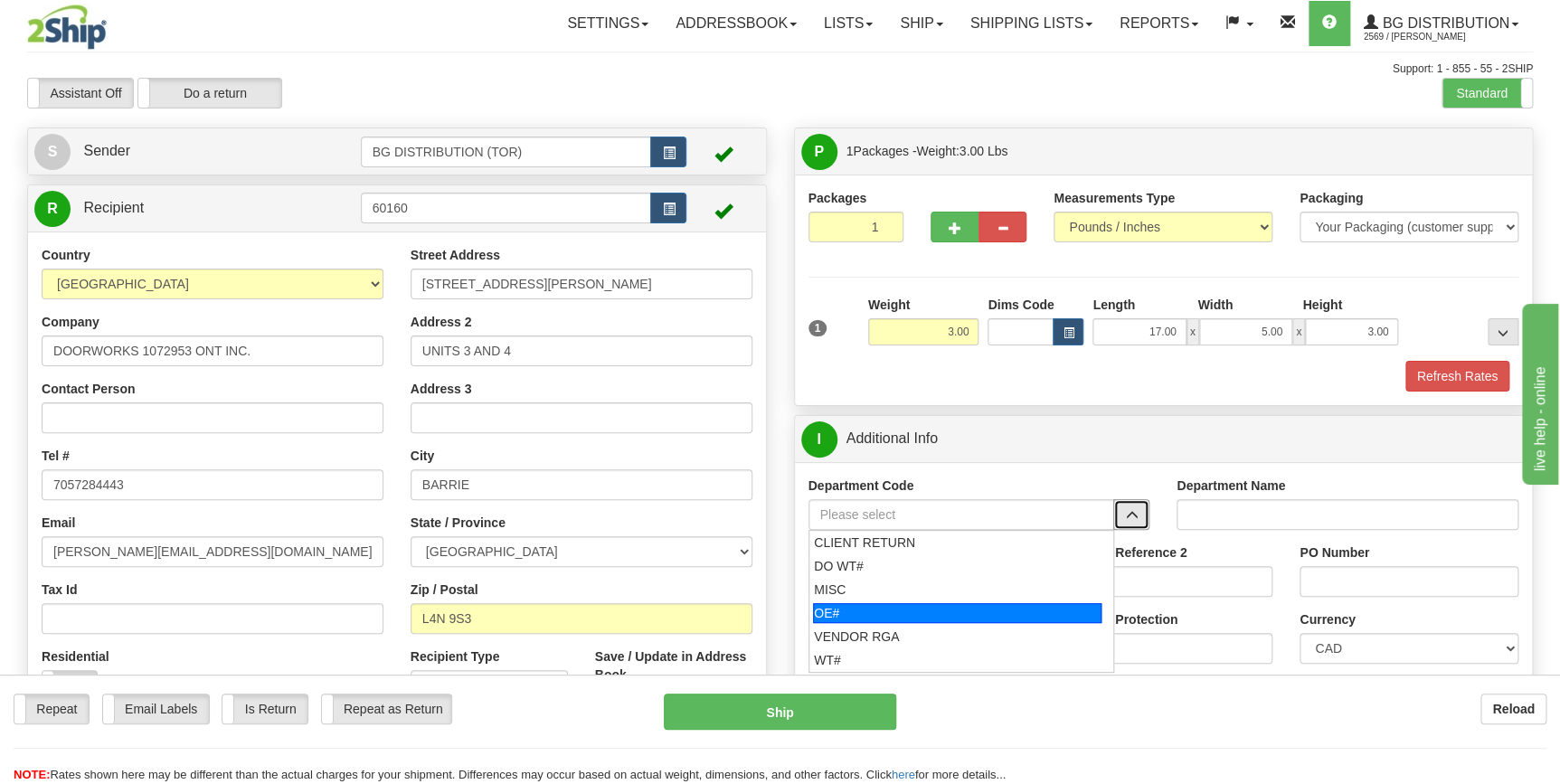
click at [1038, 609] on div "OE#" at bounding box center [957, 613] width 288 height 20
type input "OE#"
type input "ORDERS"
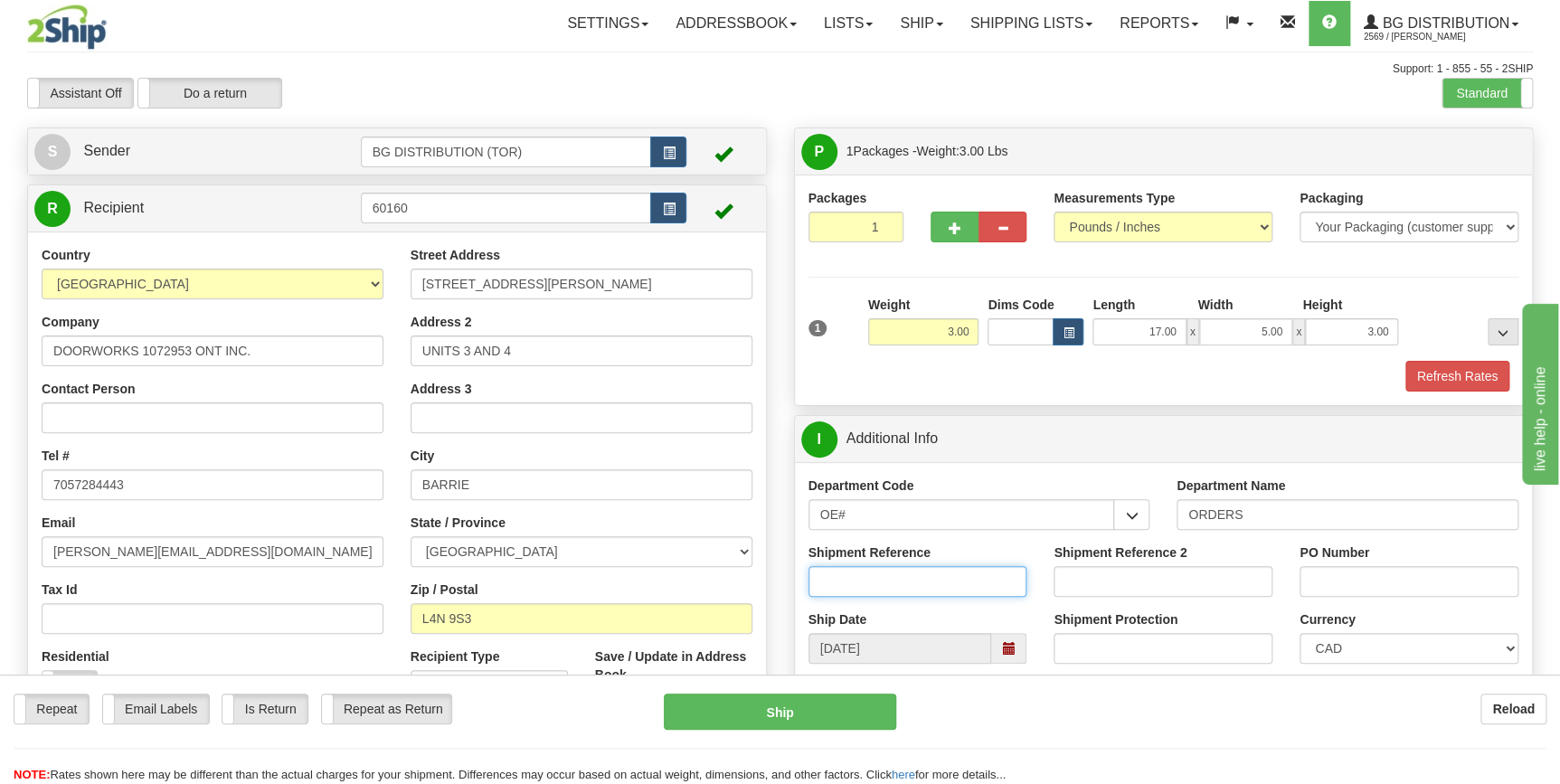
click at [928, 588] on input "Shipment Reference" at bounding box center [917, 581] width 219 height 31
type input "70182482-00"
click at [1376, 579] on input "17337" at bounding box center [1409, 581] width 219 height 31
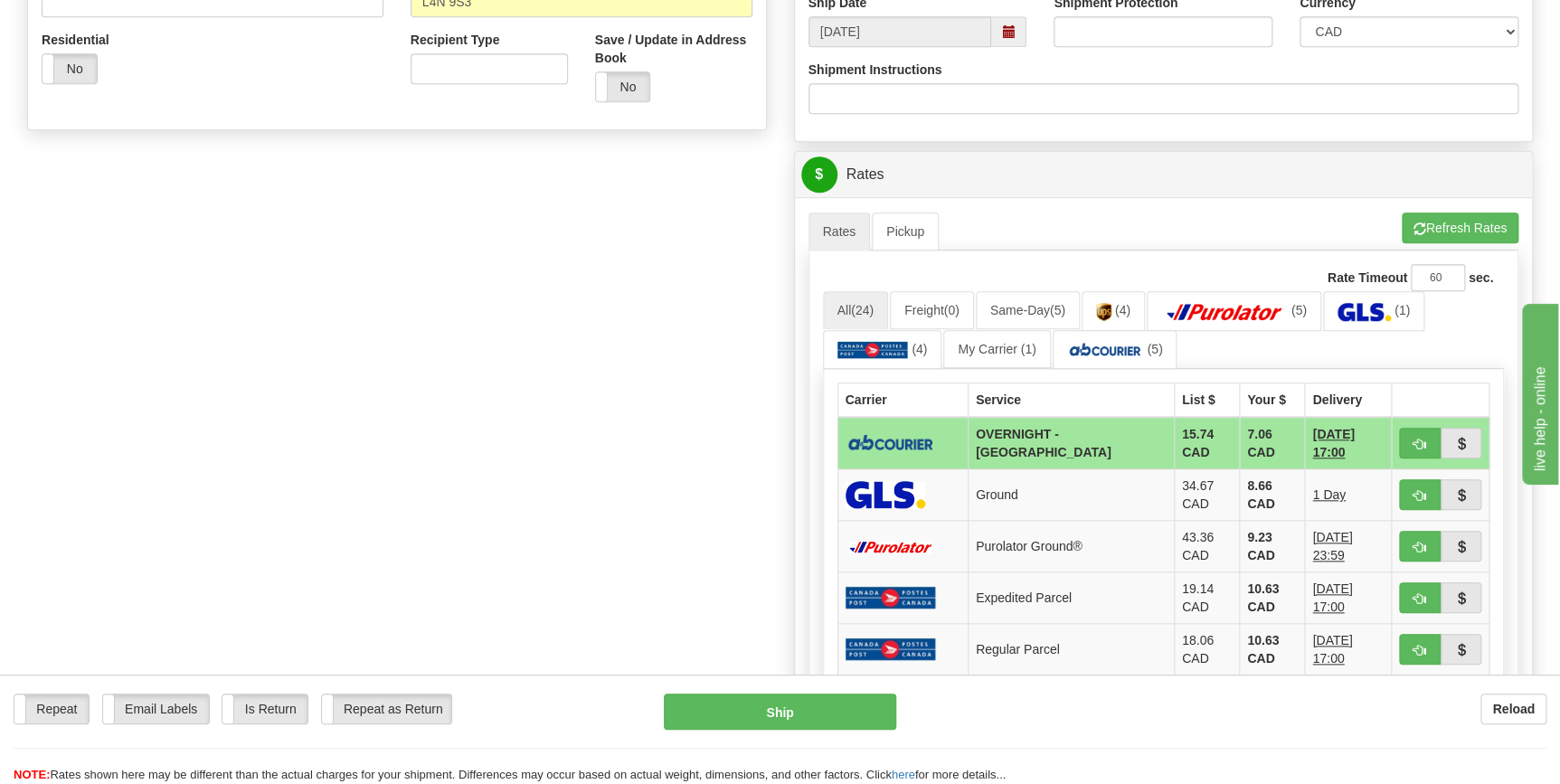
scroll to position [658, 0]
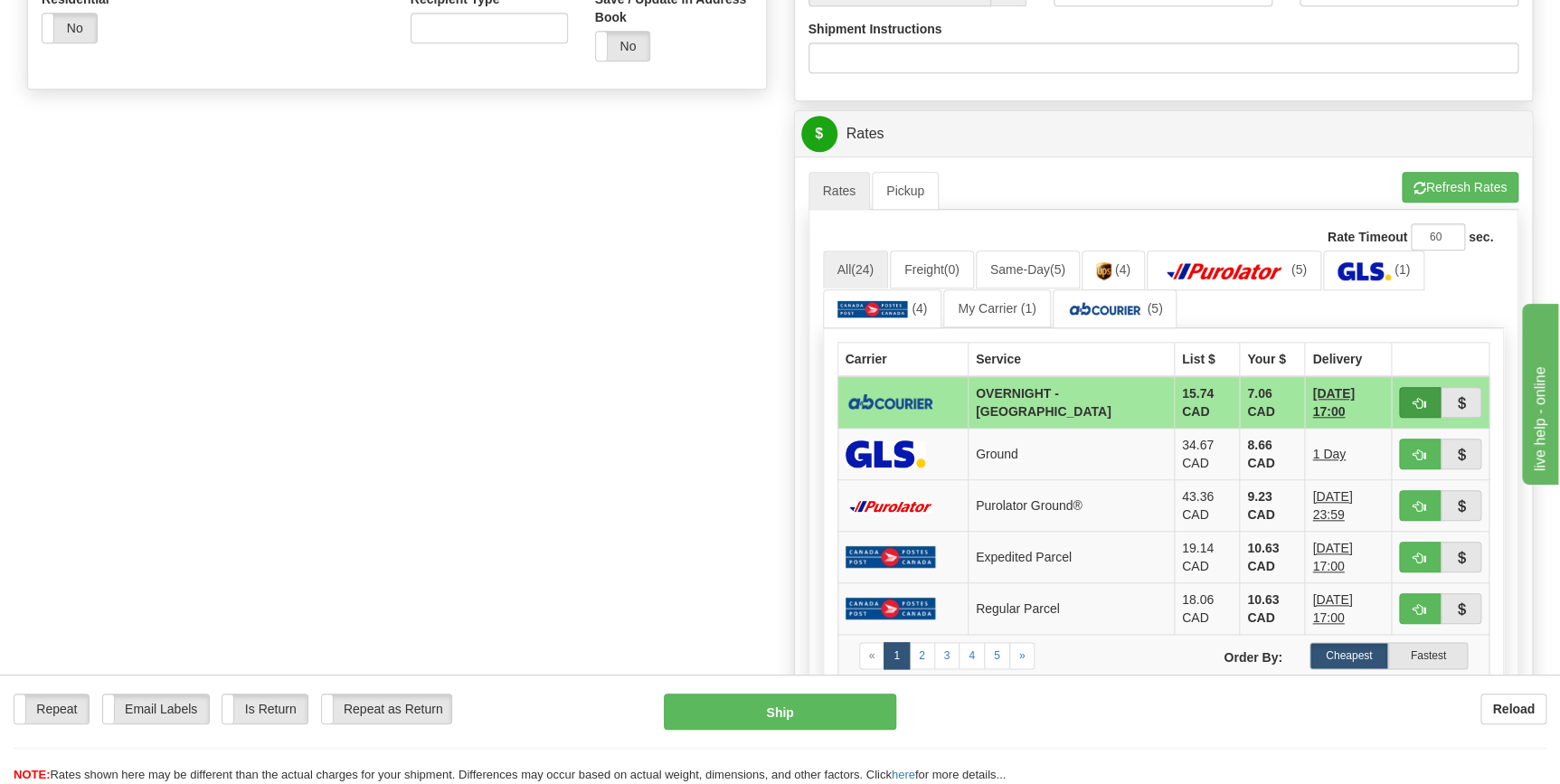
type input "17337 replacement"
click at [1423, 397] on span "button" at bounding box center [1419, 403] width 12 height 11
type input "4"
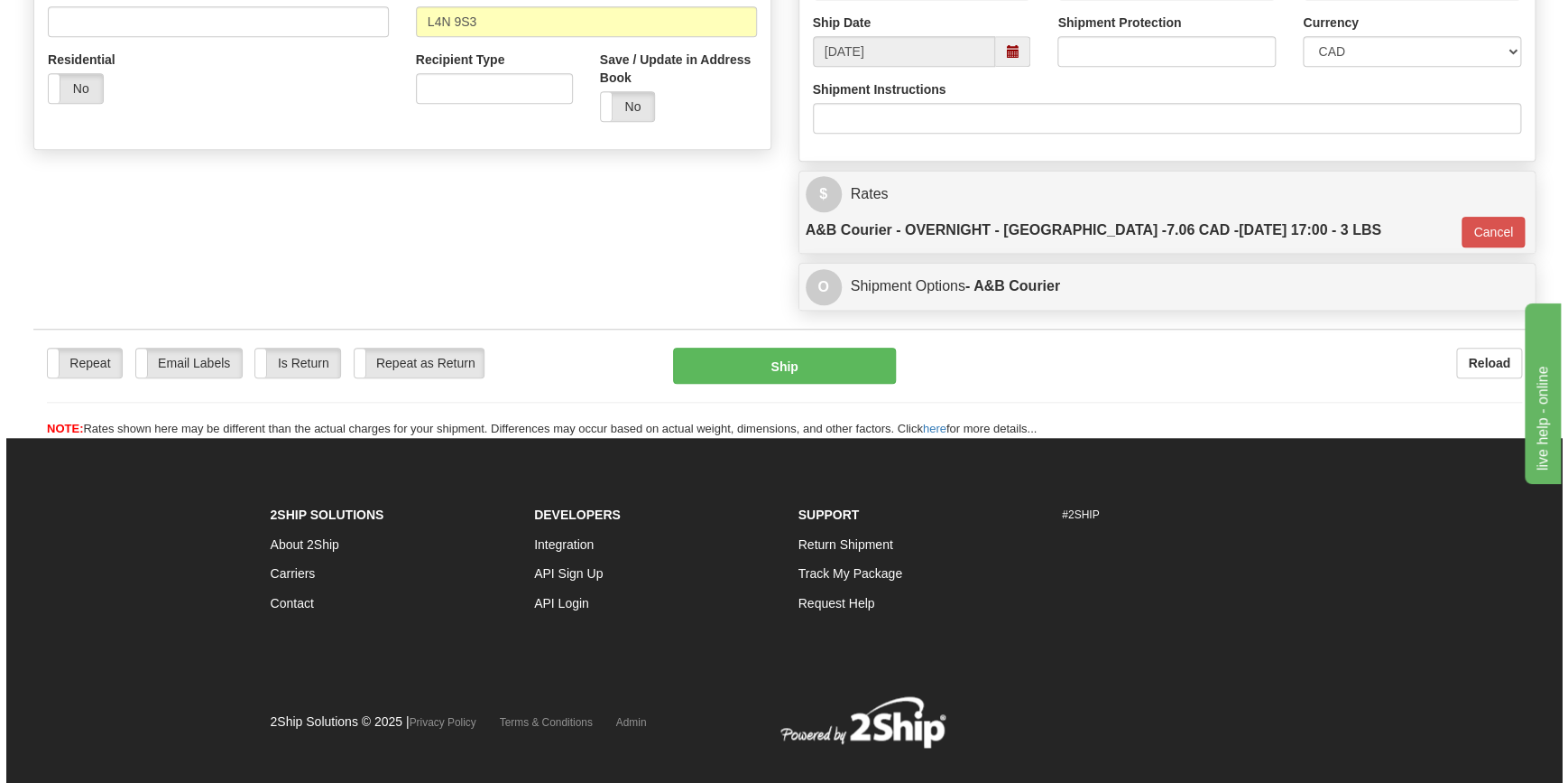
scroll to position [588, 0]
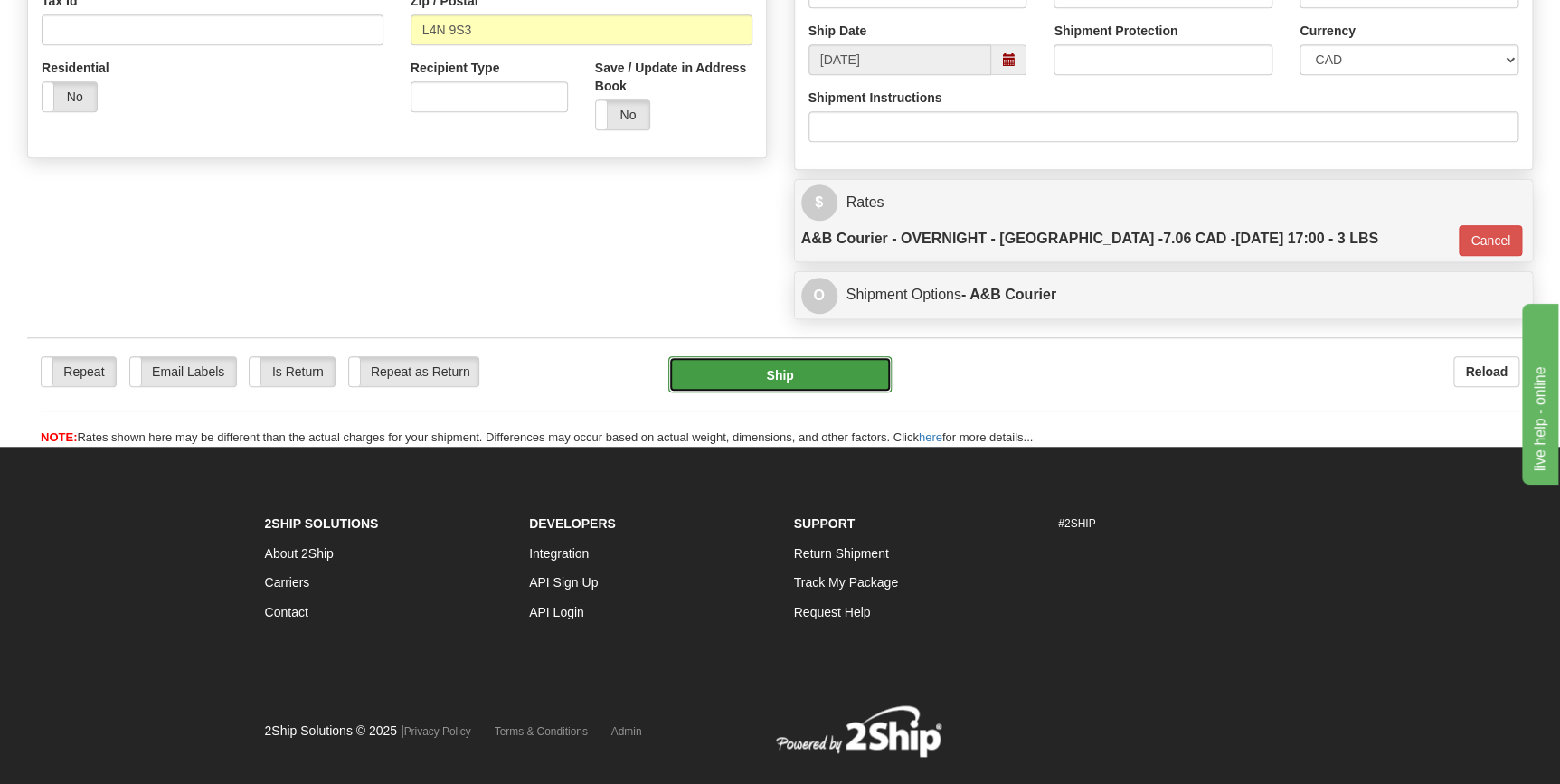
click at [818, 356] on button "Ship" at bounding box center [780, 374] width 223 height 36
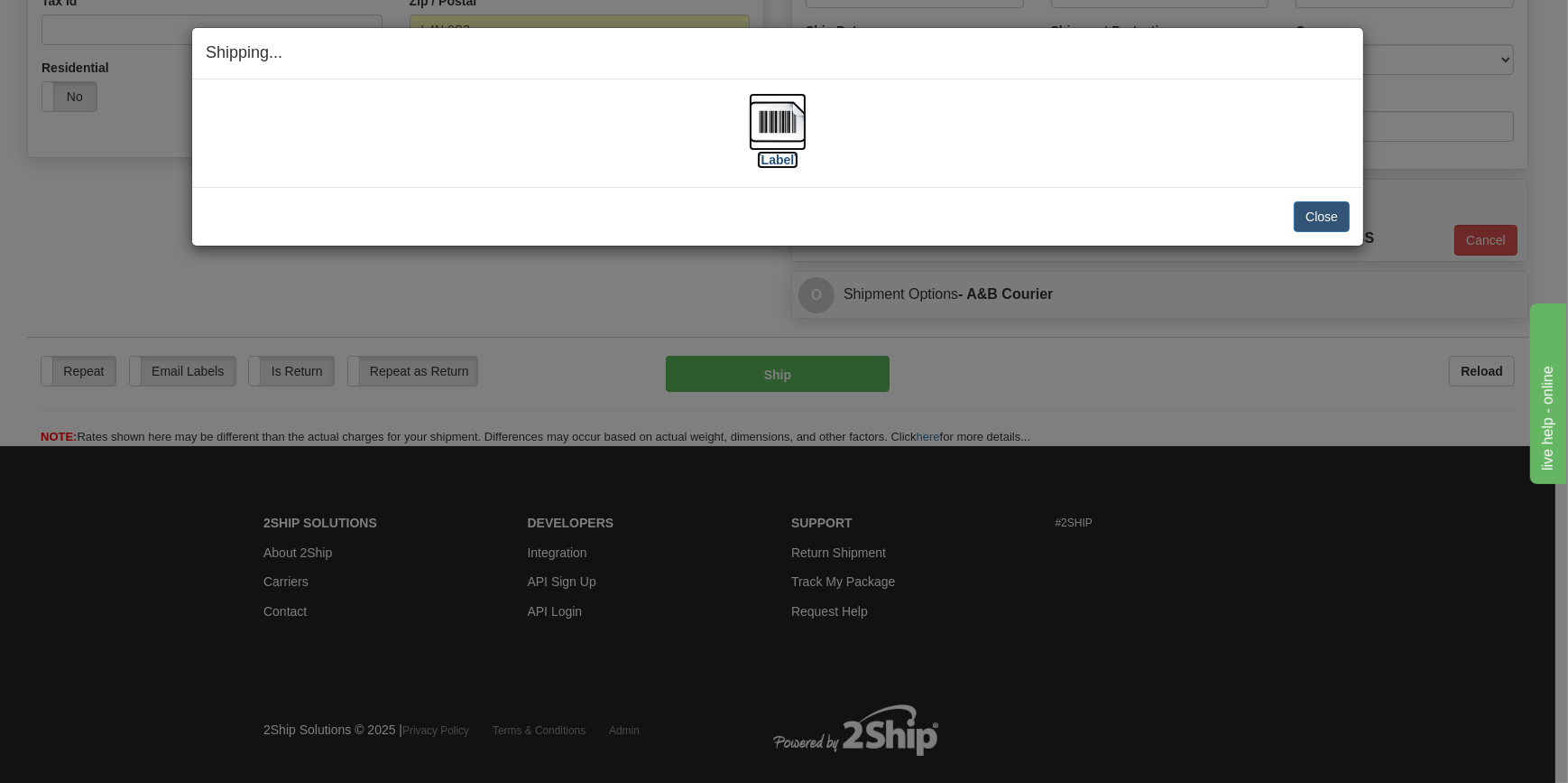
click at [785, 129] on img at bounding box center [778, 121] width 57 height 57
